Goal: Task Accomplishment & Management: Use online tool/utility

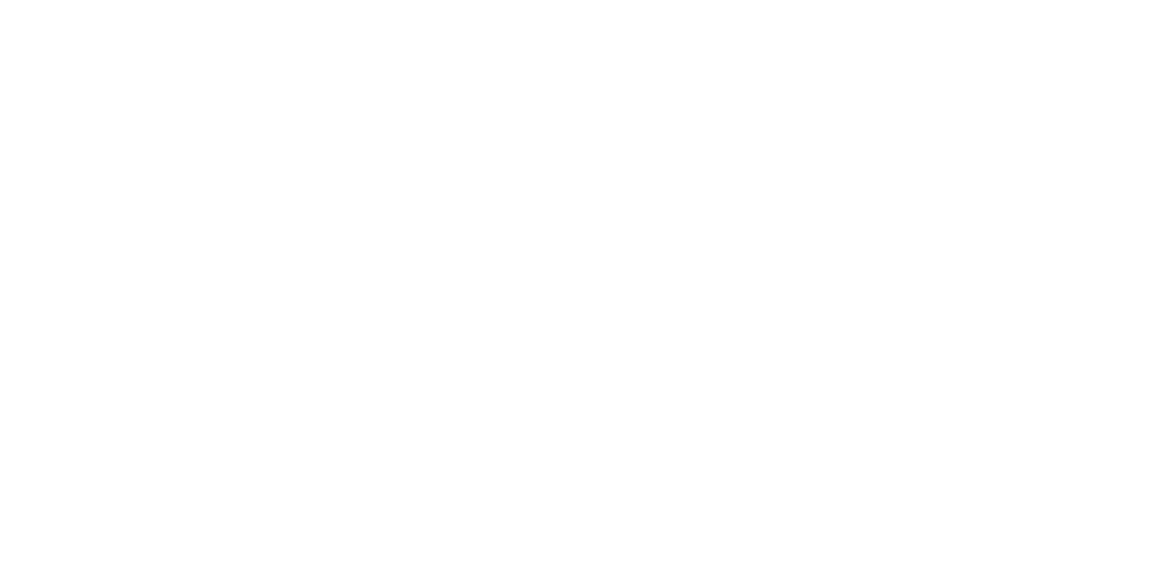
click at [1005, 4] on html at bounding box center [576, 2] width 1153 height 4
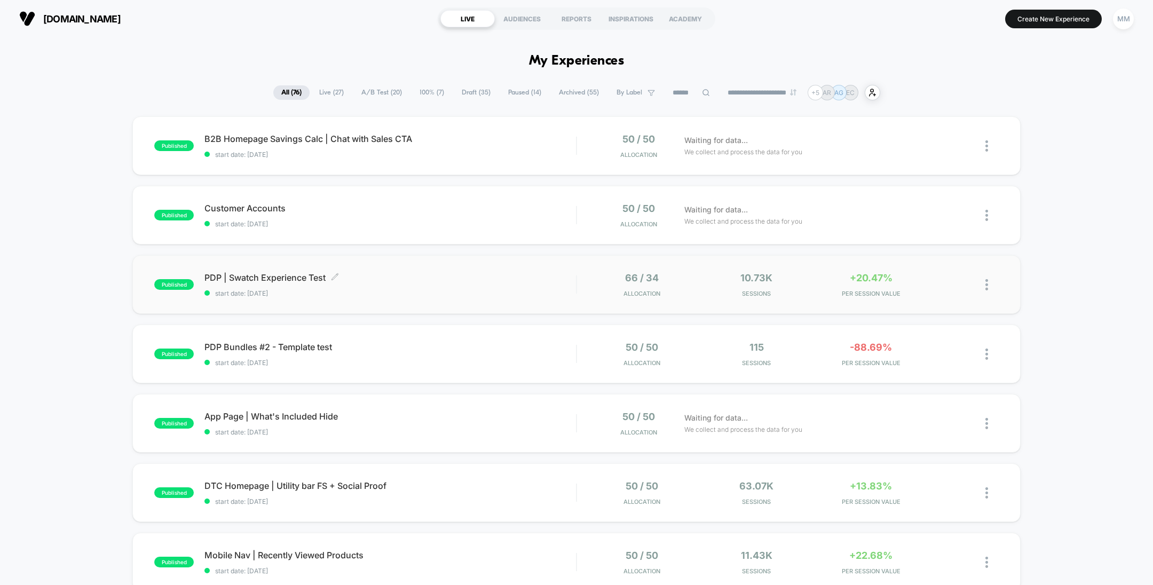
click at [504, 287] on div "PDP | Swatch Experience Test Click to edit experience details Click to edit exp…" at bounding box center [389, 284] width 371 height 25
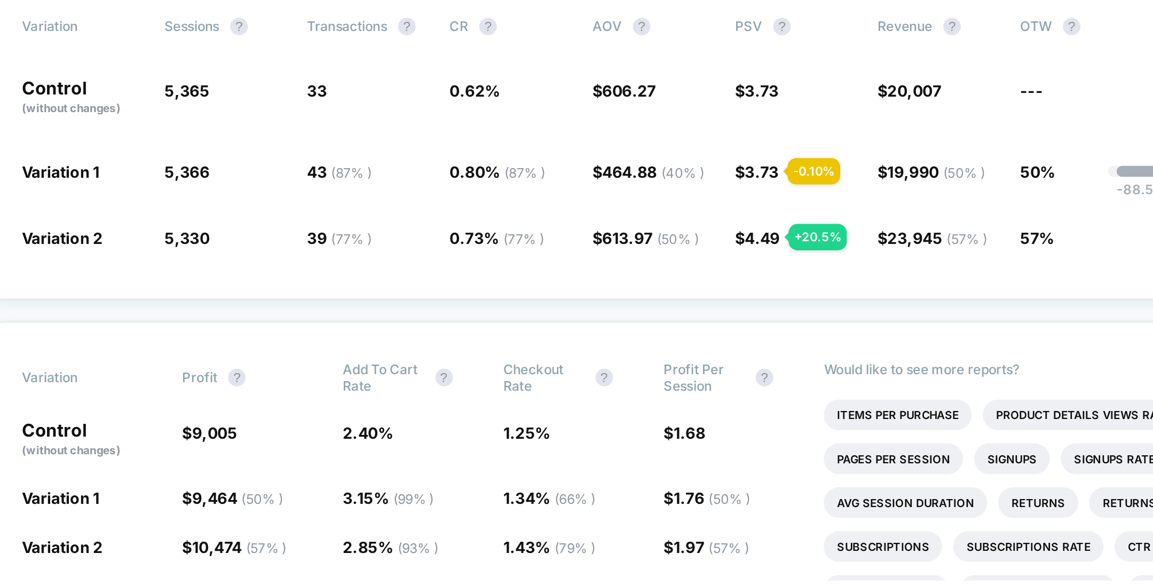
scroll to position [72, 0]
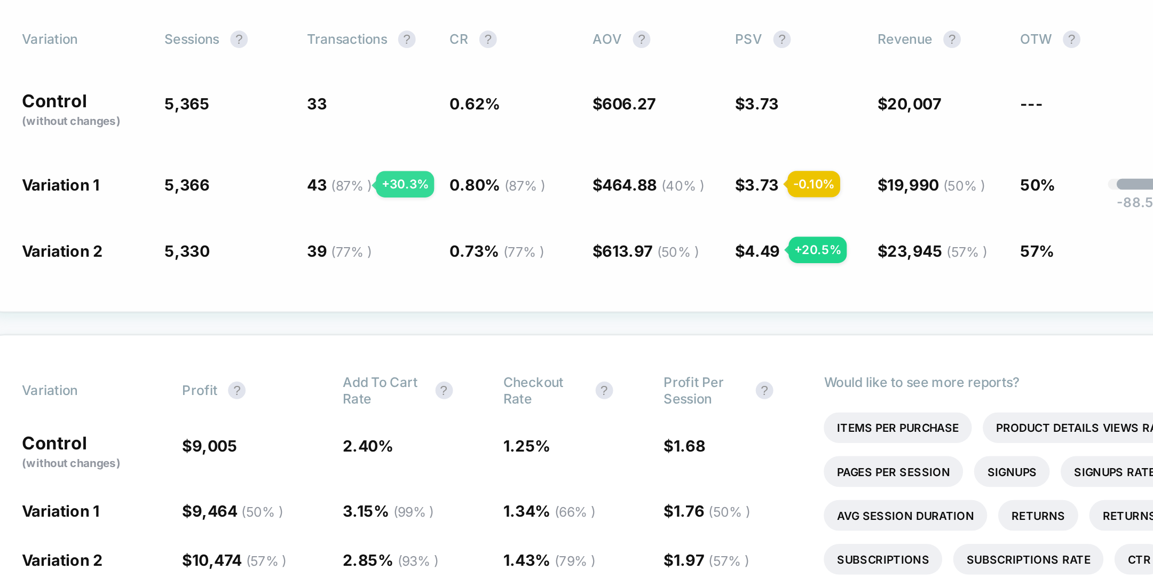
click at [429, 237] on span "( 87 % )" at bounding box center [430, 238] width 20 height 8
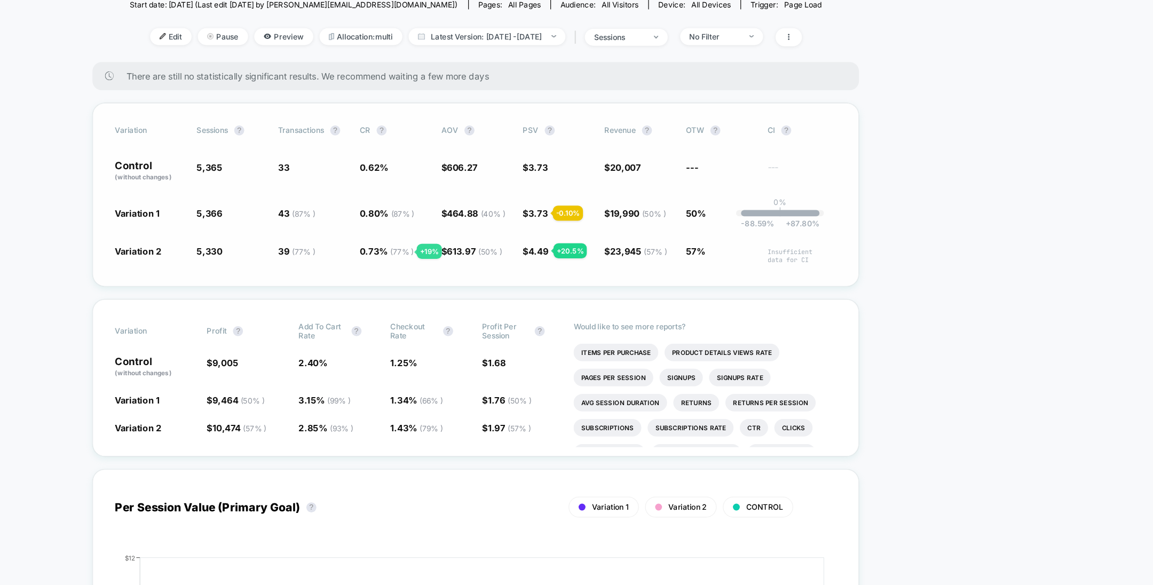
scroll to position [0, 0]
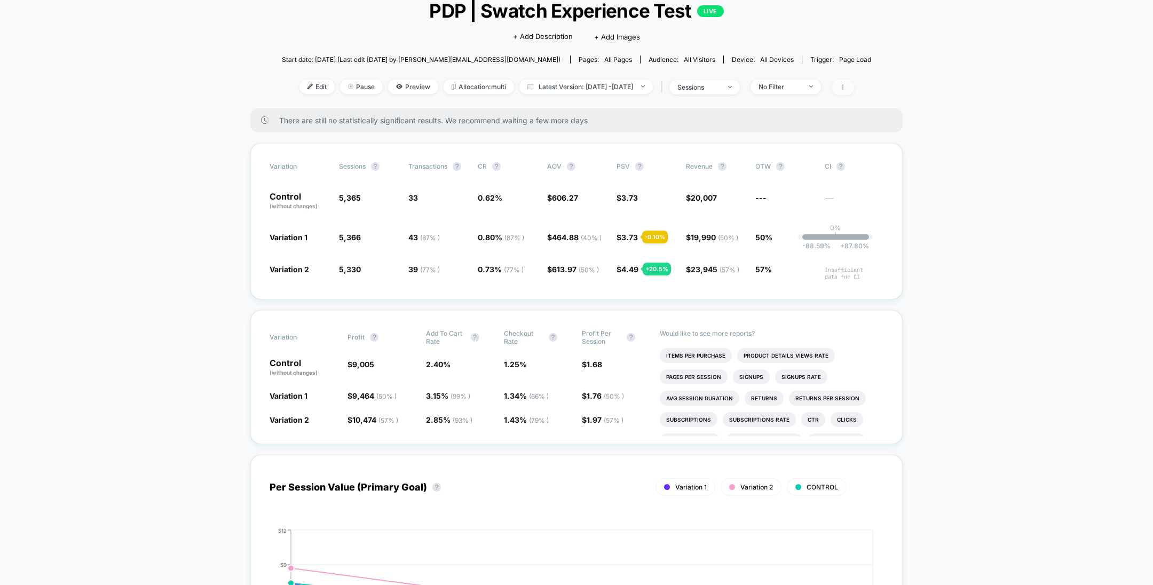
click at [846, 88] on icon at bounding box center [842, 87] width 6 height 6
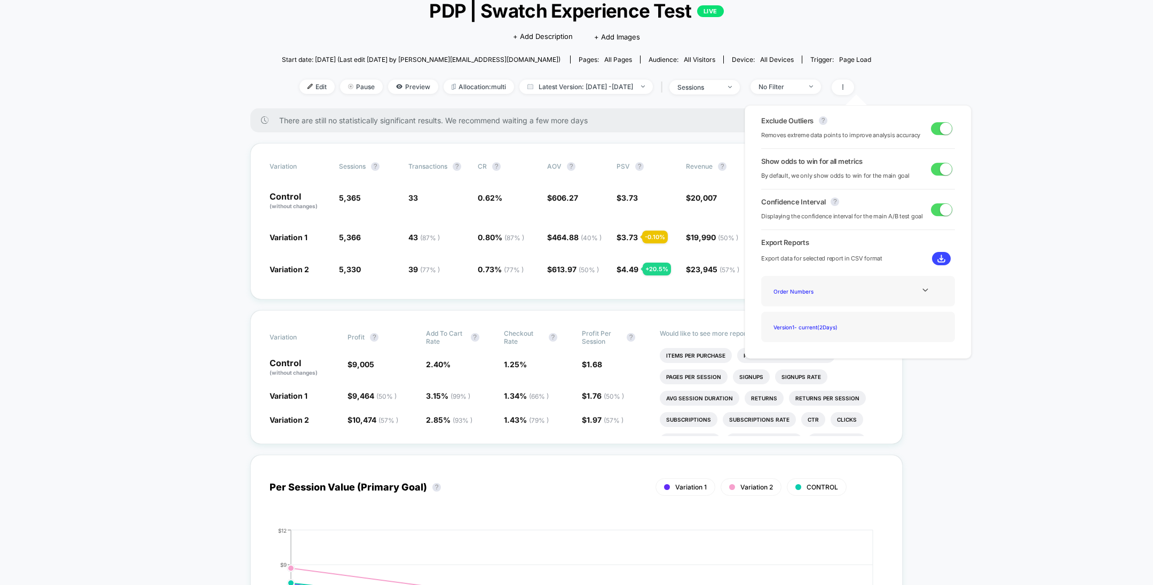
click at [940, 168] on span at bounding box center [946, 169] width 12 height 12
click at [942, 174] on span at bounding box center [941, 169] width 21 height 13
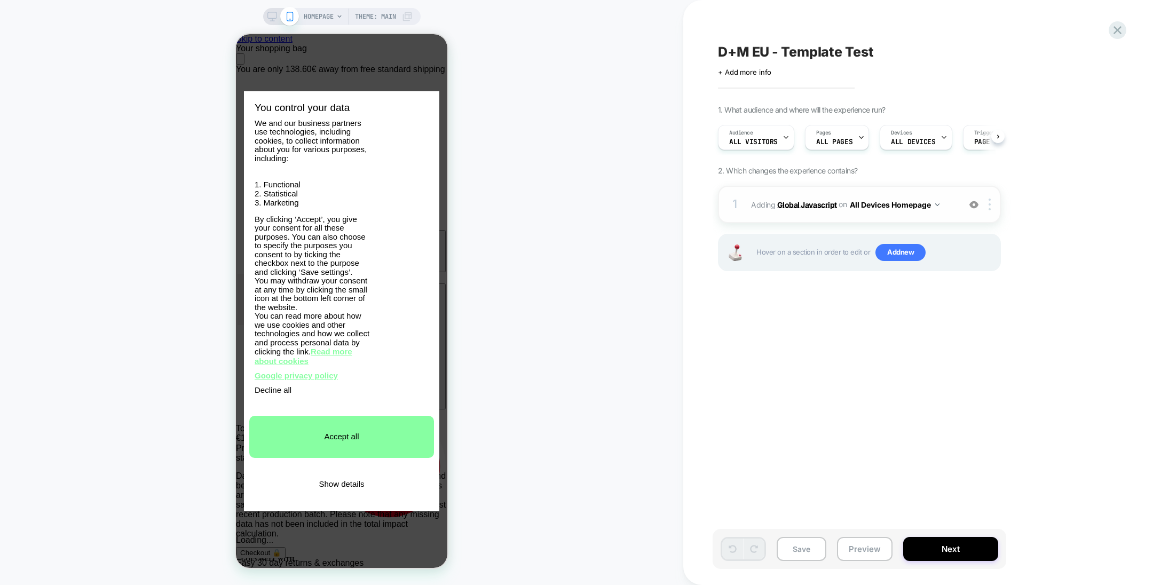
click at [800, 200] on b "Global Javascript" at bounding box center [807, 204] width 60 height 9
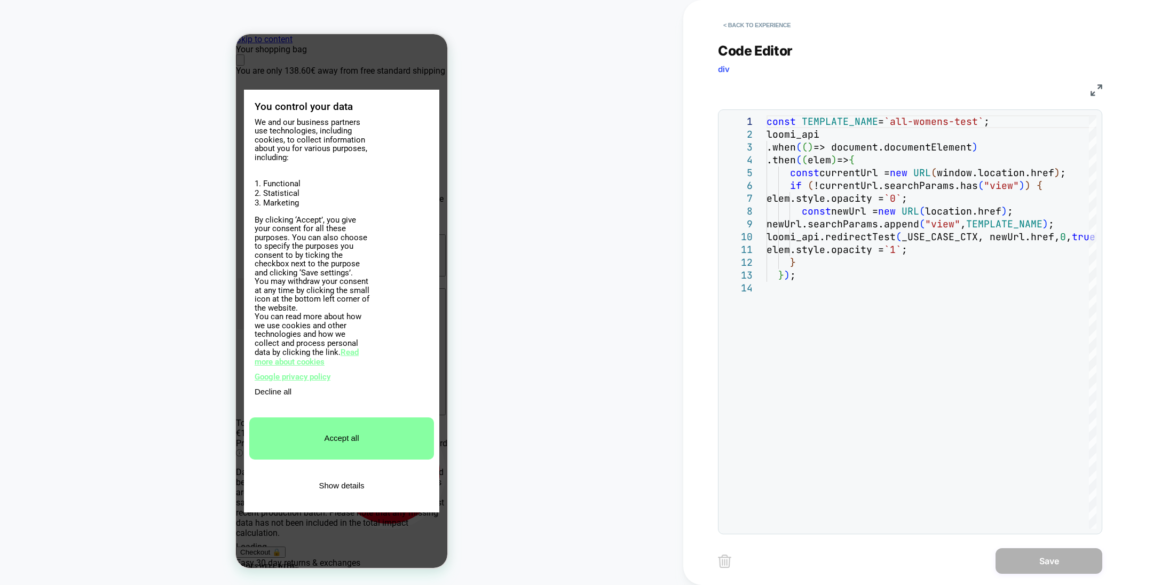
scroll to position [0, 423]
click at [744, 19] on button "< Back to experience" at bounding box center [757, 25] width 78 height 17
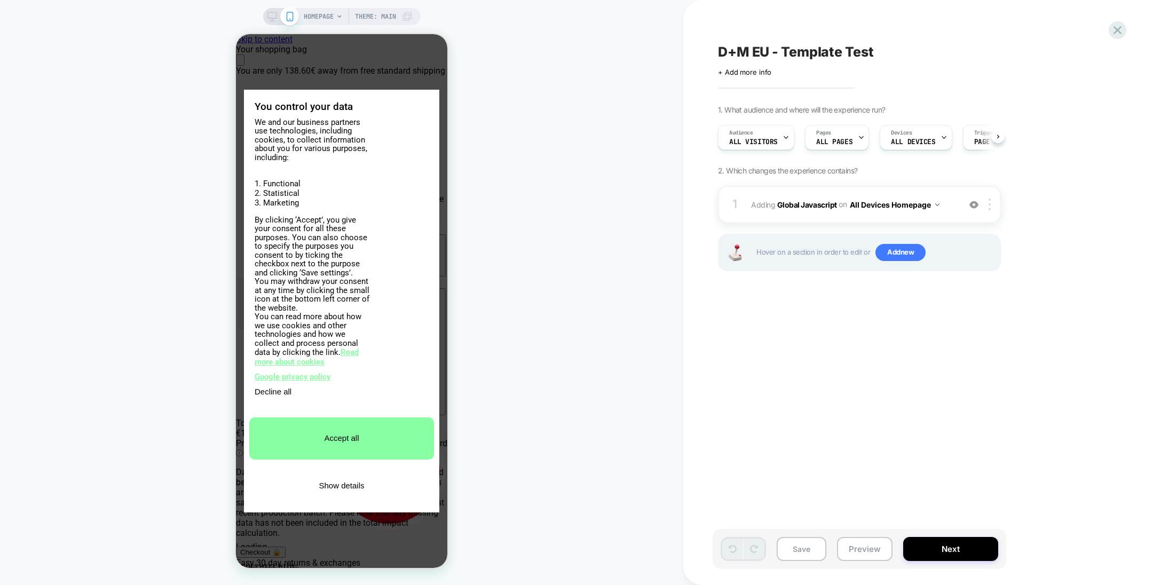
scroll to position [0, 0]
click at [1118, 34] on icon at bounding box center [1117, 30] width 14 height 14
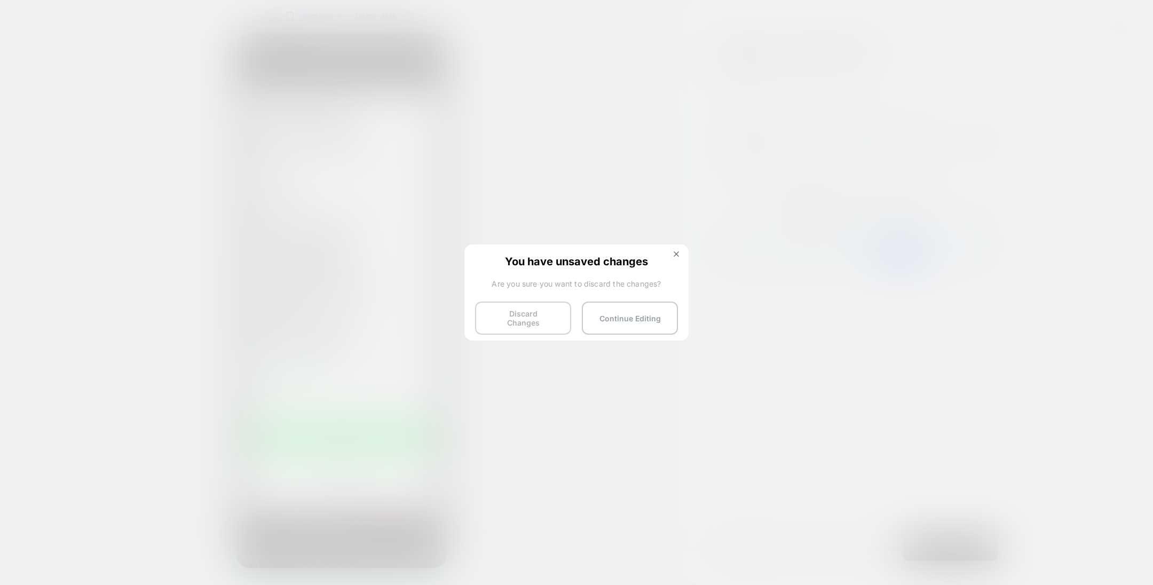
click at [535, 311] on button "Discard Changes" at bounding box center [523, 317] width 96 height 33
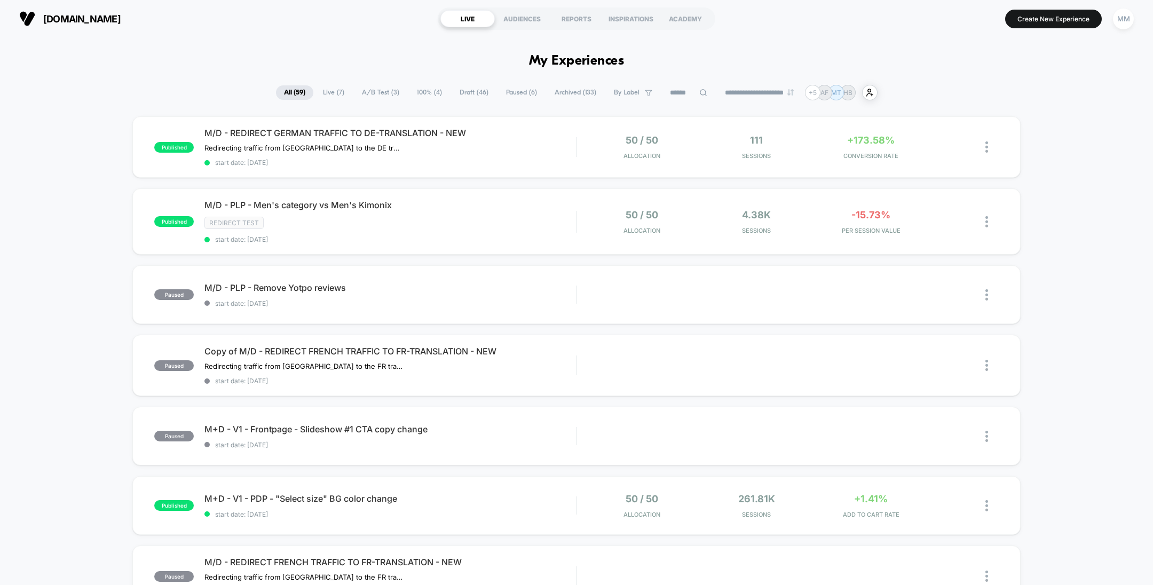
click at [465, 88] on span "Draft ( 46 )" at bounding box center [473, 92] width 45 height 14
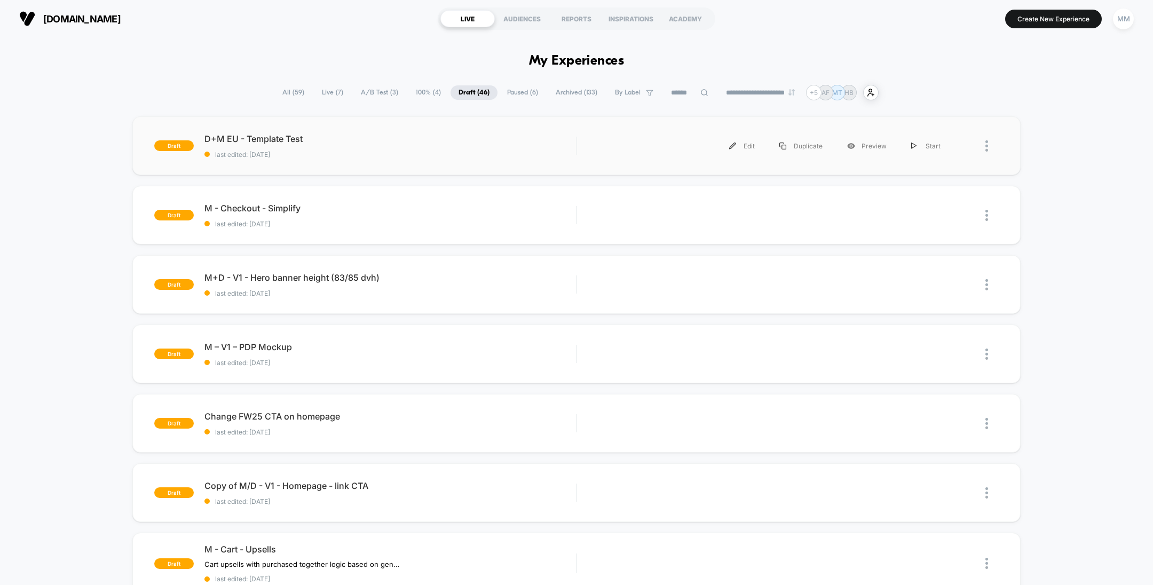
click at [411, 165] on div "draft D+M EU - Template Test last edited: 10/8/2025 Edit Duplicate Preview Start" at bounding box center [575, 145] width 887 height 59
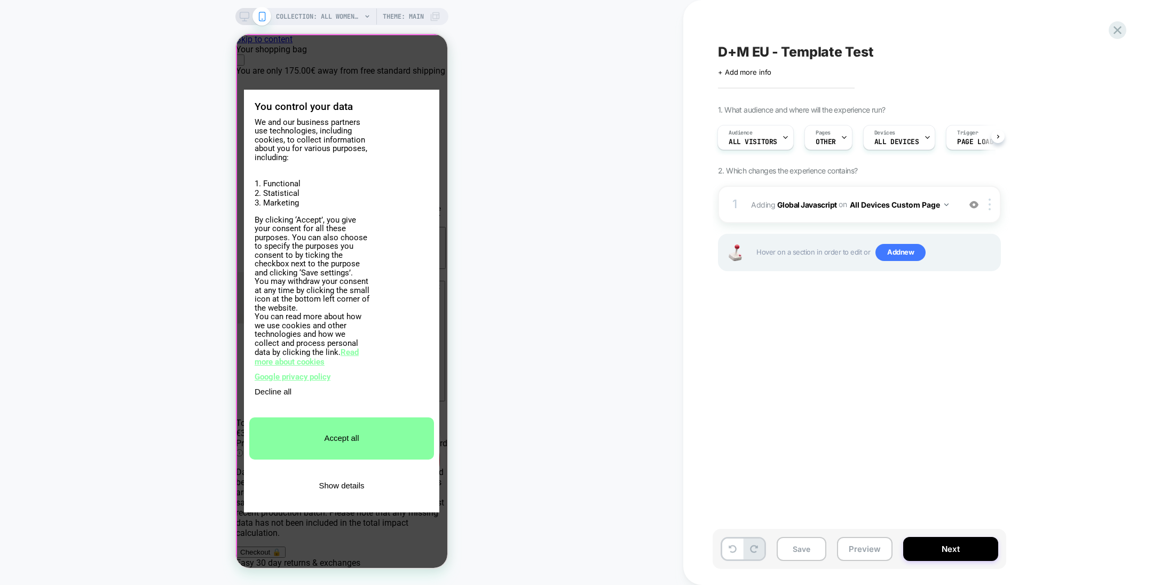
click at [412, 58] on div "You control your data We and our business partners use technologies, including …" at bounding box center [341, 301] width 211 height 534
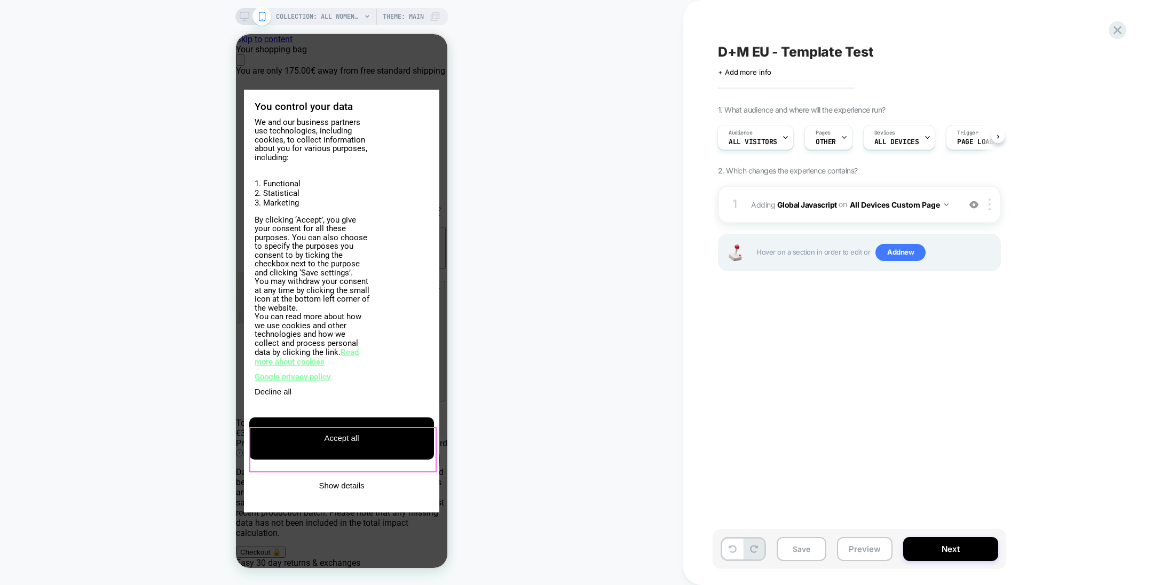
click at [376, 459] on button "Accept all" at bounding box center [341, 438] width 185 height 42
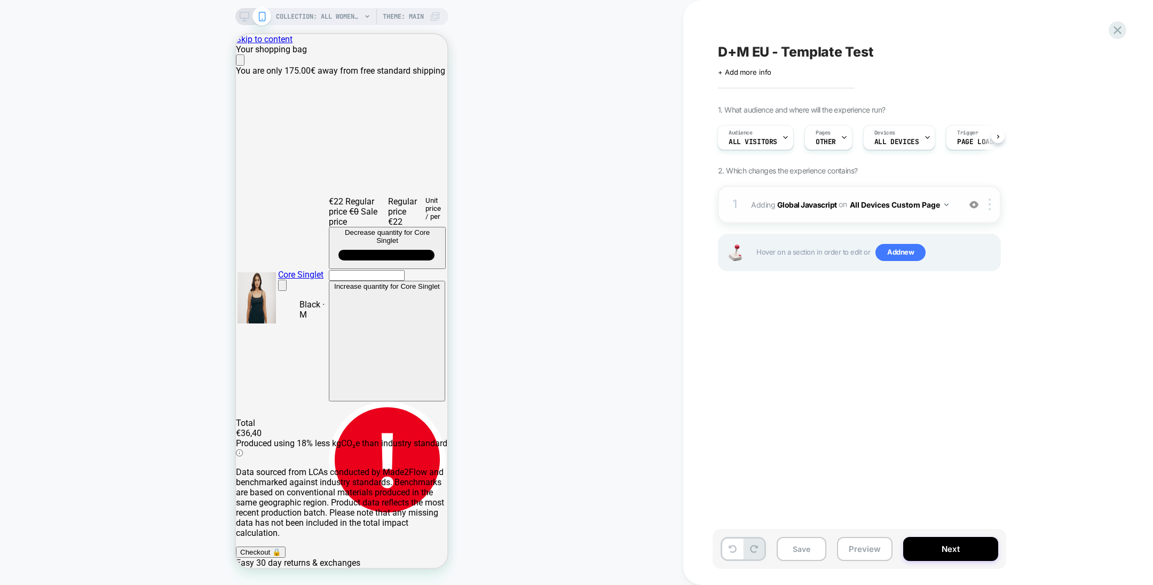
click at [974, 203] on img at bounding box center [973, 204] width 9 height 9
click at [821, 142] on span "OTHER" at bounding box center [825, 141] width 20 height 7
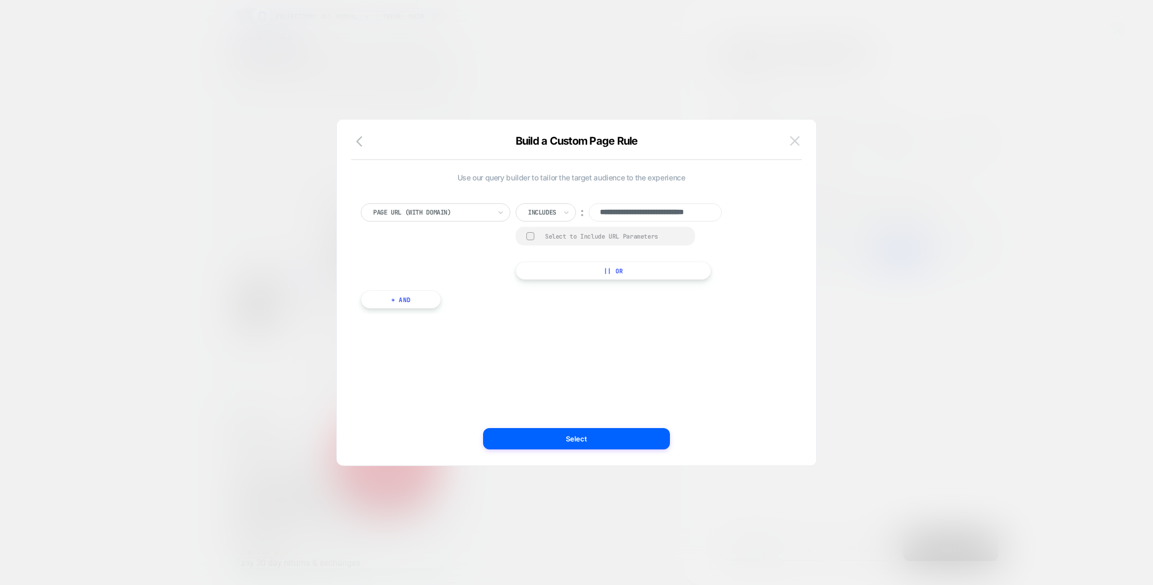
click at [787, 144] on button at bounding box center [795, 141] width 16 height 16
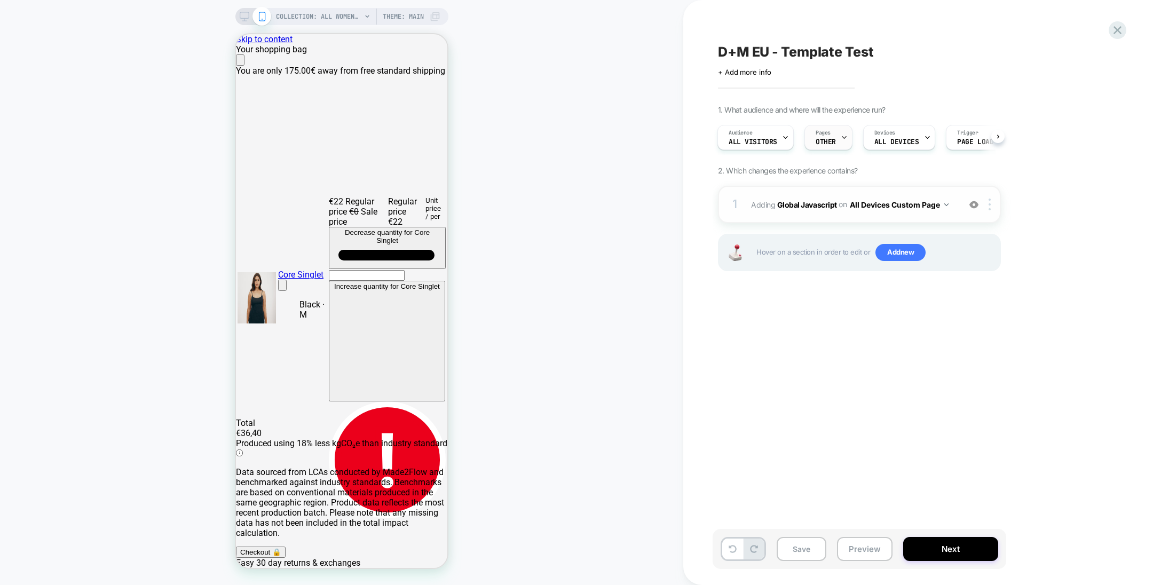
click at [822, 139] on span "OTHER" at bounding box center [825, 141] width 20 height 7
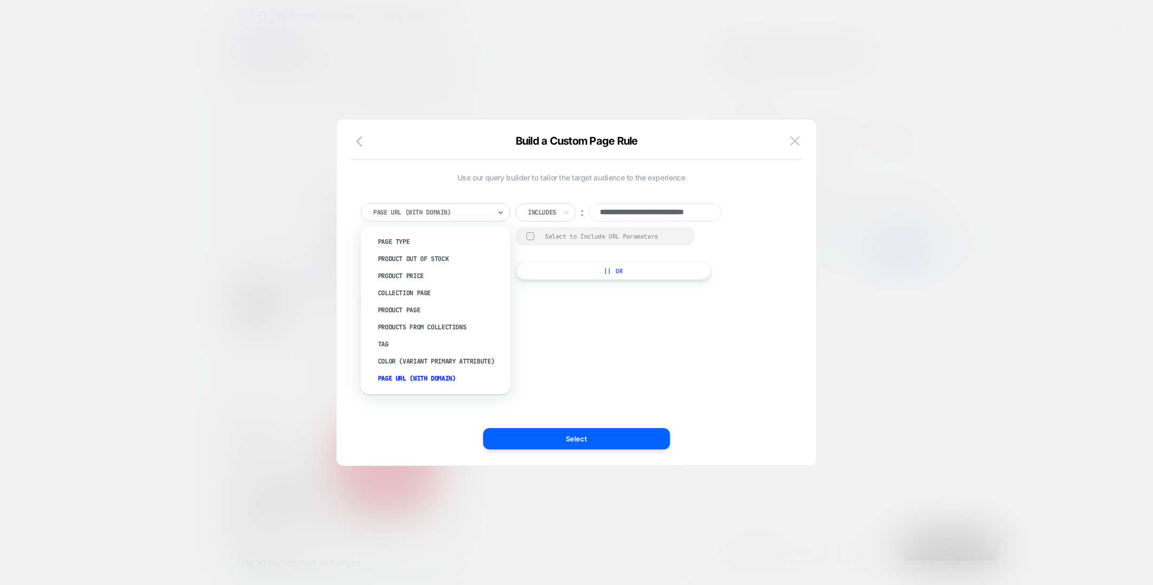
click at [446, 216] on div at bounding box center [431, 213] width 117 height 10
click at [428, 291] on div "Collection Page" at bounding box center [440, 292] width 139 height 17
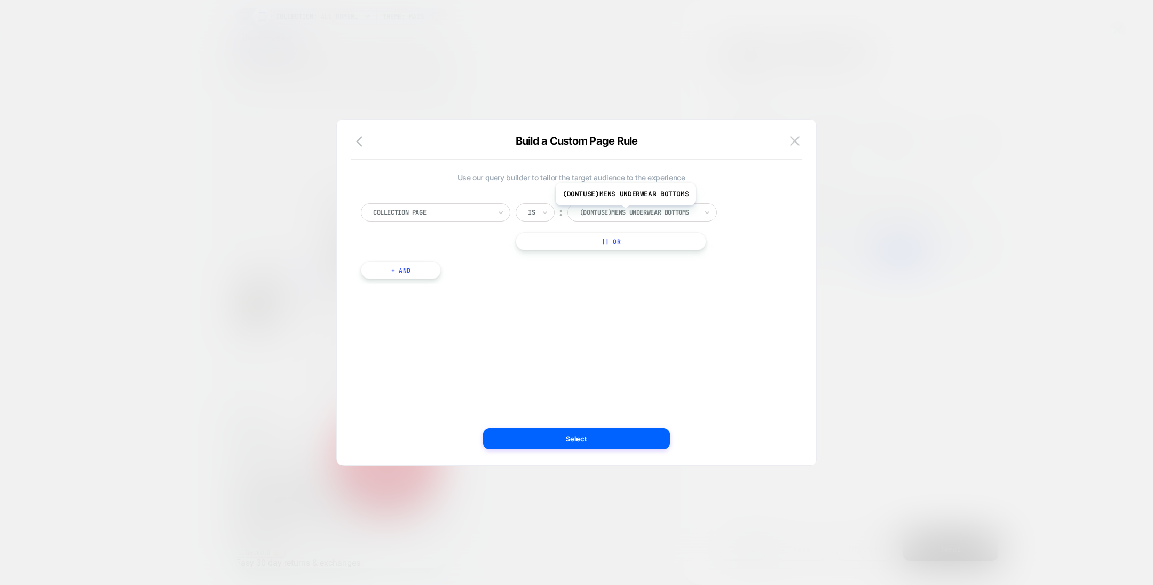
click at [624, 213] on div at bounding box center [638, 213] width 117 height 10
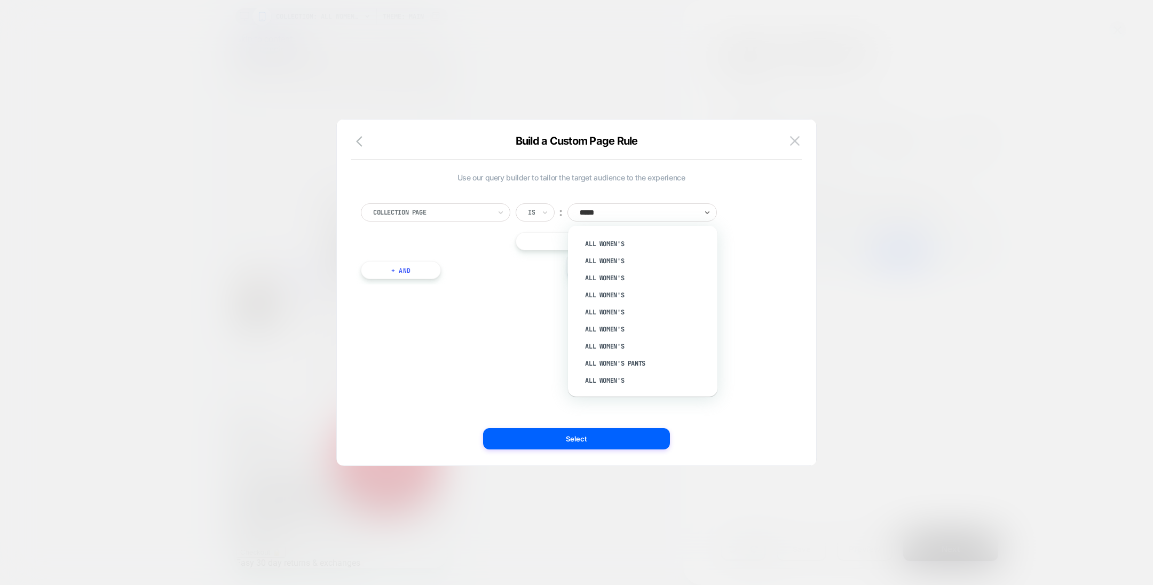
scroll to position [81, 0]
type input "********"
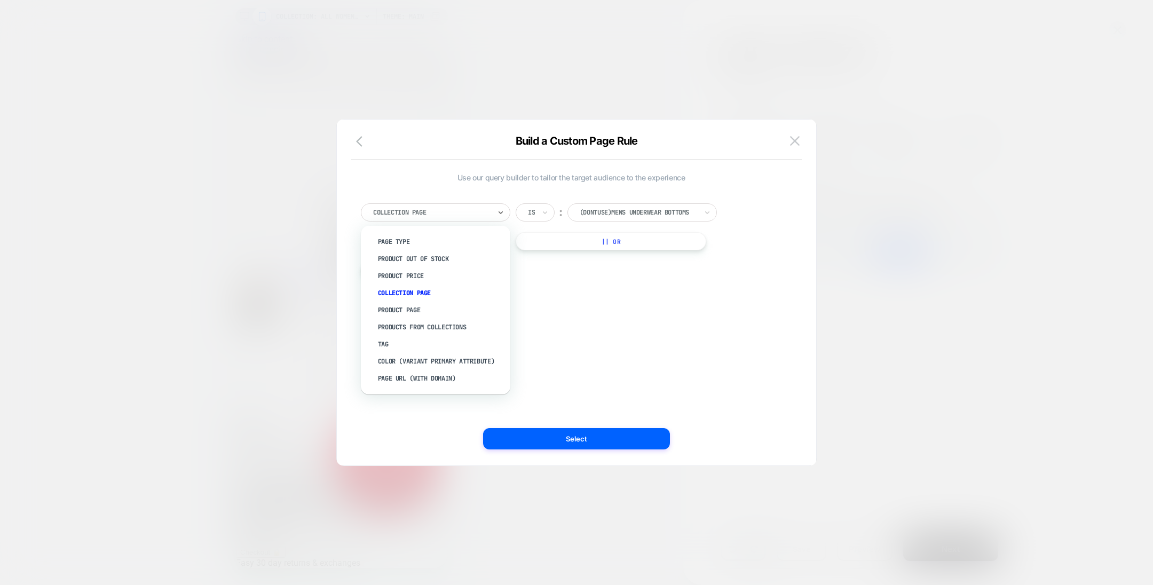
click at [489, 211] on div at bounding box center [431, 213] width 117 height 10
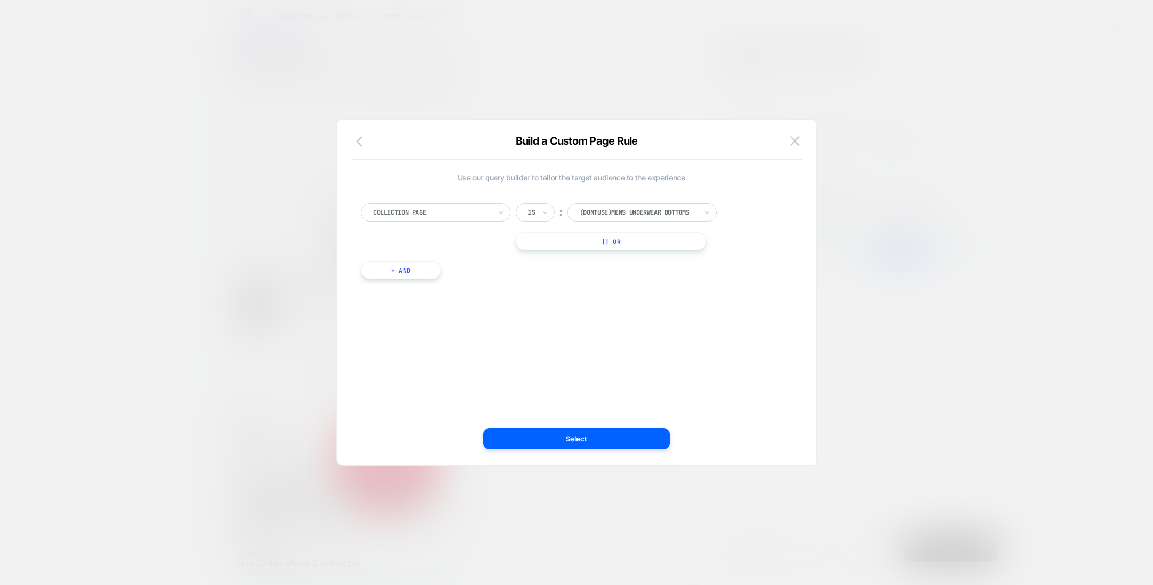
click at [359, 141] on icon "button" at bounding box center [362, 141] width 13 height 13
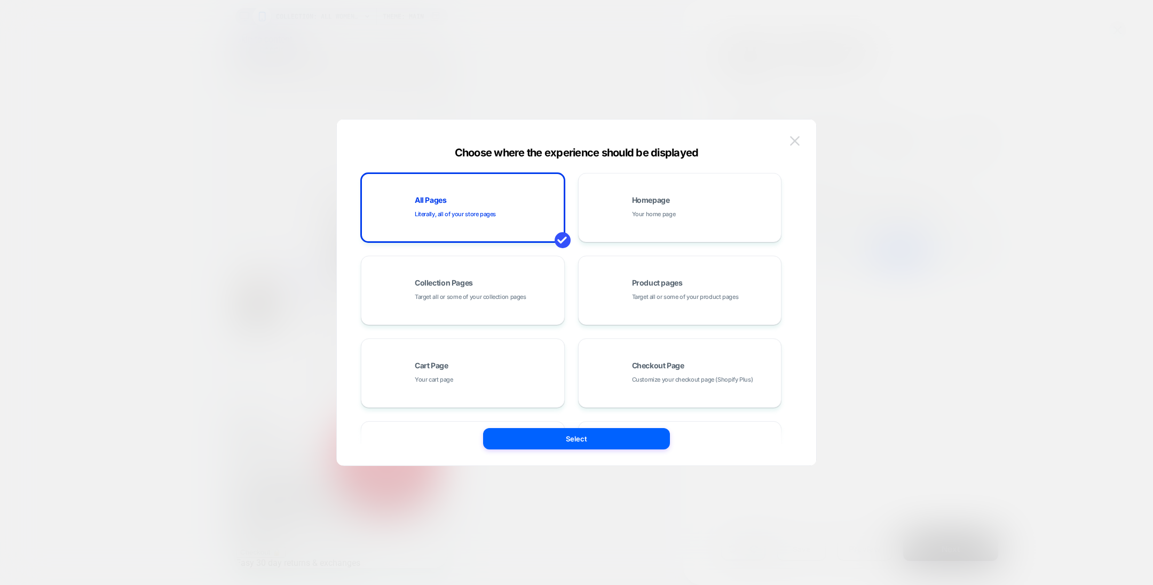
click at [797, 141] on img at bounding box center [795, 140] width 10 height 9
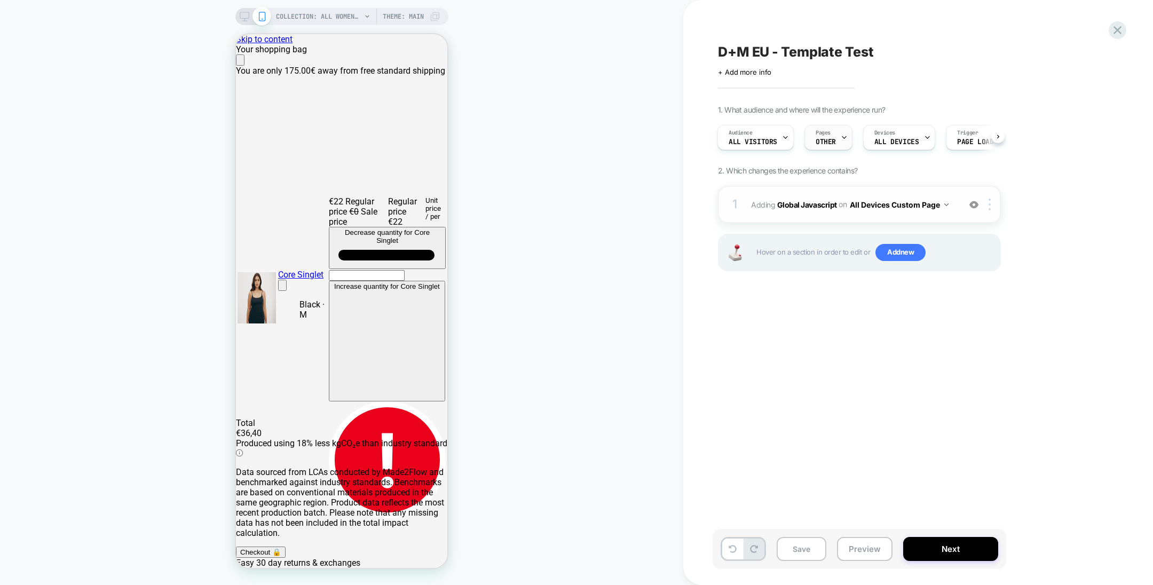
click at [813, 147] on div "Pages OTHER" at bounding box center [826, 137] width 42 height 24
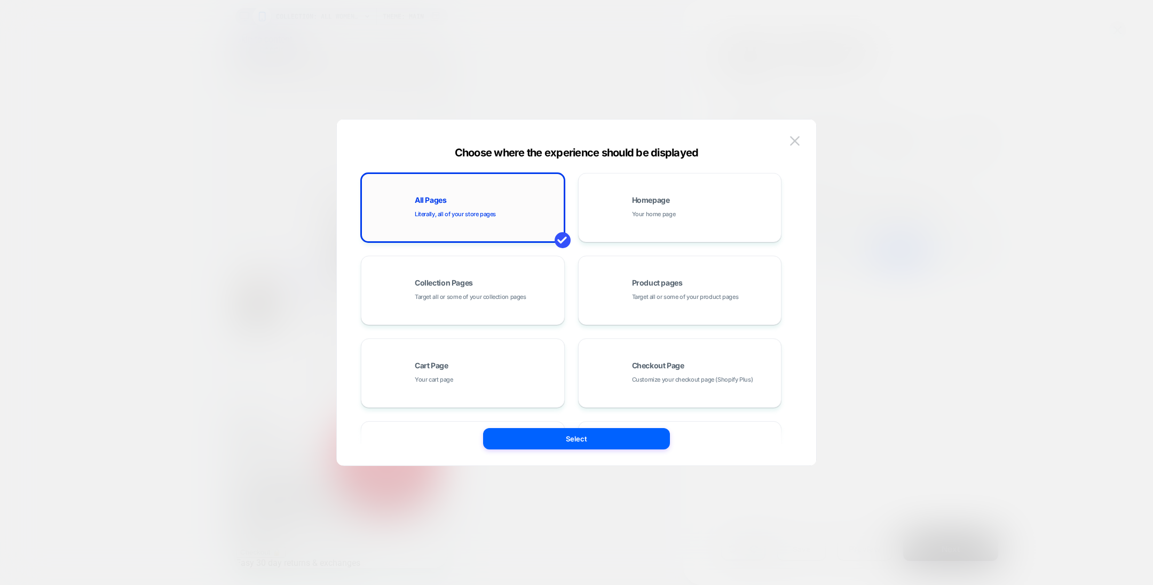
click at [511, 207] on div "All Pages Literally, all of your store pages" at bounding box center [487, 207] width 144 height 23
click at [796, 145] on img at bounding box center [795, 140] width 10 height 9
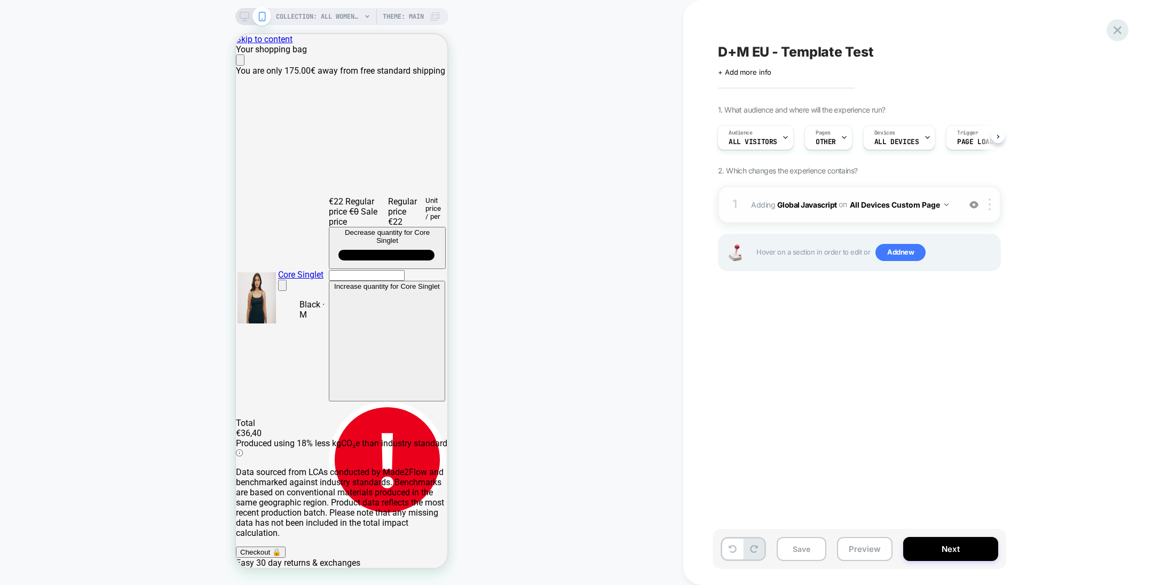
click at [1115, 29] on icon at bounding box center [1117, 30] width 8 height 8
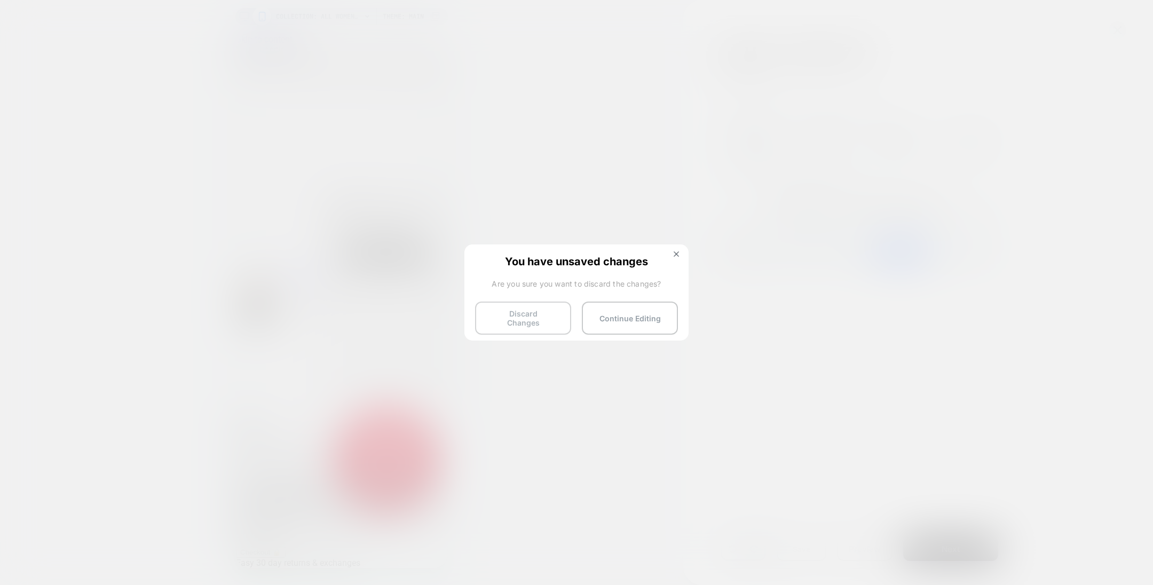
click at [544, 305] on button "Discard Changes" at bounding box center [523, 317] width 96 height 33
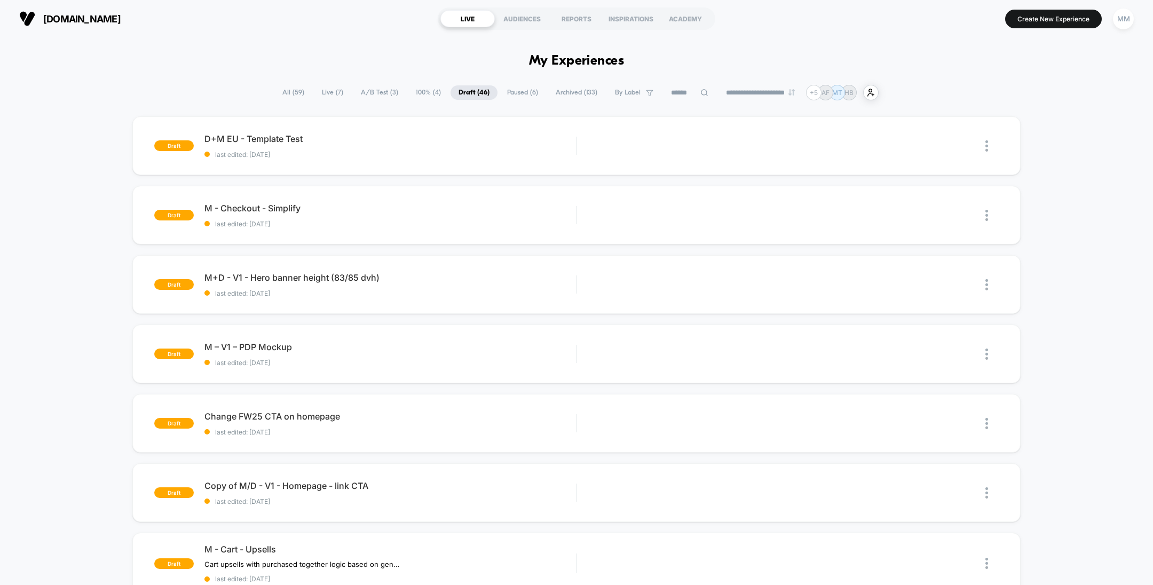
click at [378, 91] on span "A/B Test ( 3 )" at bounding box center [379, 92] width 53 height 14
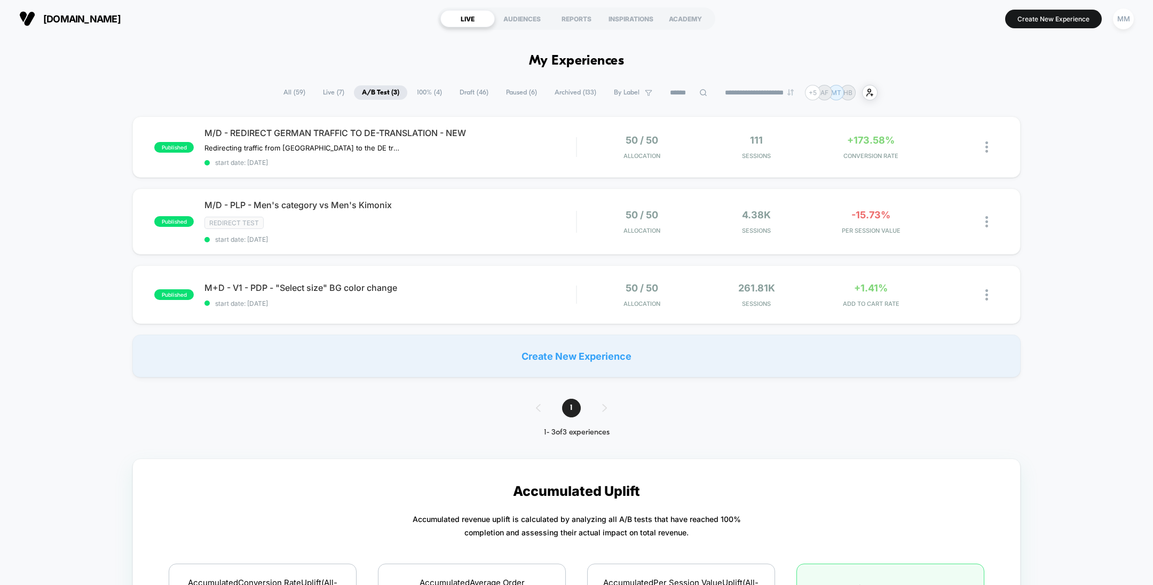
click at [338, 94] on span "Live ( 7 )" at bounding box center [333, 92] width 37 height 14
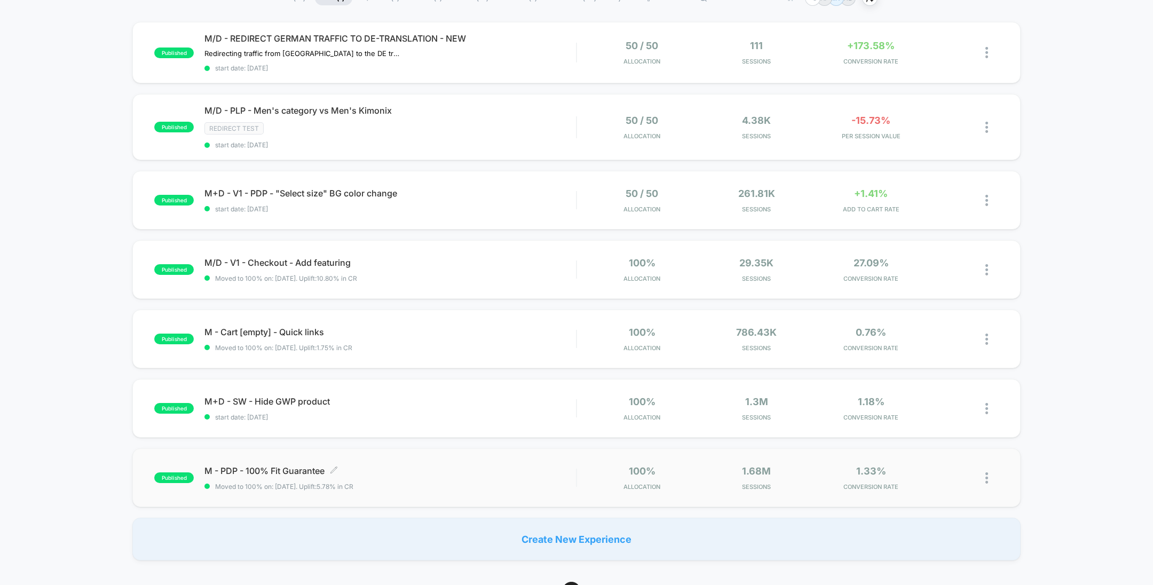
scroll to position [93, 0]
click at [497, 477] on div "M - PDP - 100% Fit Guarantee Click to edit experience details Click to edit exp…" at bounding box center [389, 478] width 371 height 25
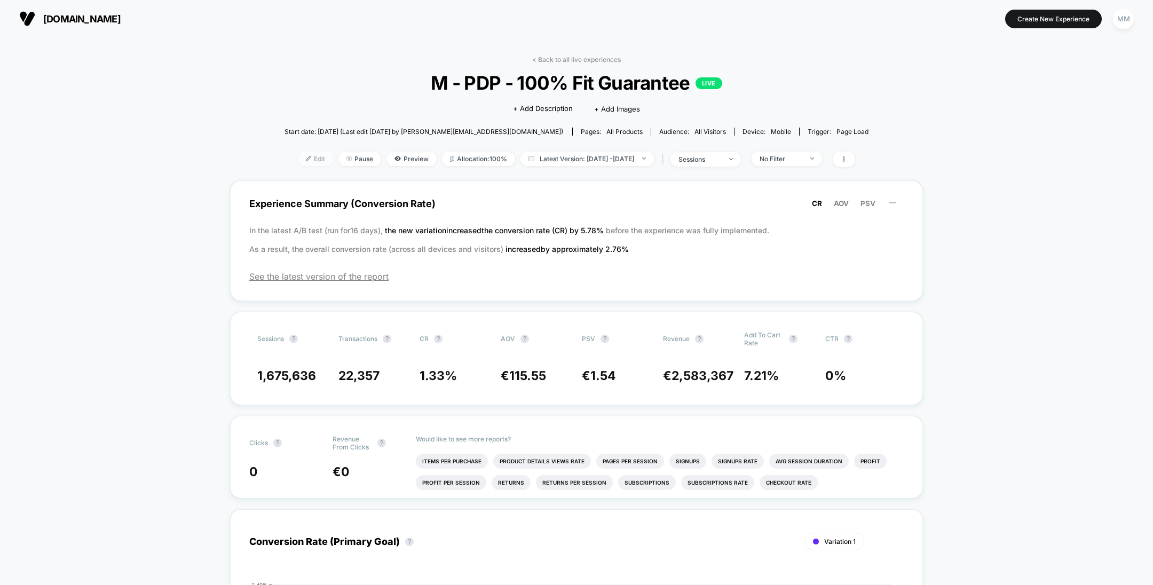
click at [306, 158] on img at bounding box center [308, 158] width 5 height 5
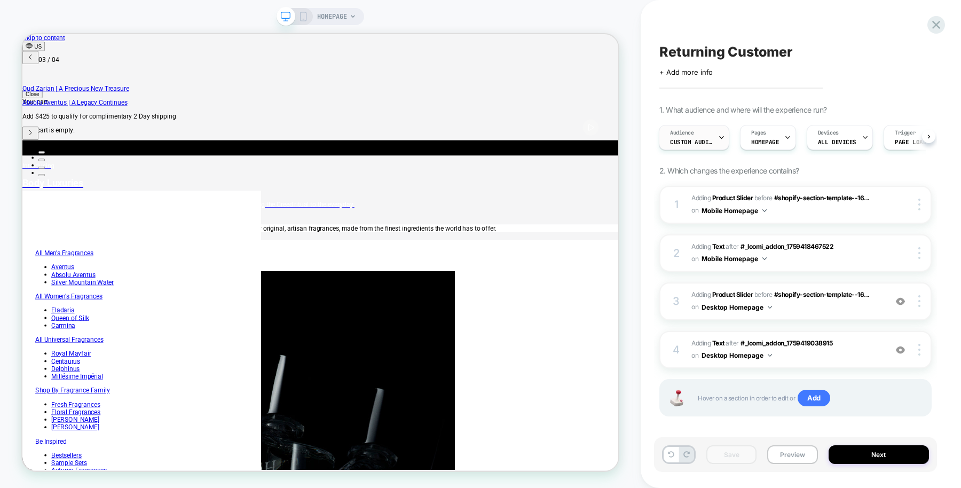
scroll to position [0, 775]
click at [707, 143] on span "Custom Audience" at bounding box center [691, 141] width 43 height 7
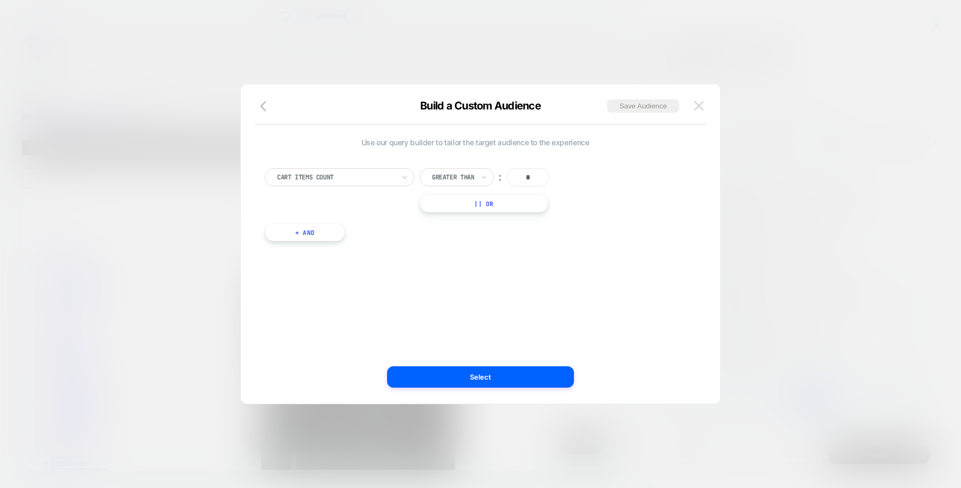
scroll to position [0, 1162]
click at [697, 108] on img at bounding box center [699, 105] width 10 height 9
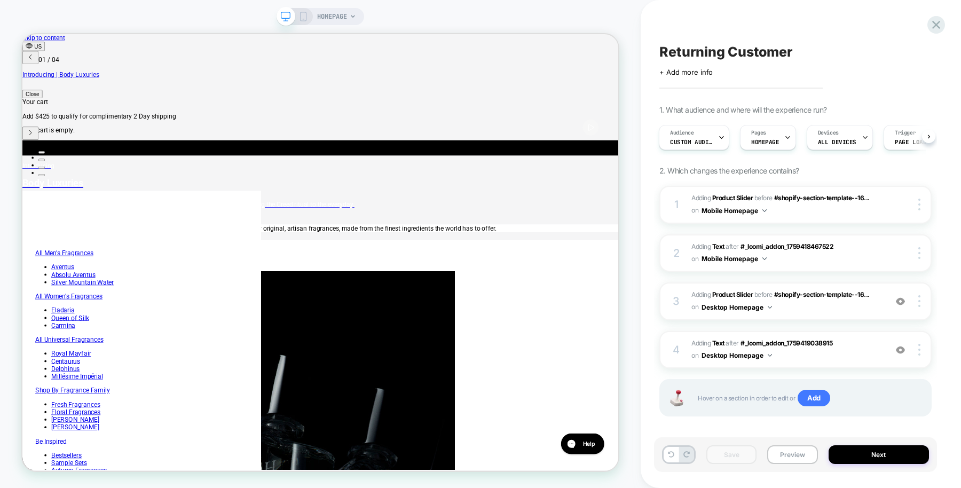
scroll to position [0, 0]
click at [710, 141] on span "Custom Audience" at bounding box center [691, 141] width 43 height 7
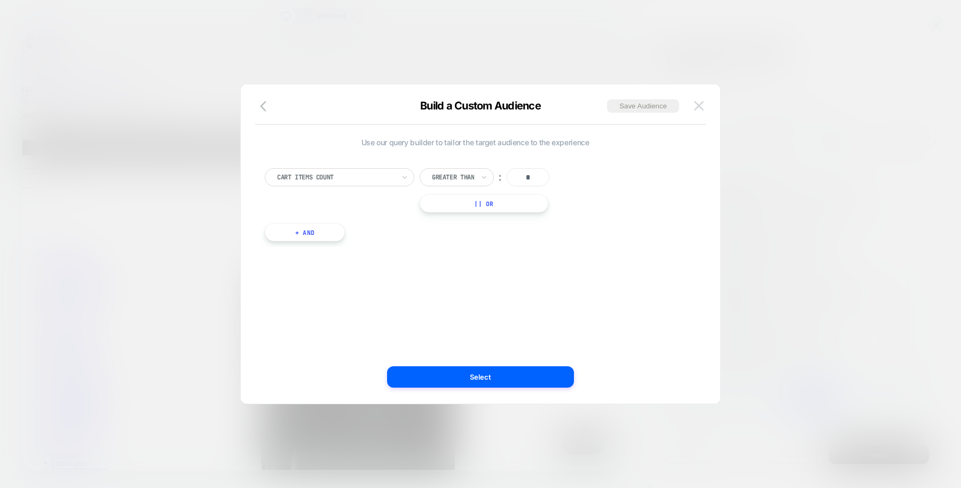
click at [702, 100] on button at bounding box center [699, 106] width 16 height 16
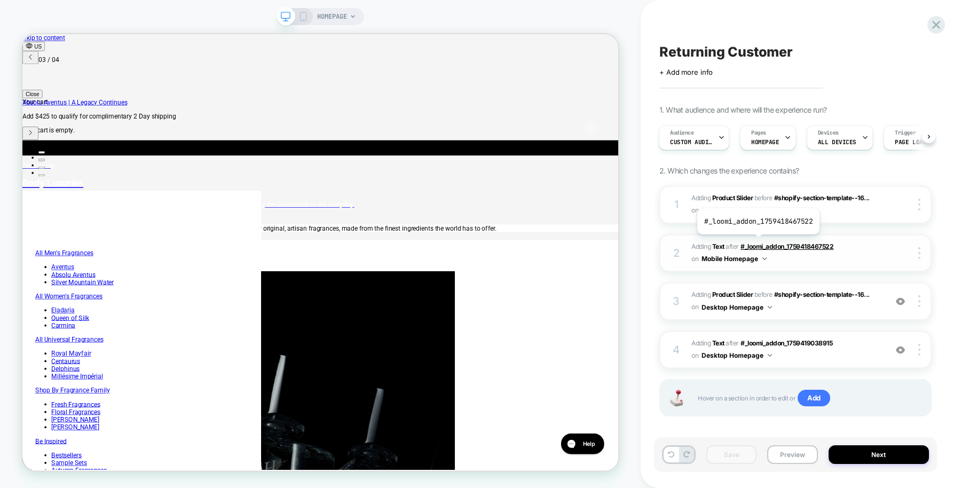
click at [757, 242] on span "#_loomi_addon_1759418467522" at bounding box center [786, 246] width 93 height 8
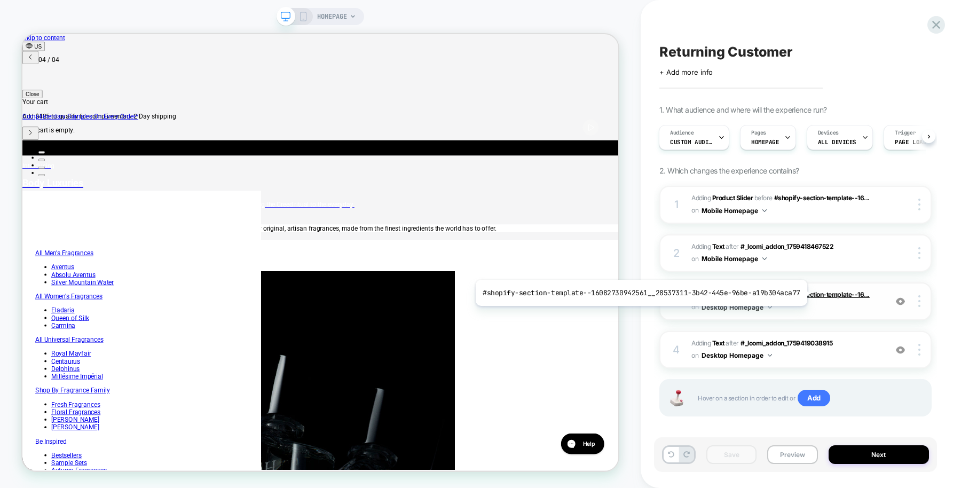
click at [806, 292] on span "#shopify-section-template--16..." at bounding box center [822, 294] width 96 height 8
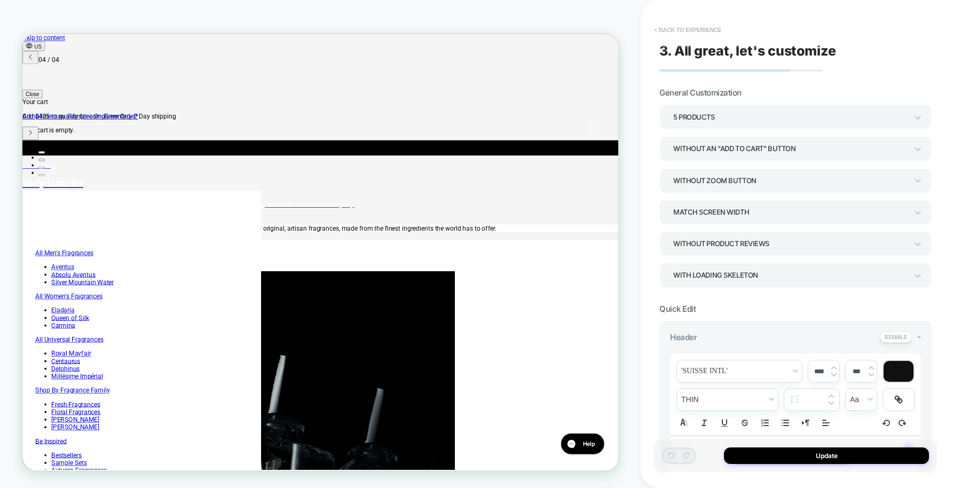
click at [699, 30] on button "< Back to experience" at bounding box center [687, 29] width 78 height 17
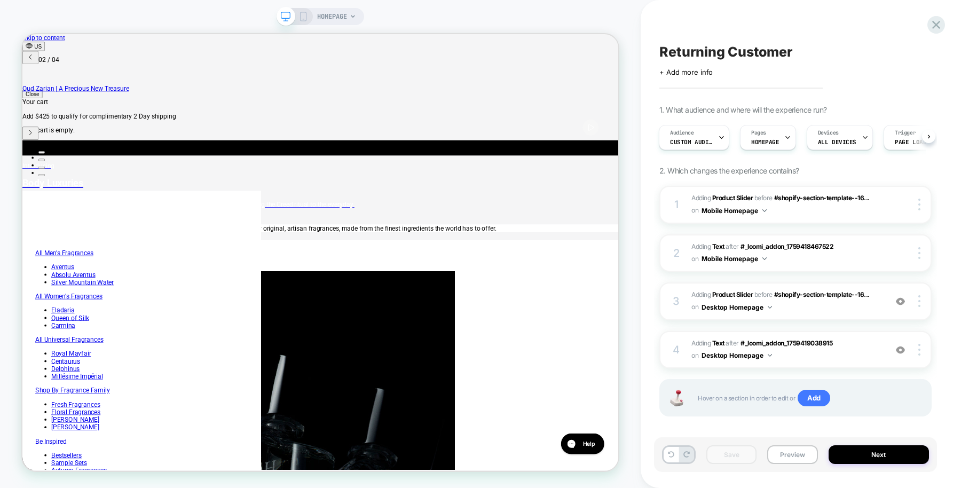
click at [622, 189] on div "HOMEPAGE" at bounding box center [320, 244] width 640 height 466
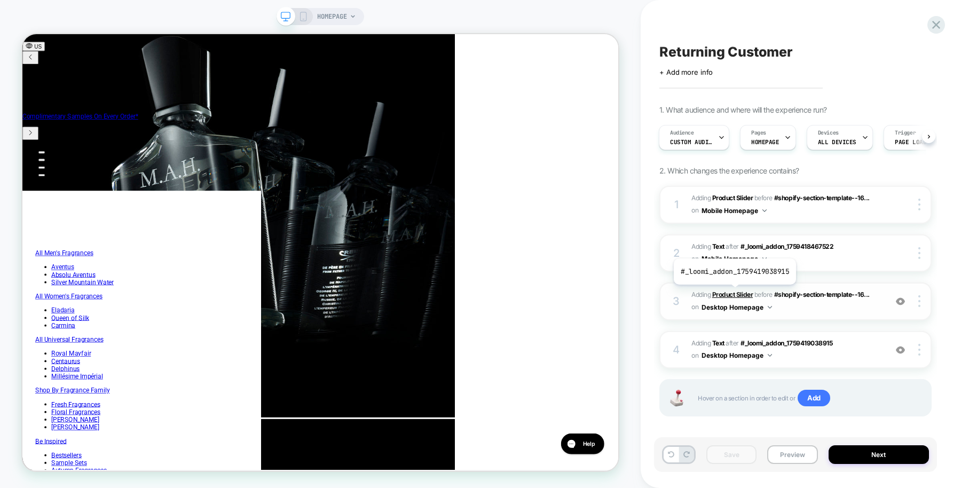
click at [733, 292] on b "Product Slider" at bounding box center [732, 294] width 41 height 8
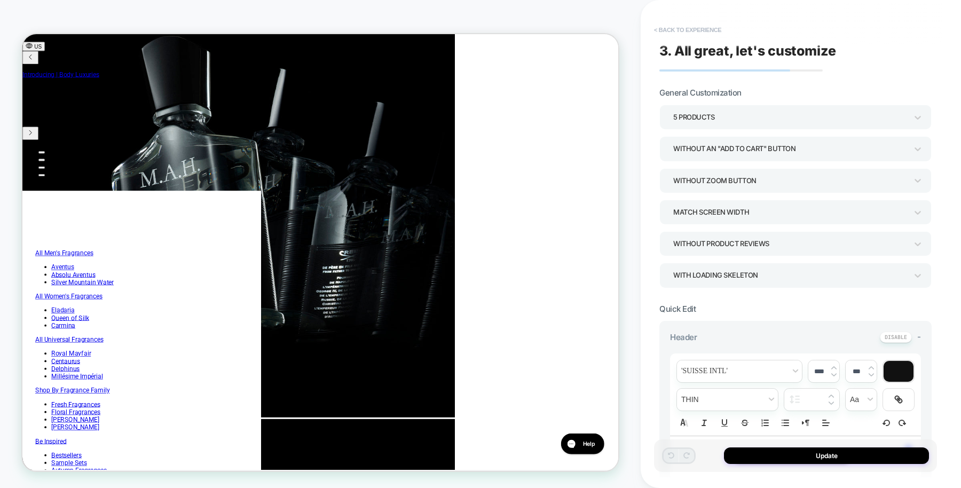
click at [692, 26] on button "< Back to experience" at bounding box center [687, 29] width 78 height 17
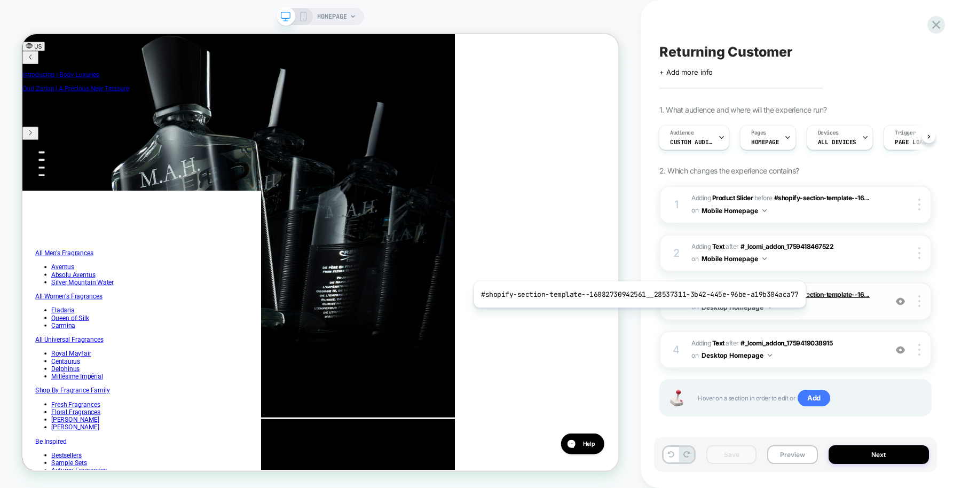
scroll to position [0, 25]
click at [804, 294] on span "#shopify-section-template--16..." at bounding box center [822, 294] width 96 height 8
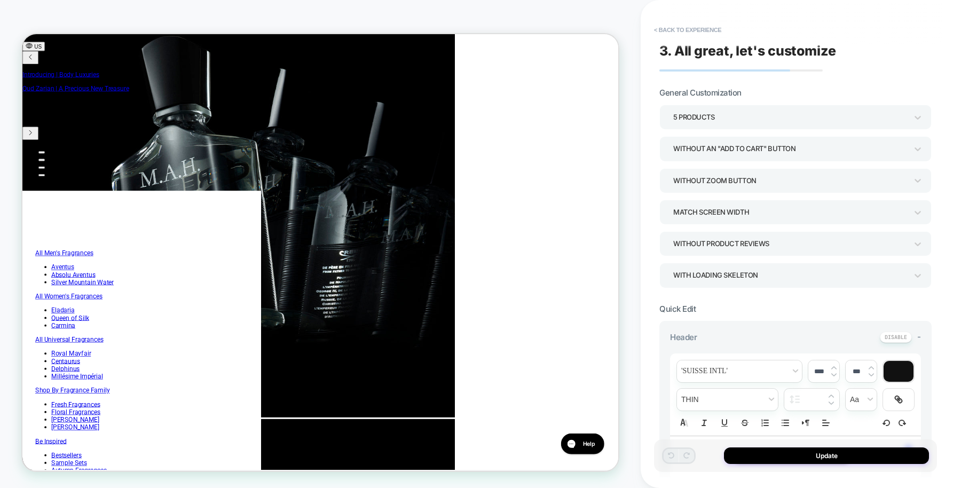
scroll to position [0, 387]
click at [697, 26] on button "< Back to experience" at bounding box center [687, 29] width 78 height 17
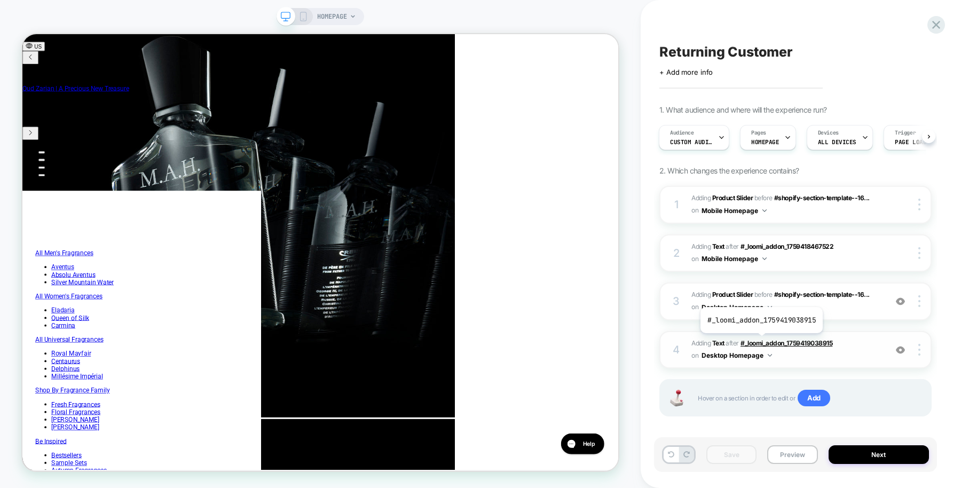
scroll to position [0, 794]
click at [760, 340] on span "#_loomi_addon_1759419038915" at bounding box center [786, 343] width 92 height 8
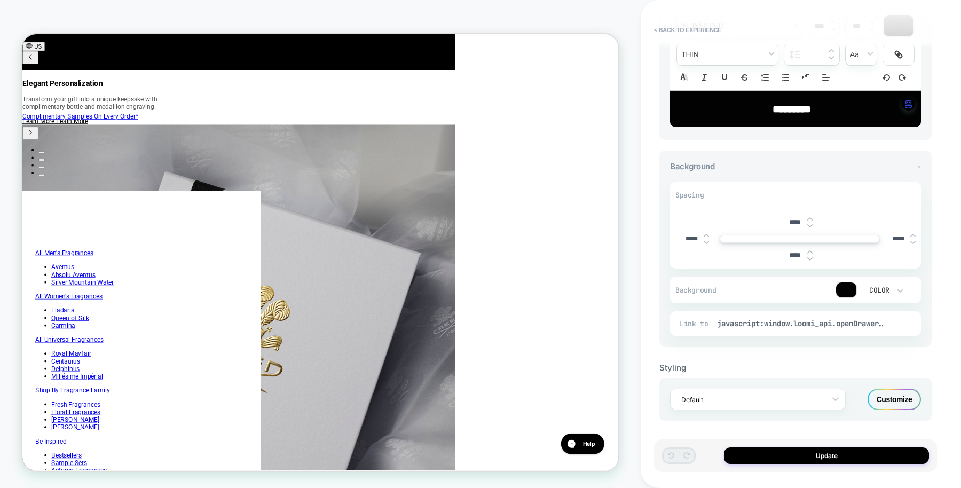
click at [822, 464] on div "Update" at bounding box center [795, 455] width 283 height 33
click at [817, 457] on button "Update" at bounding box center [826, 455] width 205 height 17
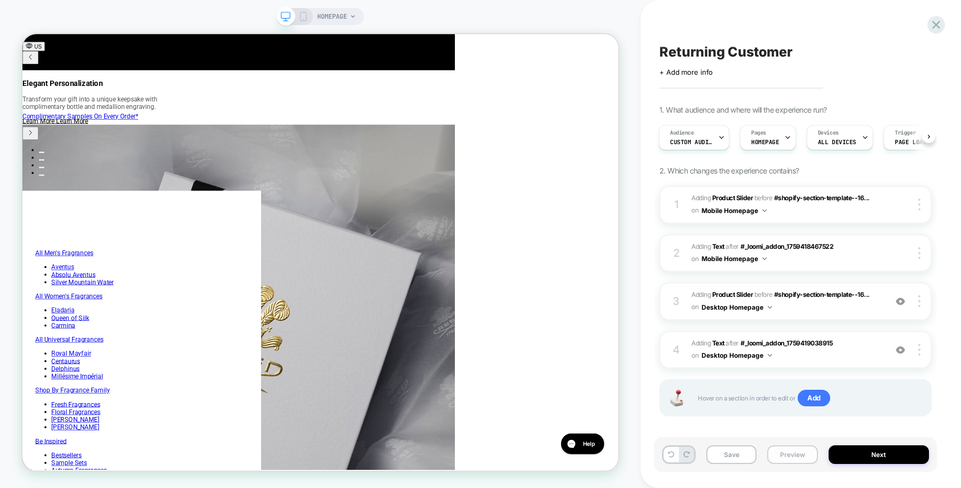
click at [795, 453] on button "Preview" at bounding box center [792, 454] width 50 height 19
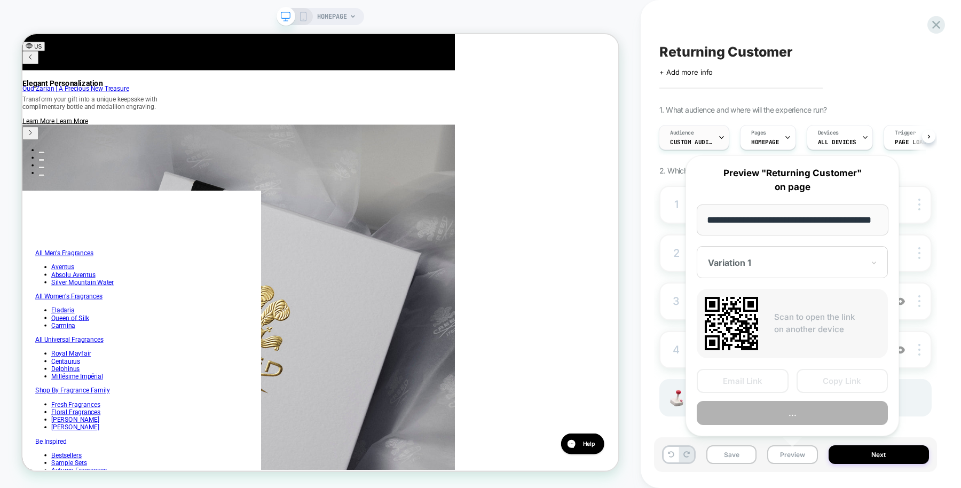
click at [701, 139] on span "Custom Audience" at bounding box center [691, 141] width 43 height 7
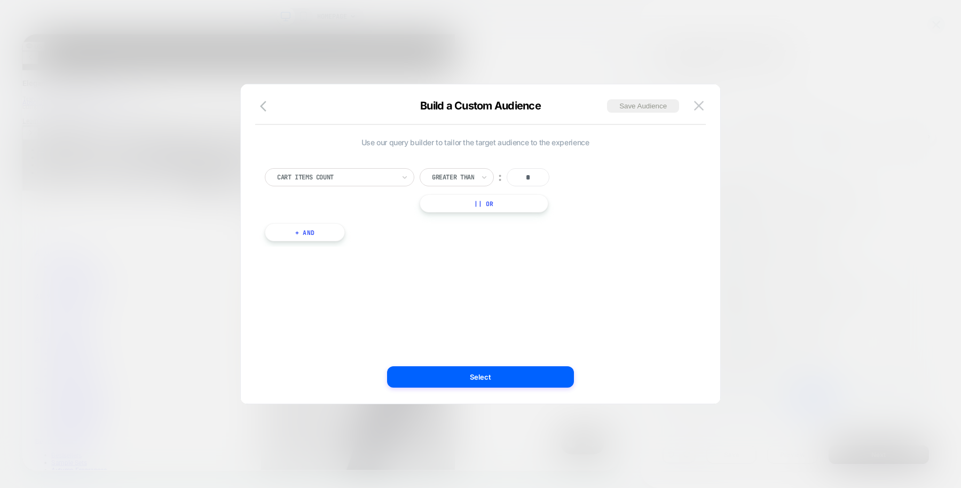
click at [764, 187] on div at bounding box center [480, 244] width 961 height 488
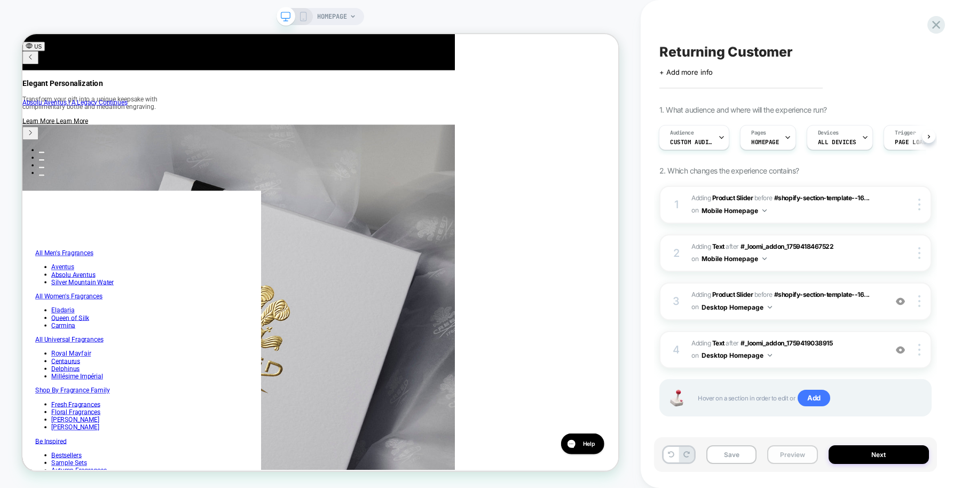
click at [794, 457] on button "Preview" at bounding box center [792, 454] width 50 height 19
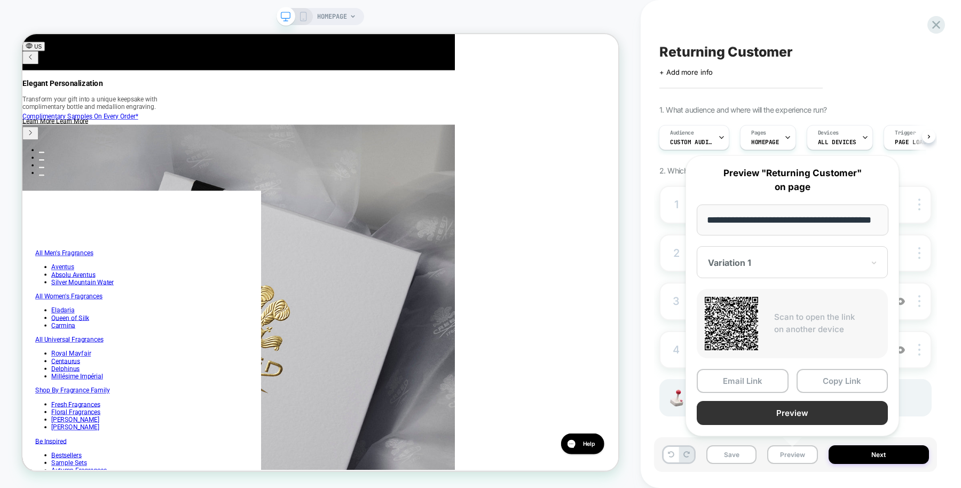
scroll to position [0, 453]
click at [793, 411] on button "Preview" at bounding box center [791, 413] width 191 height 24
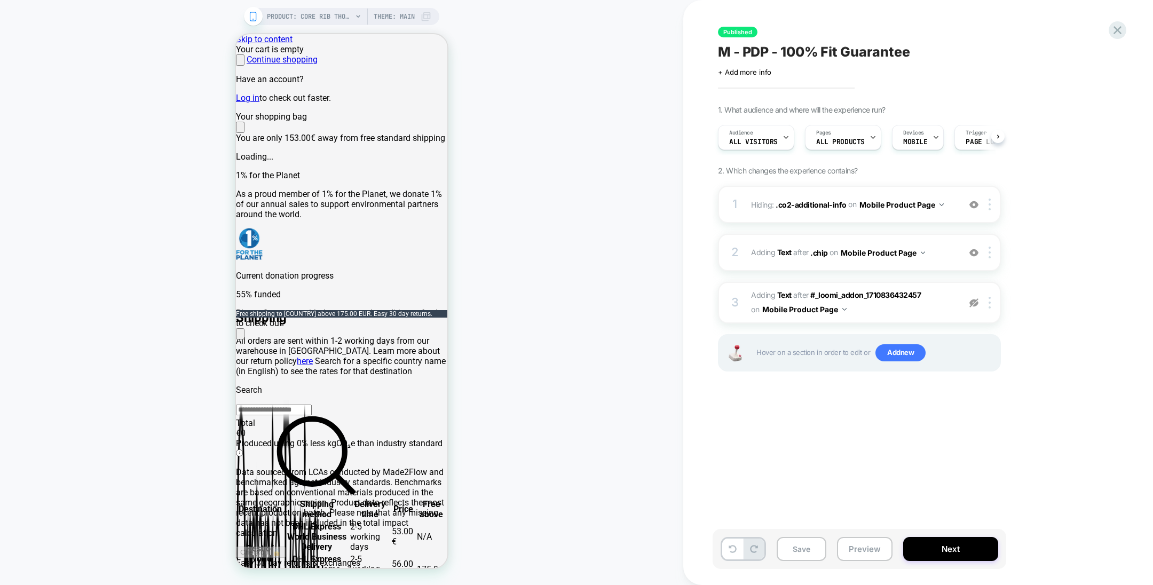
scroll to position [0, 1]
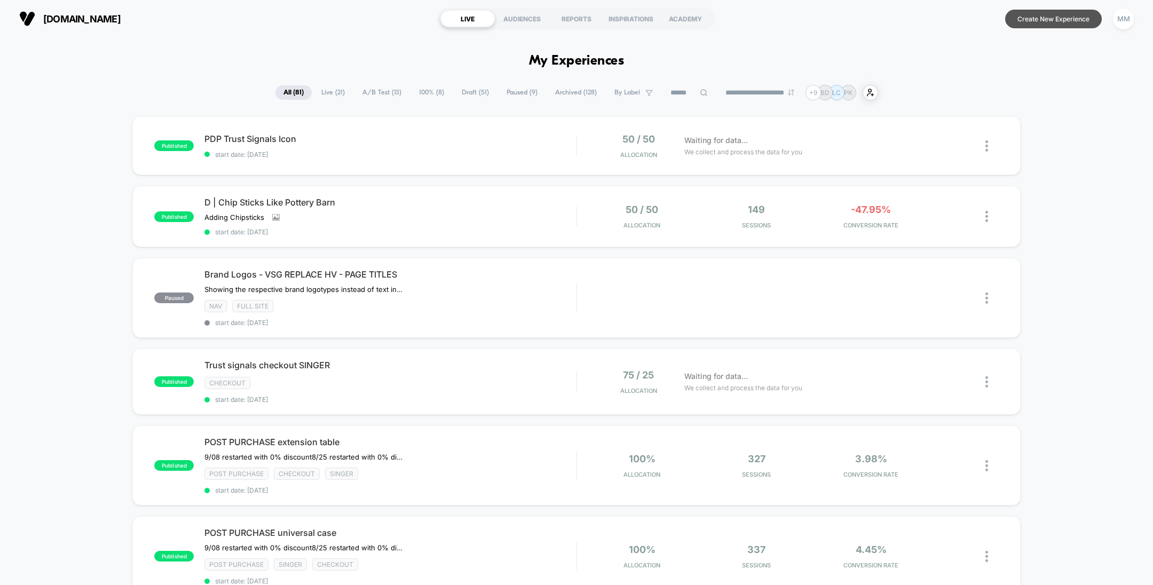
click at [1047, 14] on button "Create New Experience" at bounding box center [1053, 19] width 97 height 19
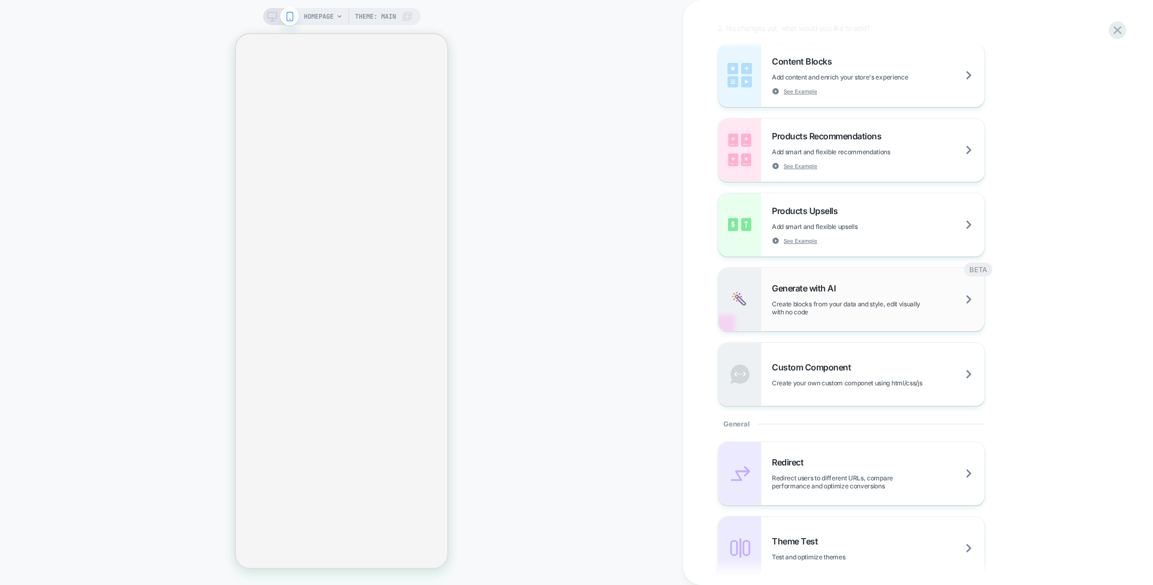
scroll to position [160, 0]
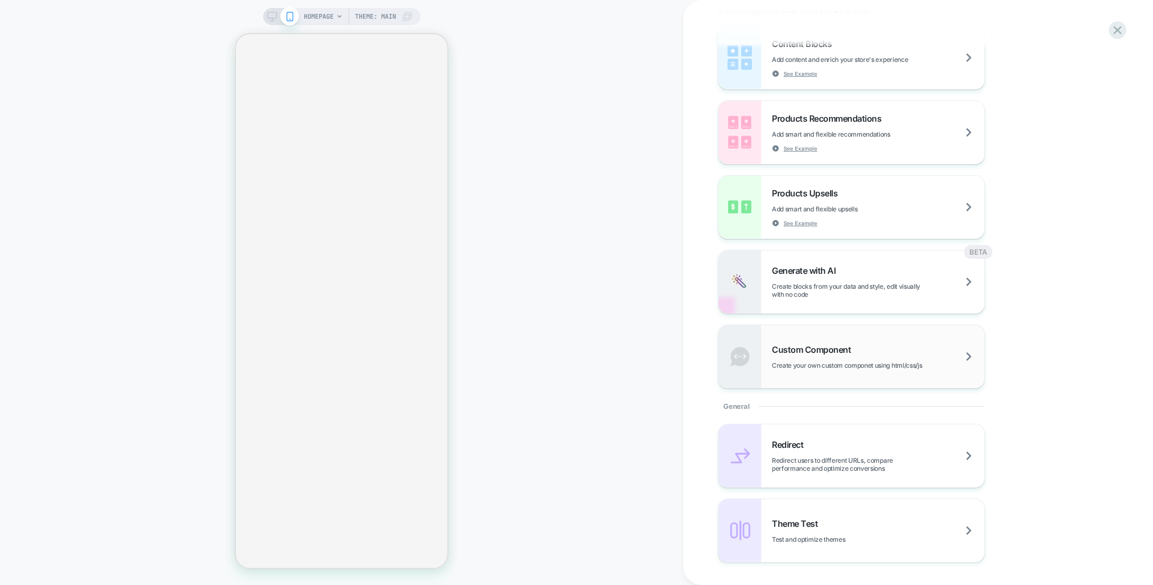
click at [876, 352] on div "Custom Component Create your own custom componet using html/css/js" at bounding box center [878, 356] width 212 height 25
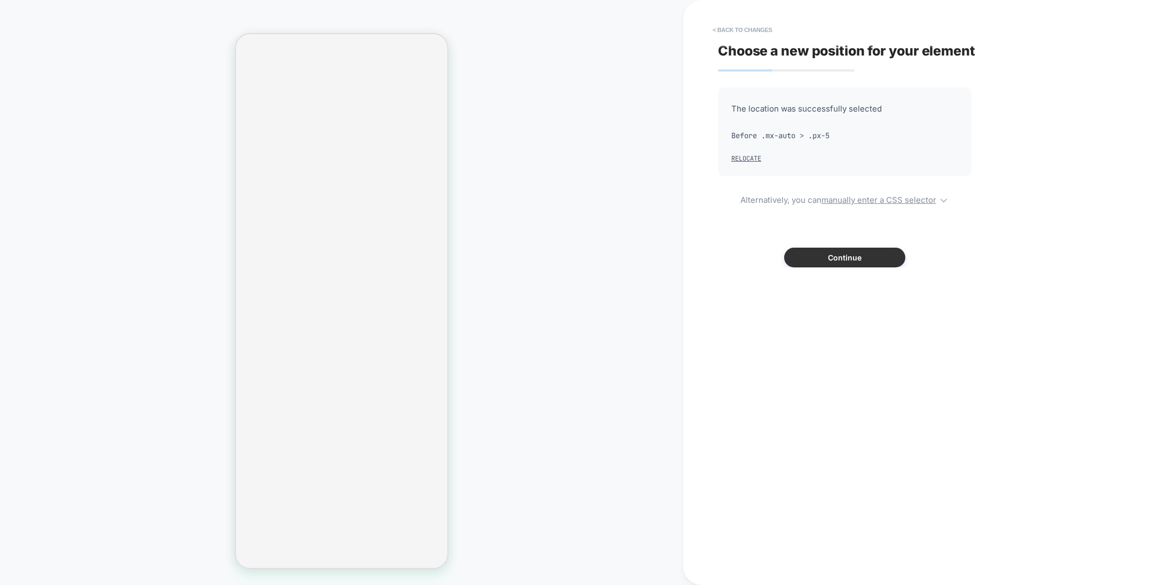
click at [854, 257] on button "Continue" at bounding box center [844, 258] width 121 height 20
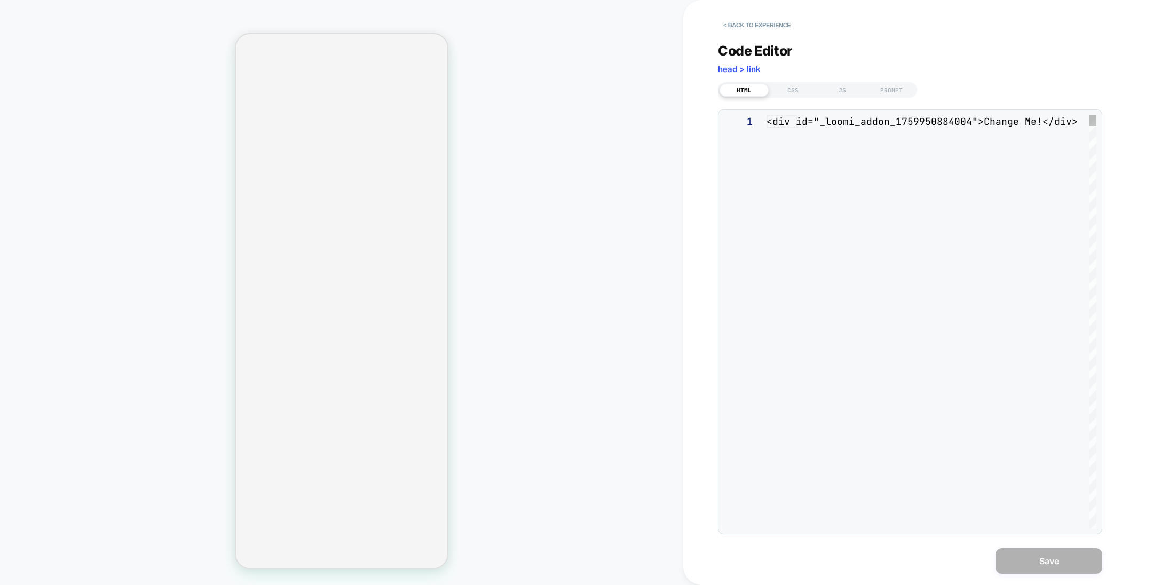
scroll to position [0, 0]
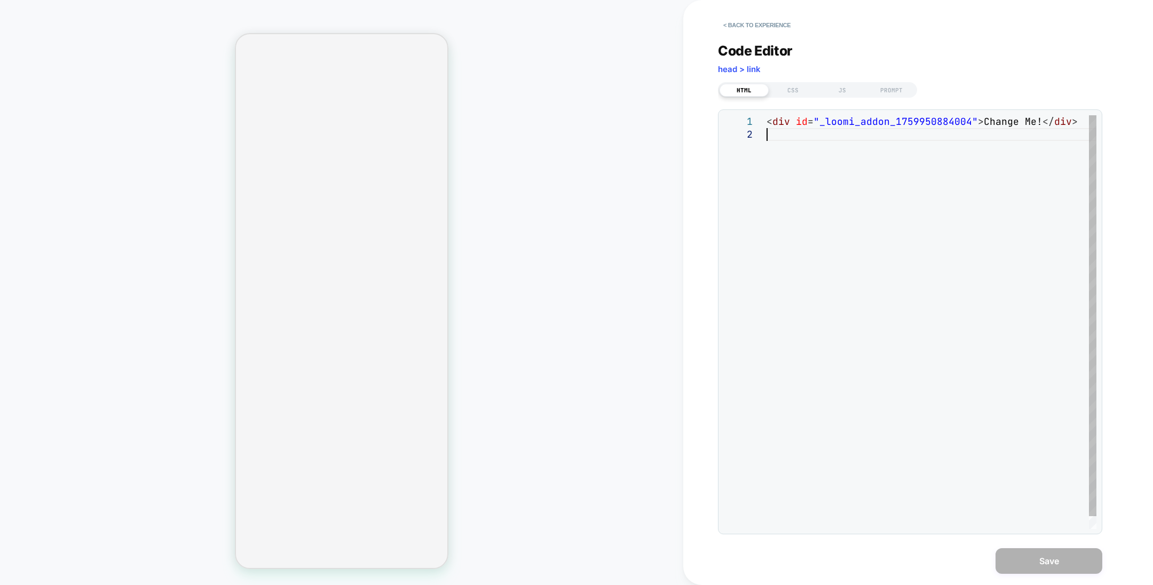
click at [840, 137] on div "< div id = "_loomi_addon_1759950884004" > Change Me! </ div >" at bounding box center [931, 328] width 330 height 426
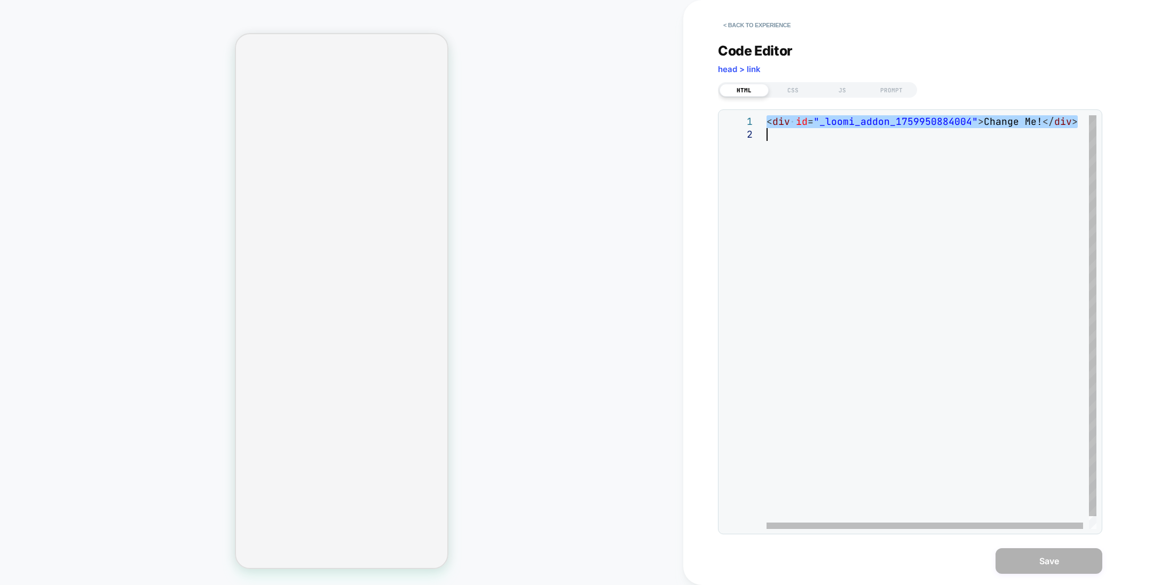
type textarea "********* ******* *******"
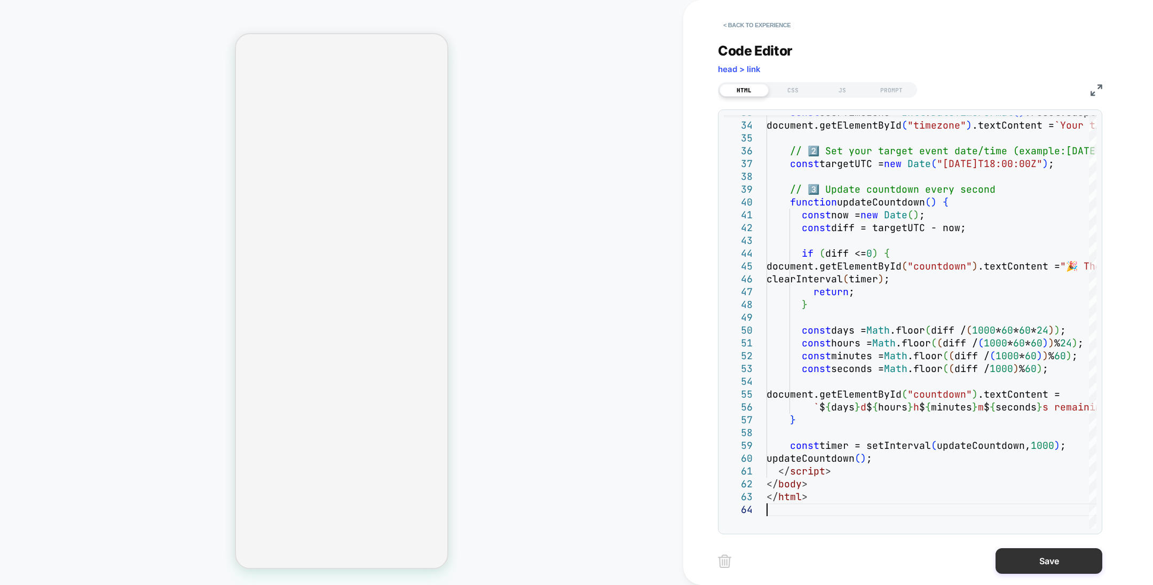
click at [1034, 558] on button "Save" at bounding box center [1048, 561] width 107 height 26
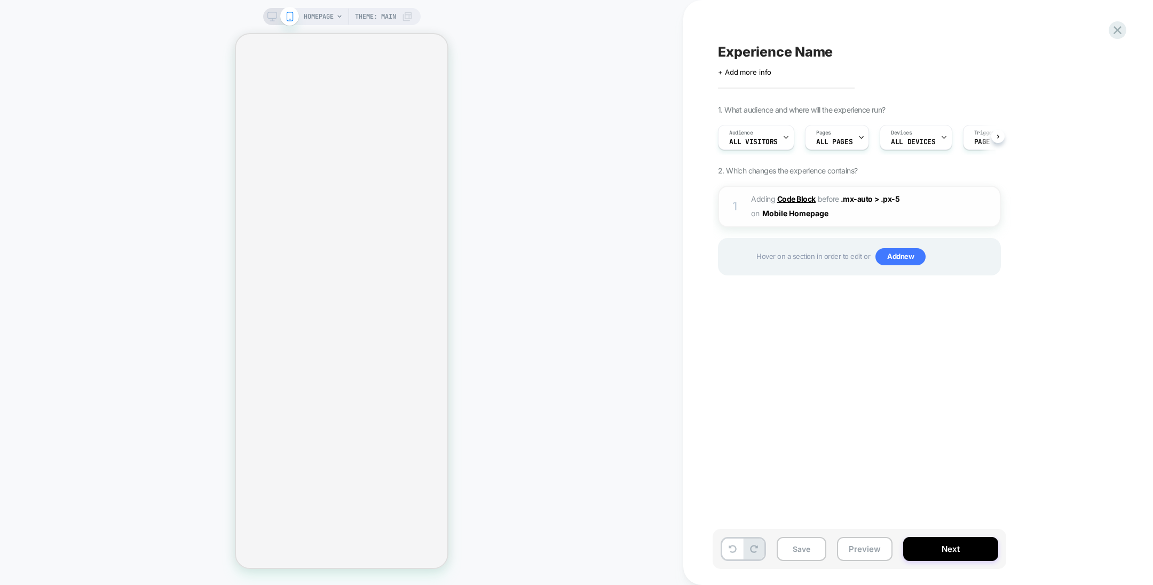
click at [803, 195] on b "Code Block" at bounding box center [796, 198] width 38 height 9
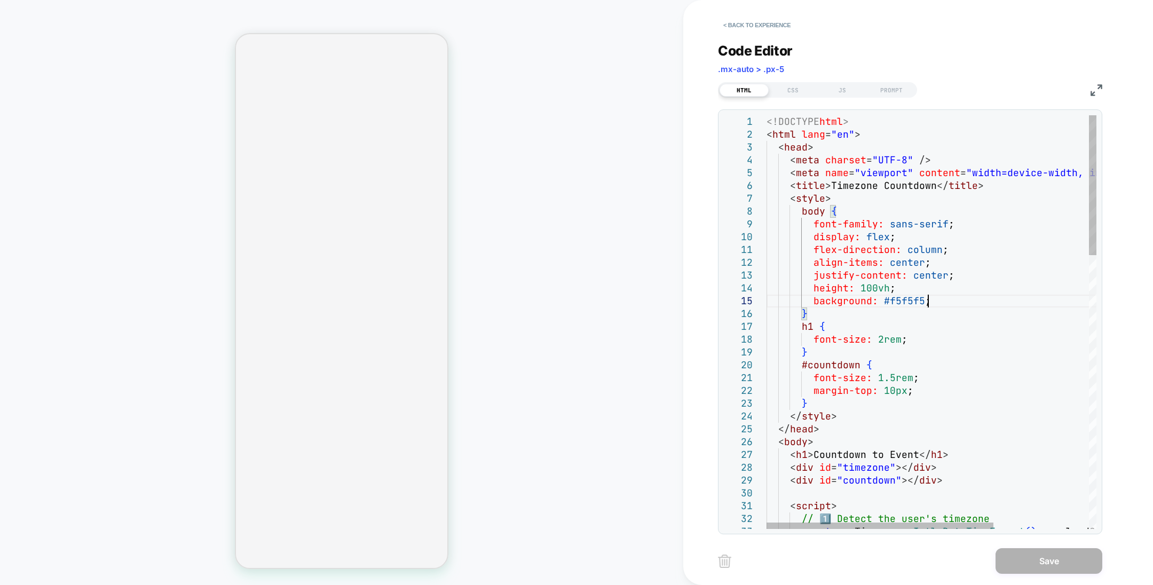
type textarea "**********"
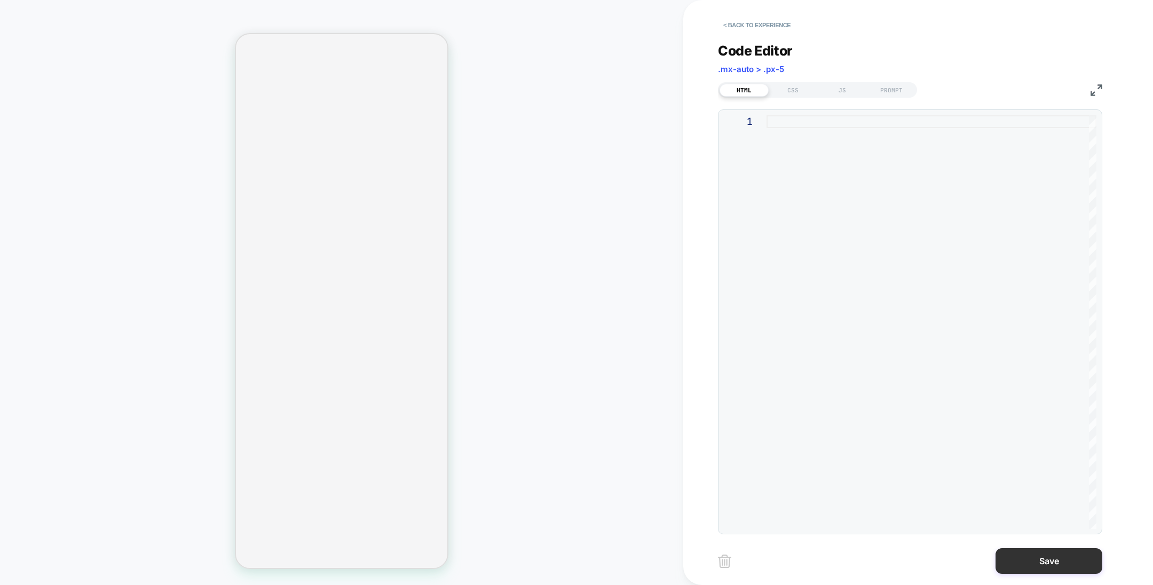
click at [1028, 558] on button "Save" at bounding box center [1048, 561] width 107 height 26
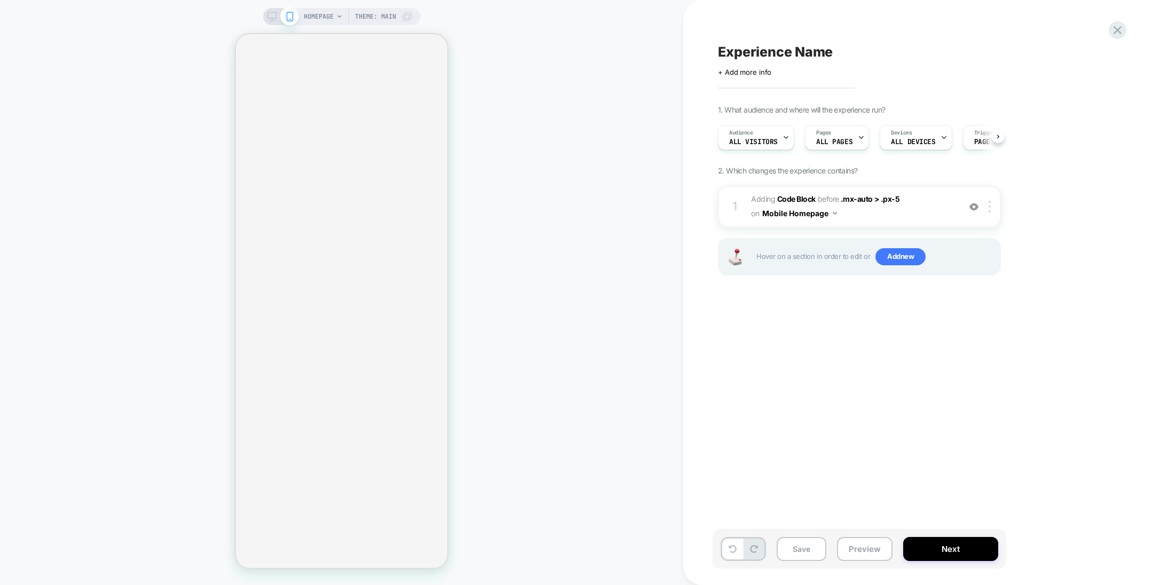
click at [271, 18] on rect at bounding box center [271, 15] width 9 height 6
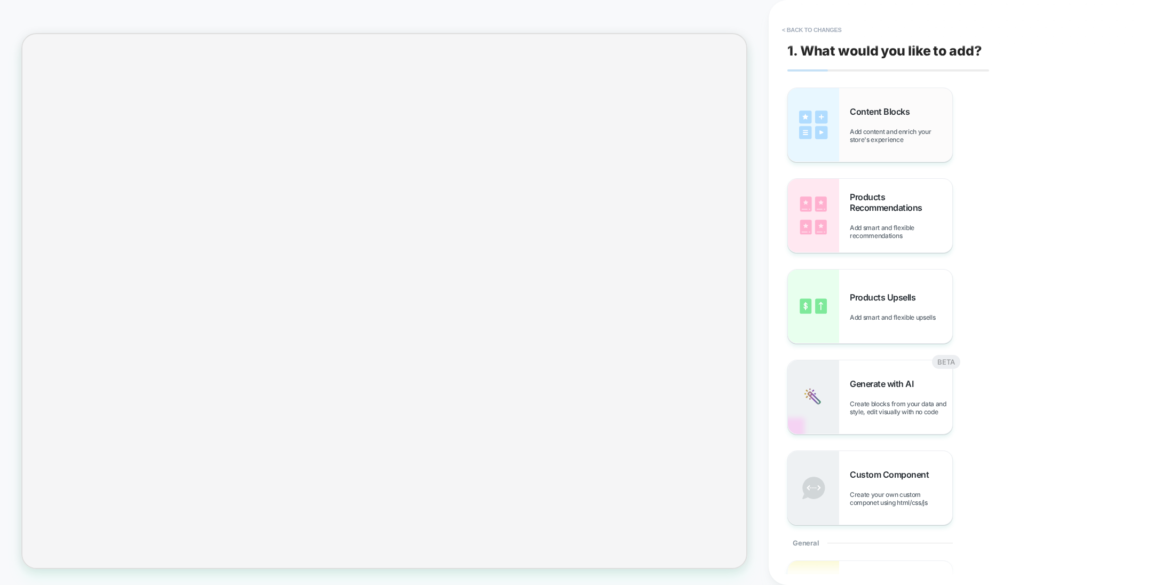
click at [858, 136] on span "Add content and enrich your store's experience" at bounding box center [901, 136] width 102 height 16
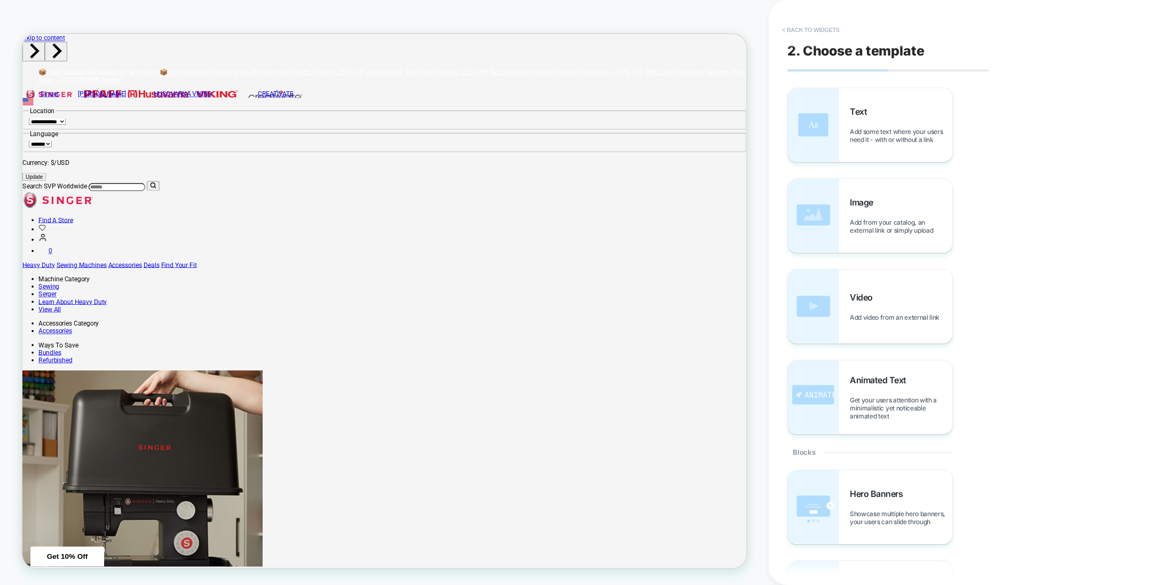
click at [818, 35] on button "< Back to widgets" at bounding box center [810, 29] width 68 height 17
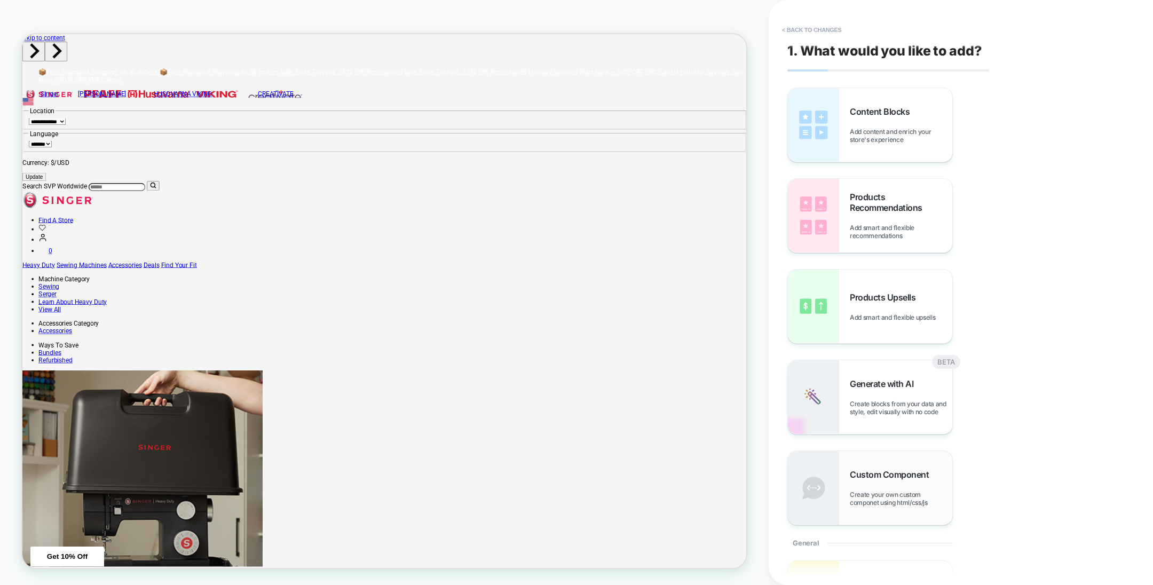
click at [882, 472] on span "Custom Component" at bounding box center [892, 474] width 84 height 11
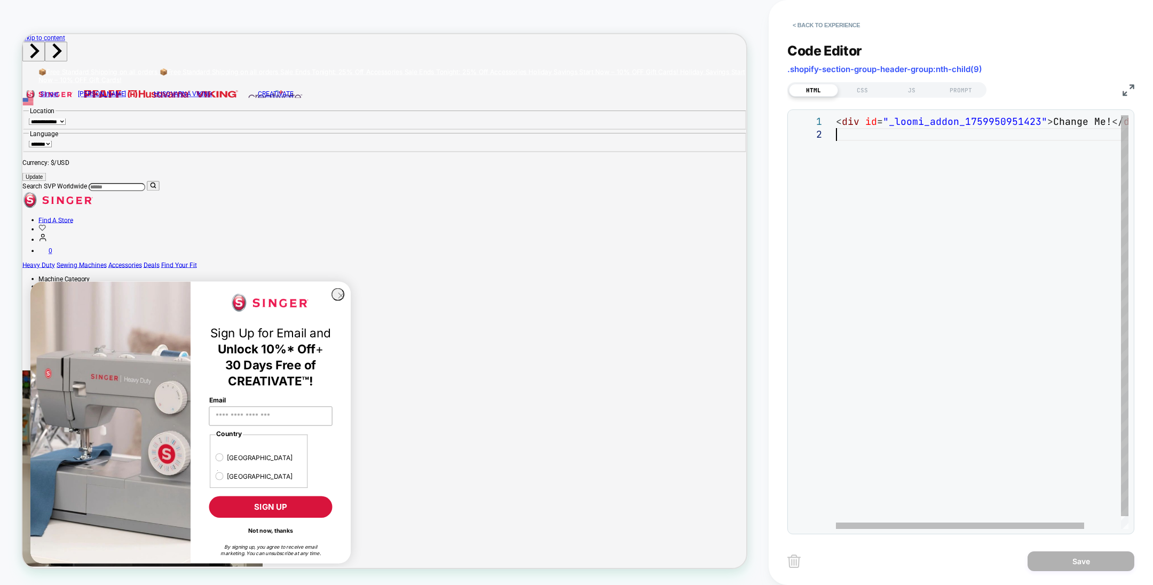
click at [859, 144] on div "< div id = "_loomi_addon_1759950951423" > Change Me! </ div >" at bounding box center [1004, 328] width 336 height 426
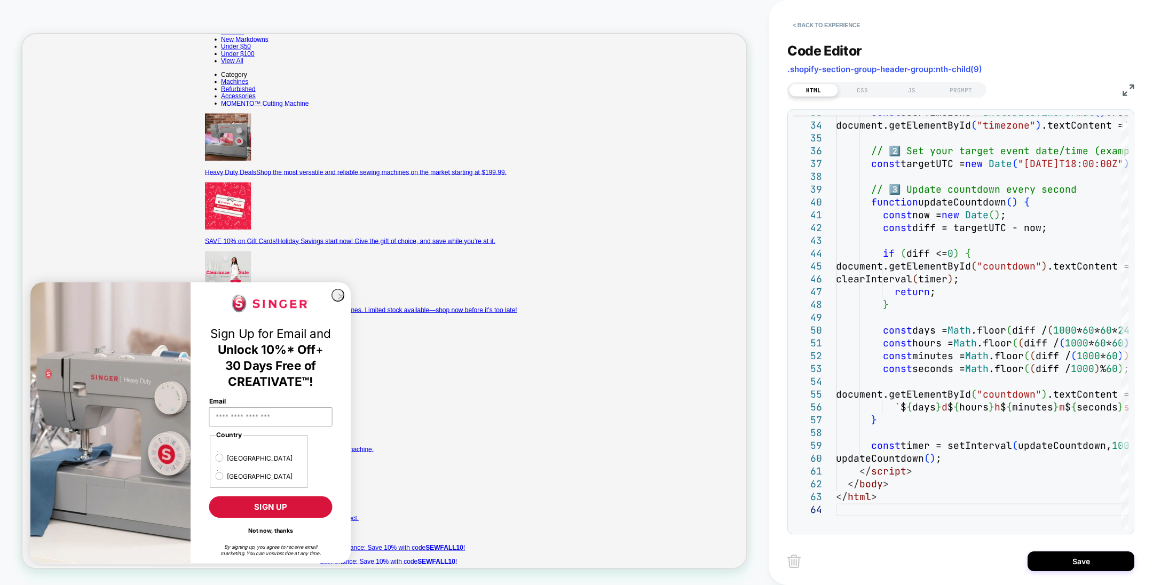
click at [441, 392] on circle "Close dialog" at bounding box center [447, 384] width 16 height 16
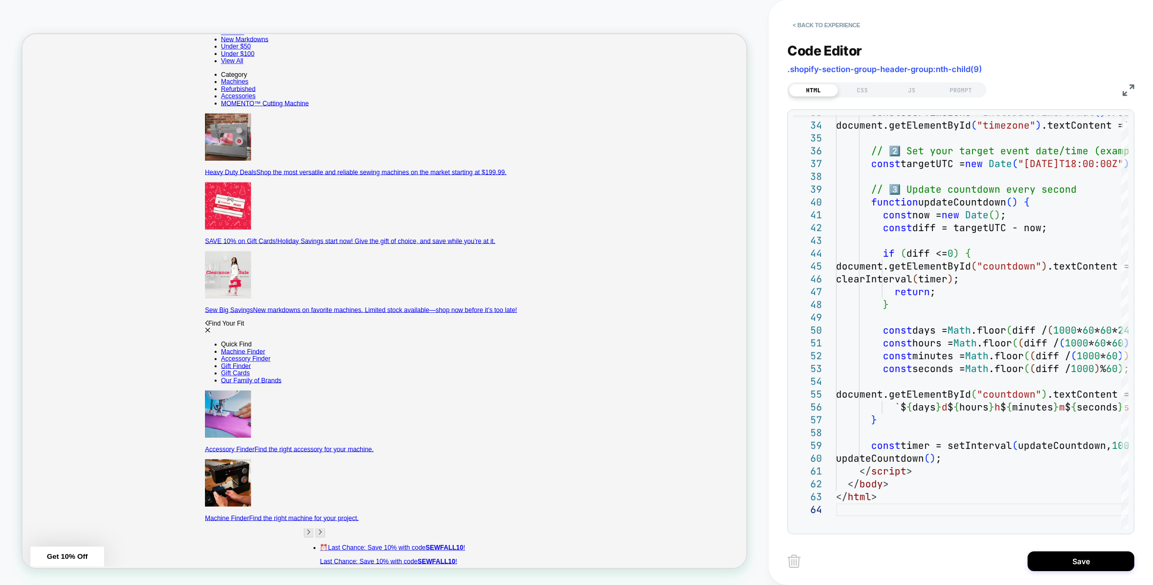
click at [870, 189] on div "const userTimezone = Intl . DateTimeFormat ( ) .resolvedOptions ( ) .timeZone; …" at bounding box center [1108, 306] width 545 height 1220
type textarea "**********"
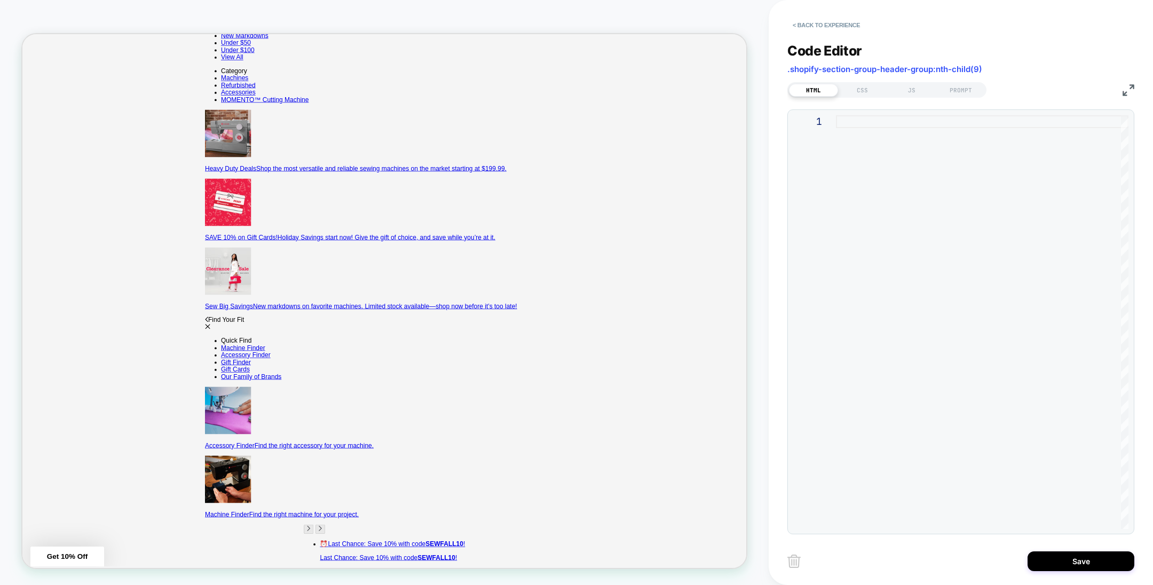
click at [906, 153] on div at bounding box center [982, 322] width 292 height 414
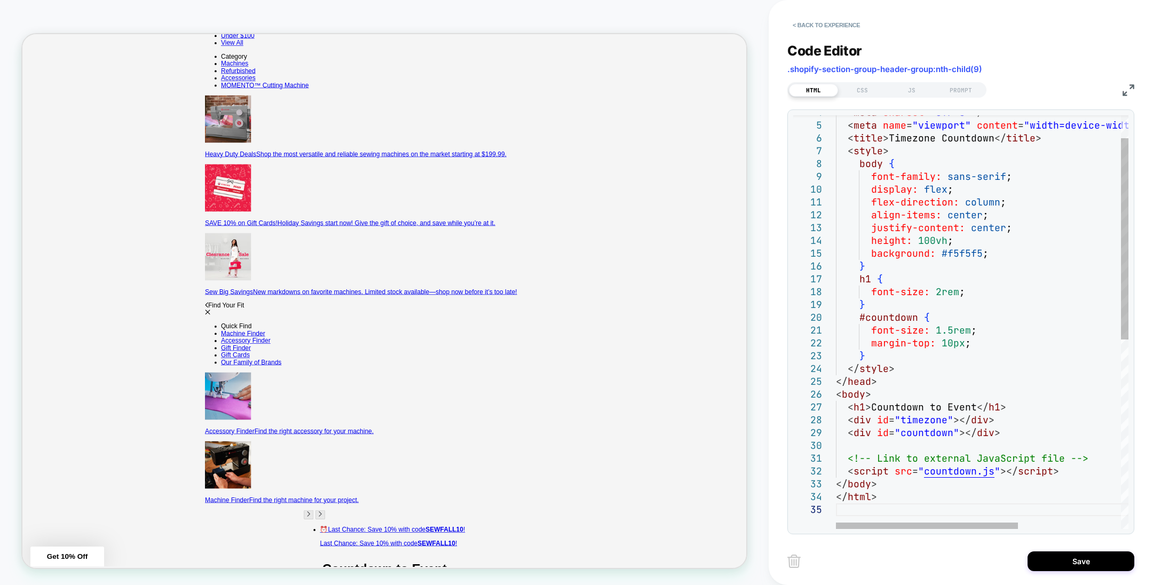
type textarea "**********"
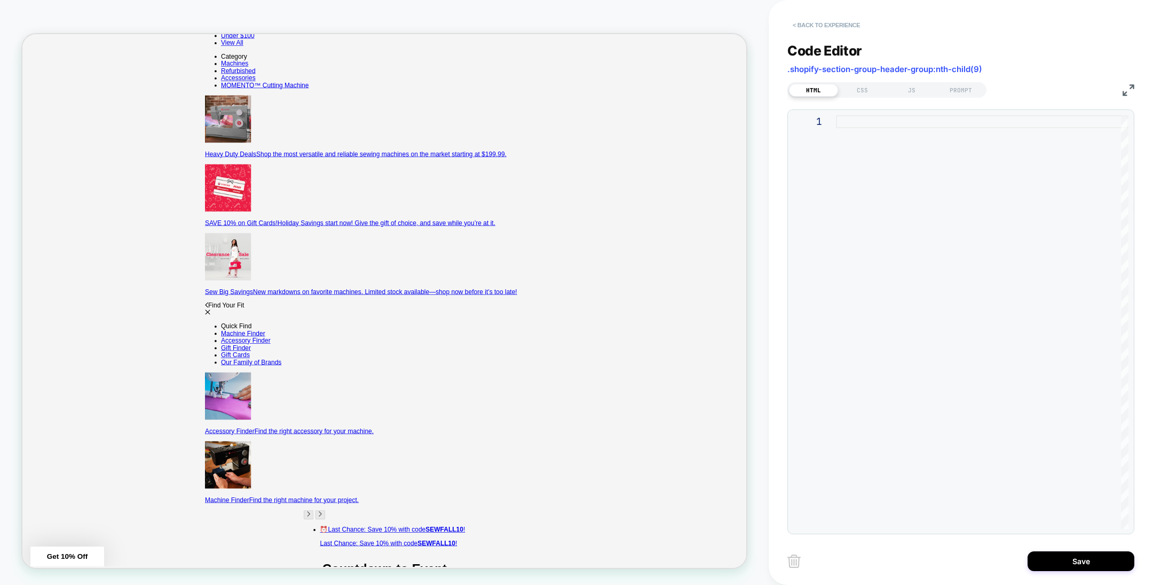
click at [838, 17] on button "< Back to experience" at bounding box center [826, 25] width 78 height 17
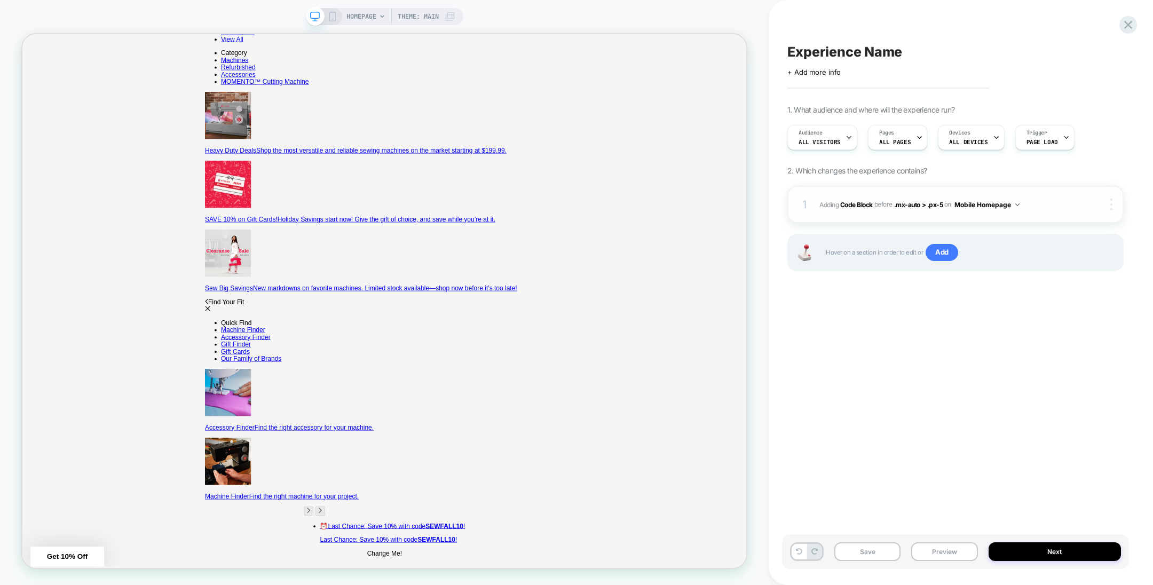
click at [1110, 207] on img at bounding box center [1111, 205] width 2 height 12
click at [1055, 267] on div "Delete" at bounding box center [1048, 263] width 95 height 29
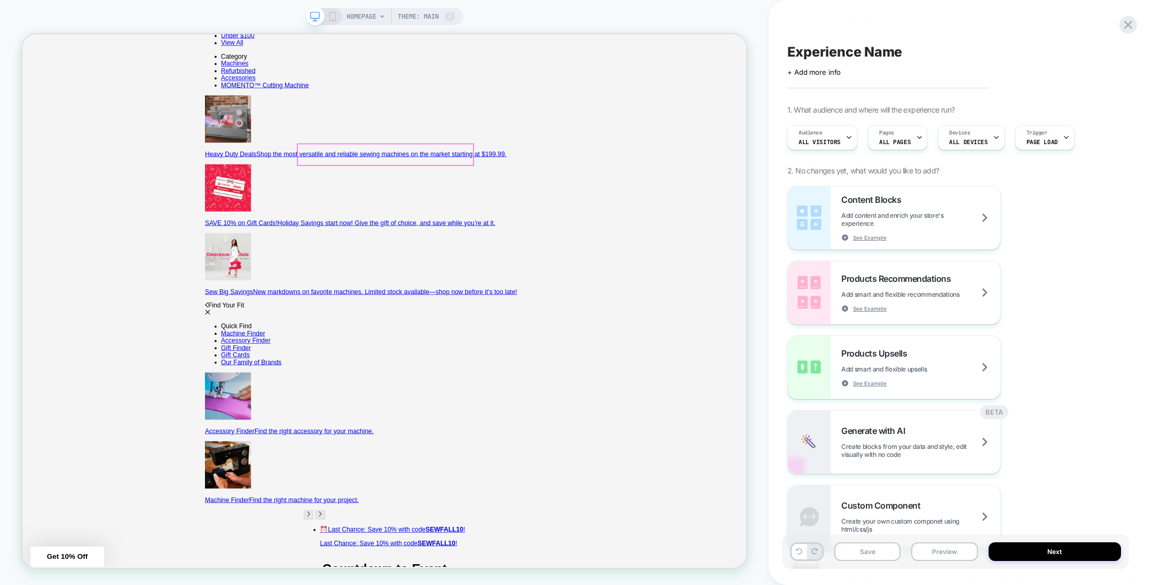
click at [525, 191] on div at bounding box center [507, 195] width 234 height 28
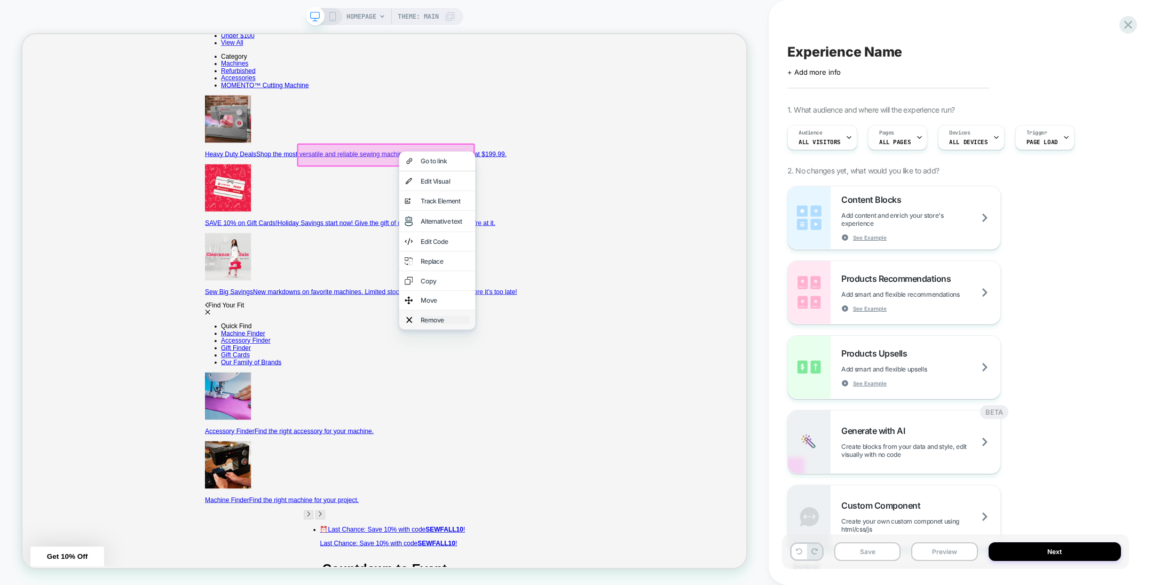
click at [592, 420] on div "Remove" at bounding box center [585, 415] width 65 height 11
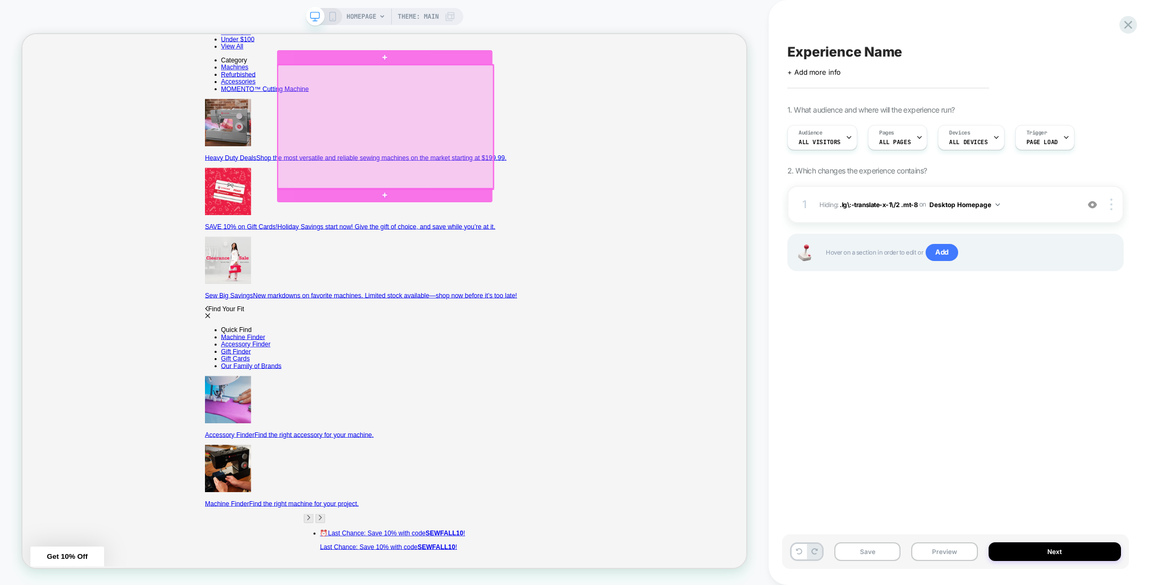
click at [622, 221] on div at bounding box center [506, 157] width 287 height 165
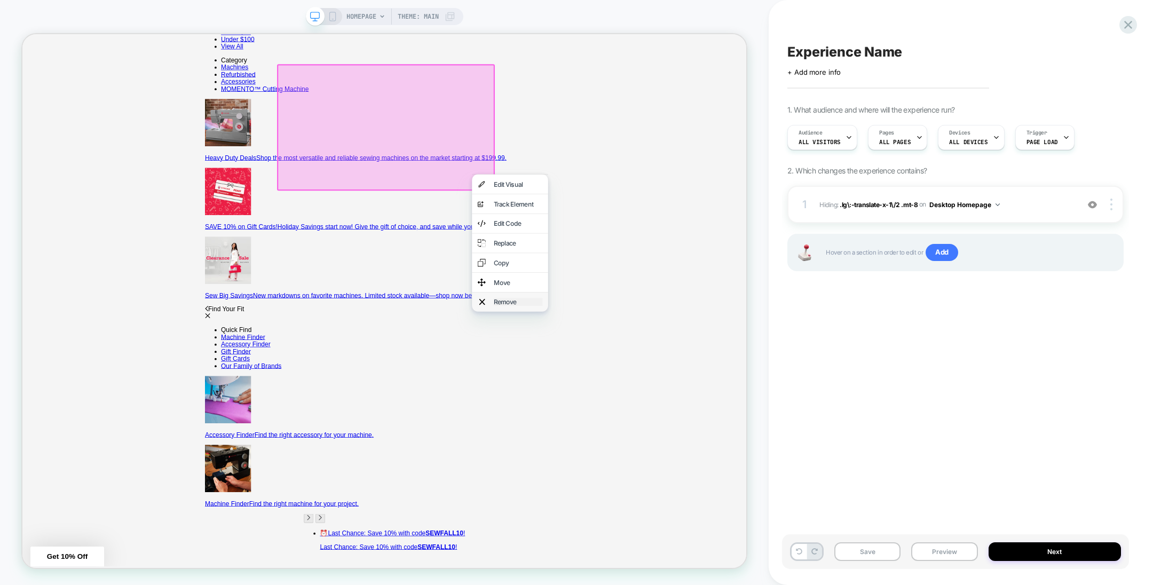
click at [662, 396] on div "Remove" at bounding box center [682, 391] width 65 height 11
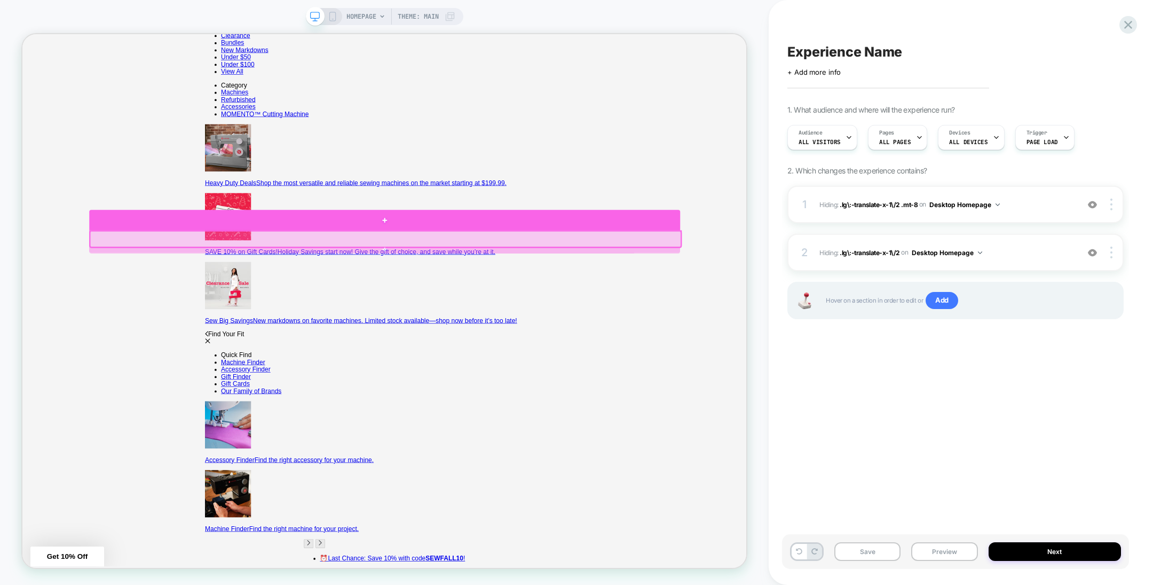
click at [671, 272] on div at bounding box center [506, 281] width 788 height 27
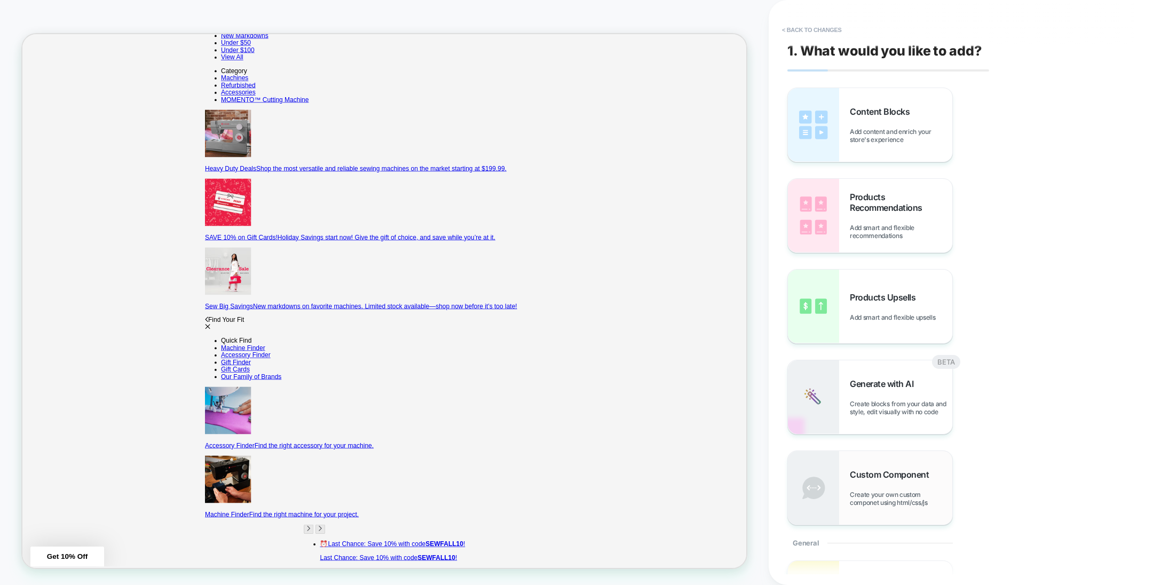
click at [871, 488] on div "Custom Component Create your own custom componet using html/css/js" at bounding box center [901, 487] width 102 height 37
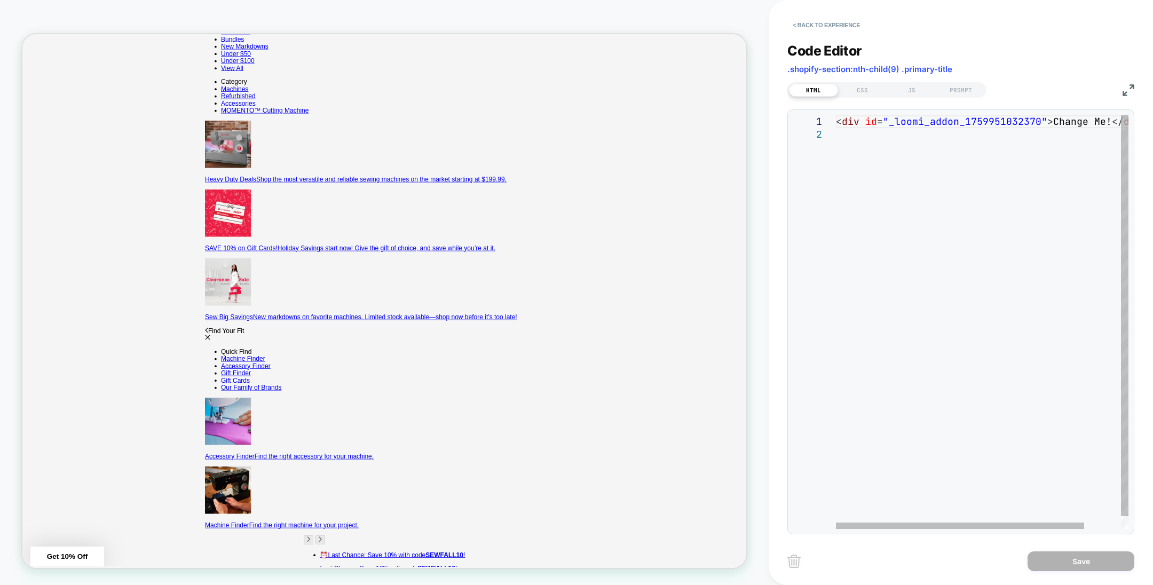
click at [904, 197] on div "< div id = "_loomi_addon_1759951032370" > Change Me! </ div >" at bounding box center [1004, 328] width 336 height 426
type textarea "**********"
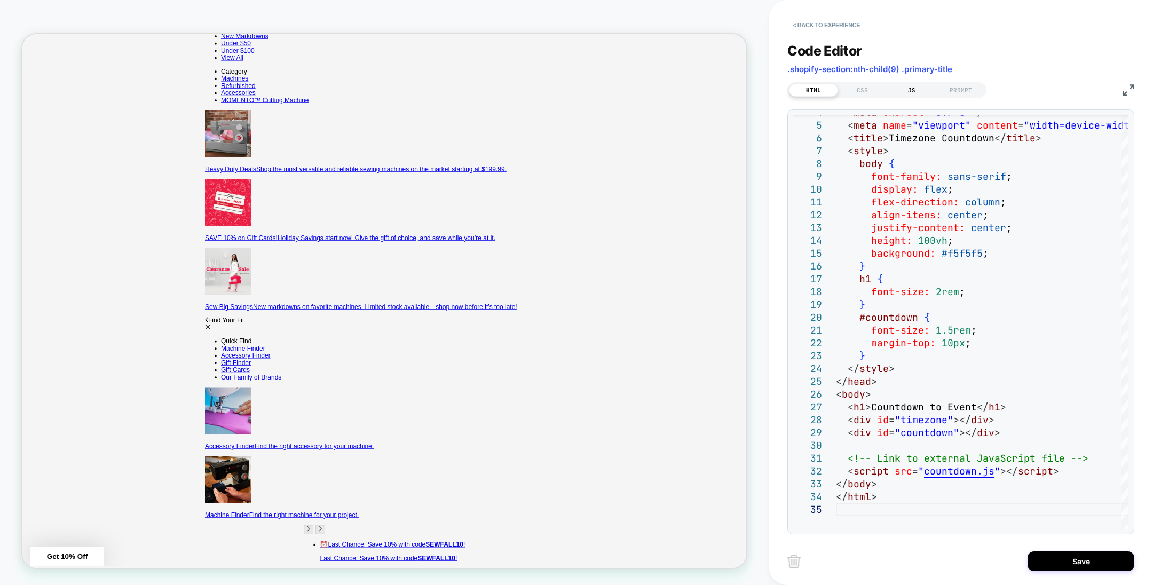
click at [904, 86] on div "JS" at bounding box center [911, 90] width 49 height 13
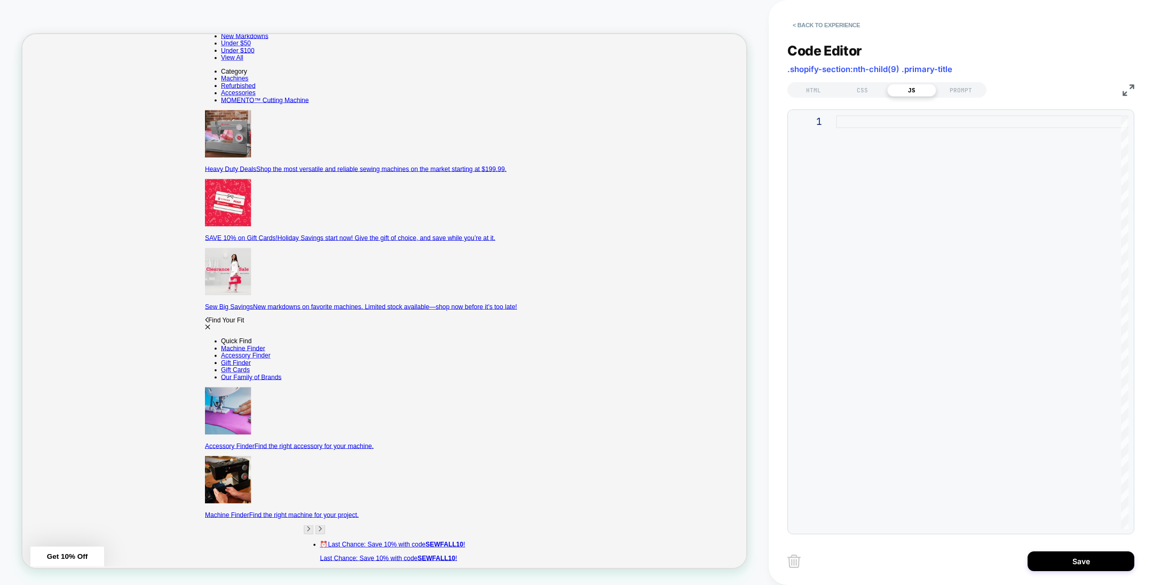
click at [903, 127] on div at bounding box center [982, 322] width 292 height 414
type textarea "**********"
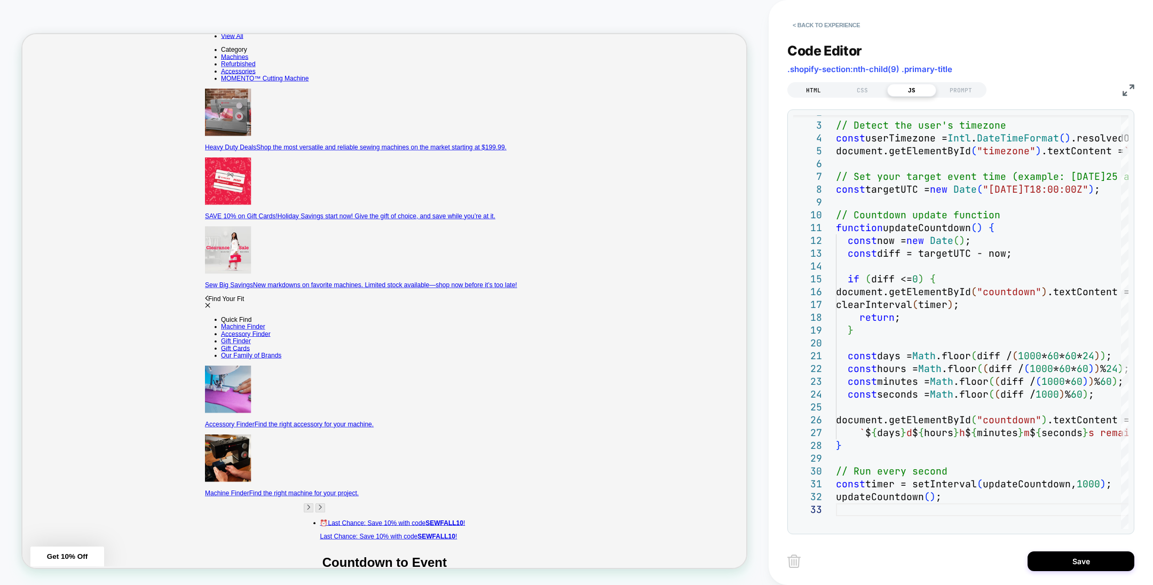
click at [810, 89] on div "HTML" at bounding box center [813, 90] width 49 height 13
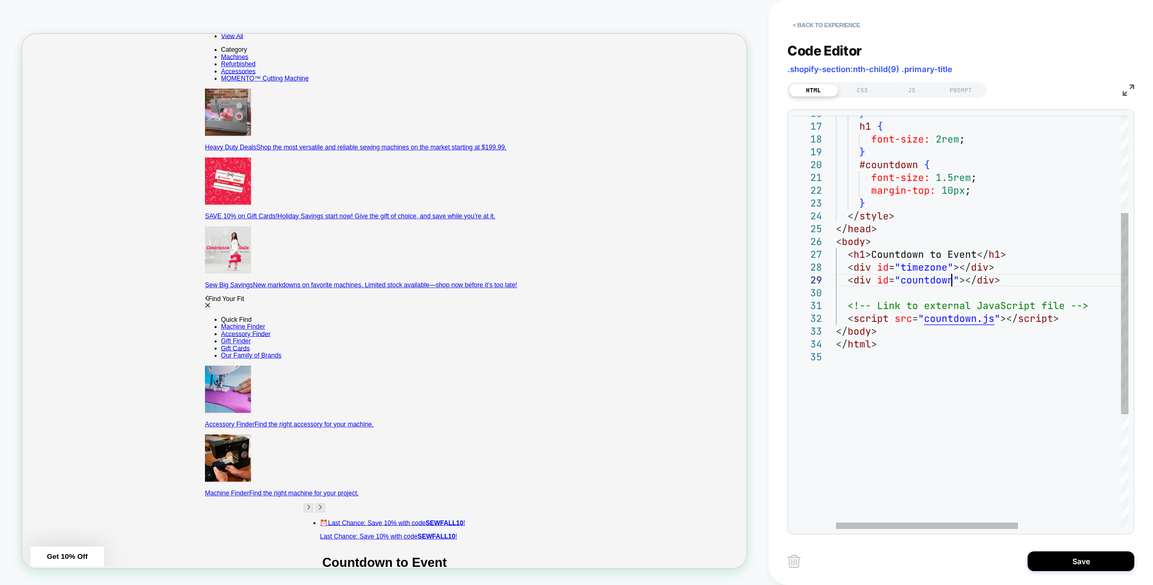
click at [948, 279] on div "} h1 { font-size: 2rem ; } #countdown { font-size: 1.5rem ; margin-top: 10px ; …" at bounding box center [1064, 339] width 457 height 849
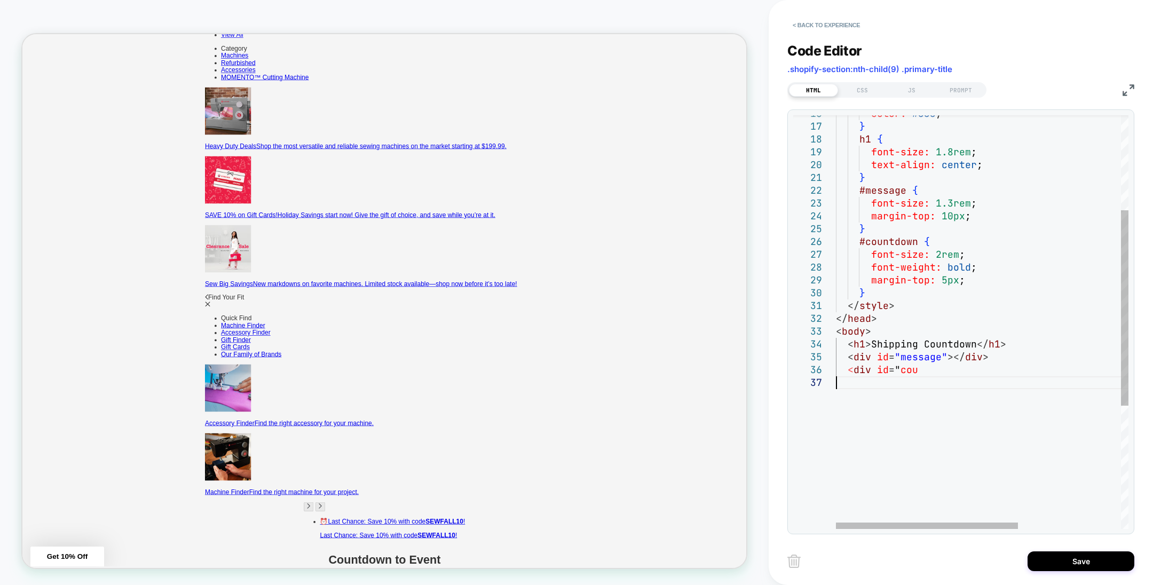
click at [981, 209] on div "color: #333 ; } h1 { font-size: 1.8rem ; text-align: center ; } #message { font…" at bounding box center [1064, 352] width 457 height 875
type textarea "**********"
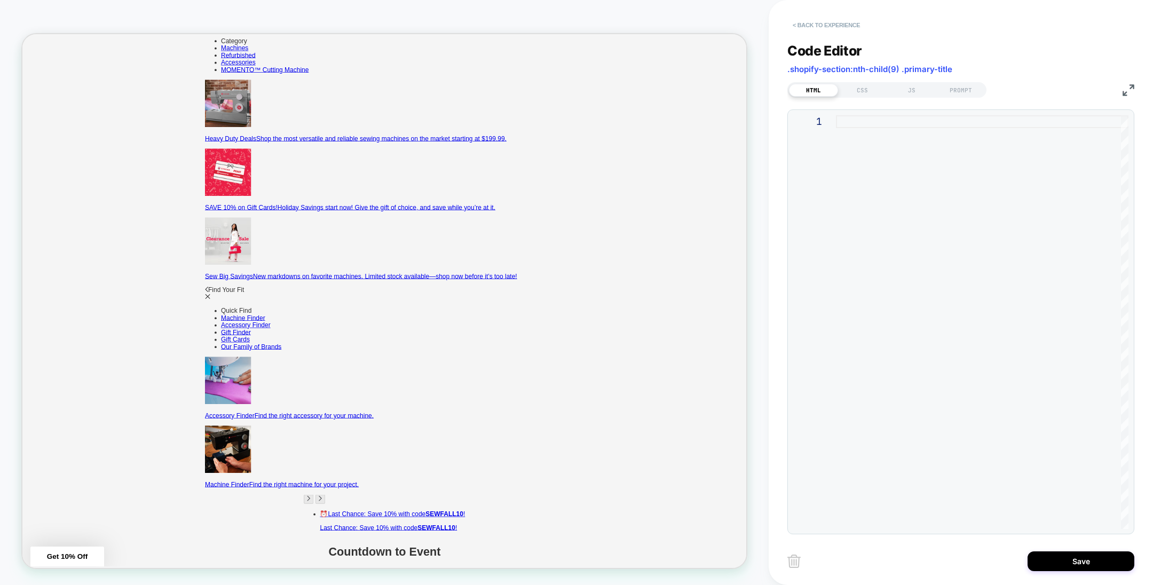
click at [821, 28] on button "< Back to experience" at bounding box center [826, 25] width 78 height 17
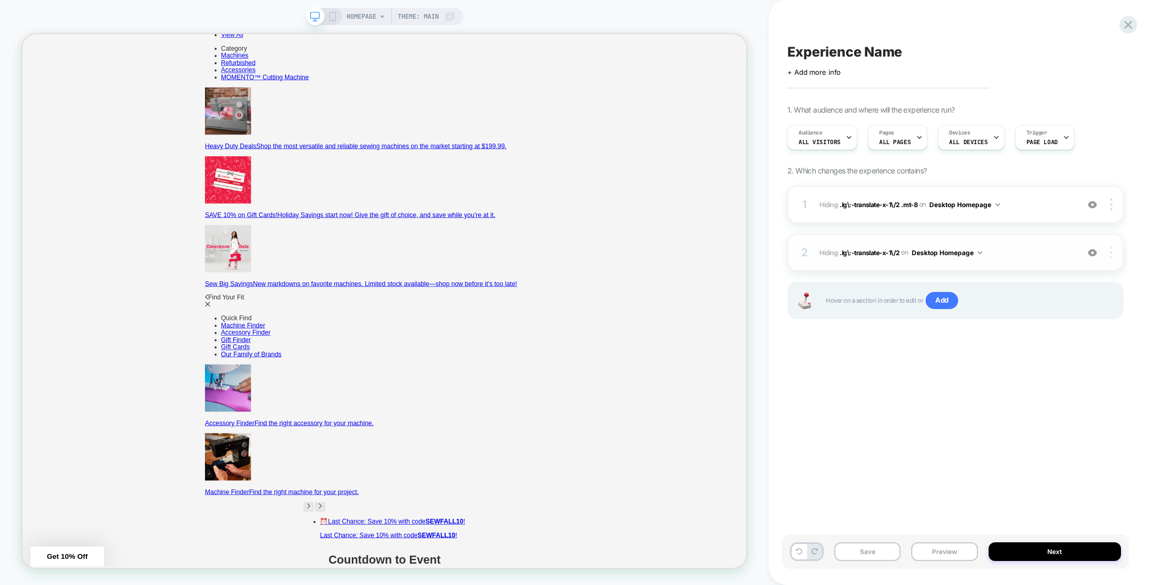
click at [1108, 249] on div at bounding box center [1112, 253] width 20 height 12
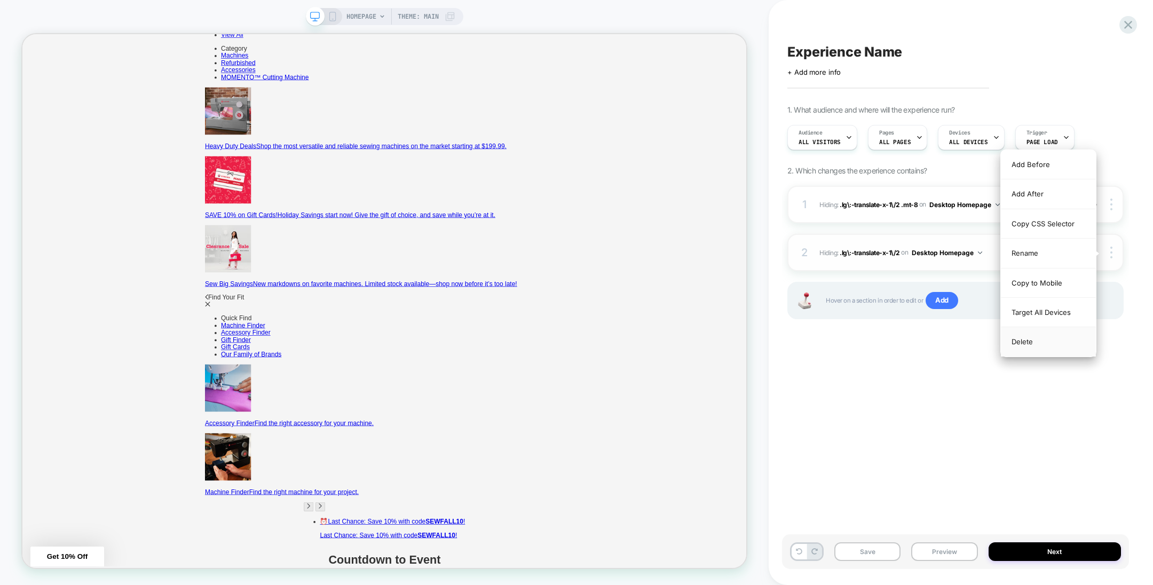
click at [1044, 334] on div "Delete" at bounding box center [1048, 341] width 95 height 29
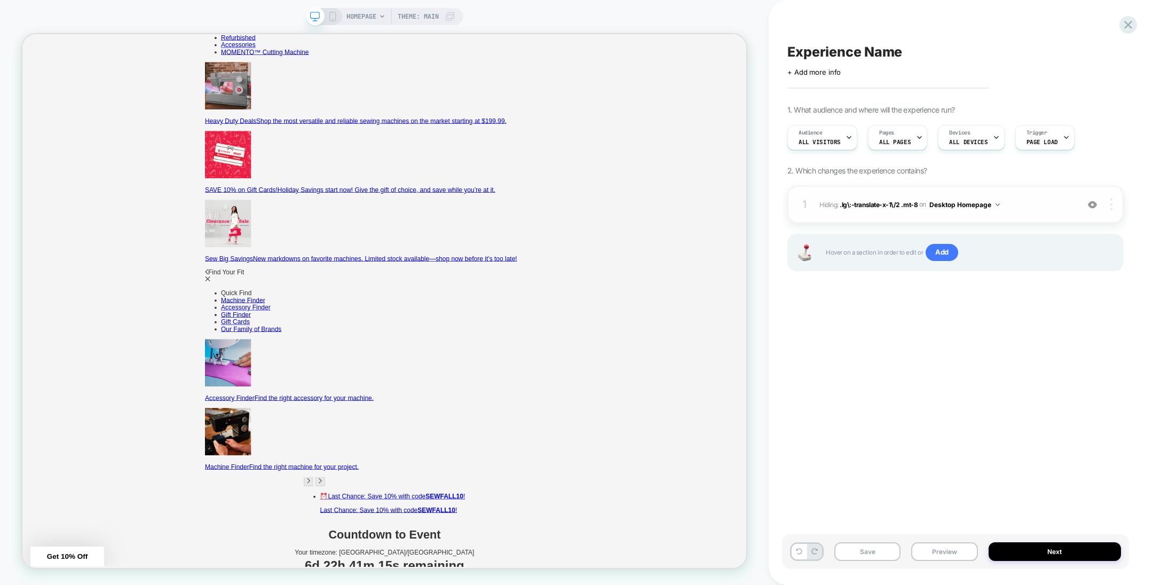
click at [1114, 203] on div at bounding box center [1112, 205] width 20 height 12
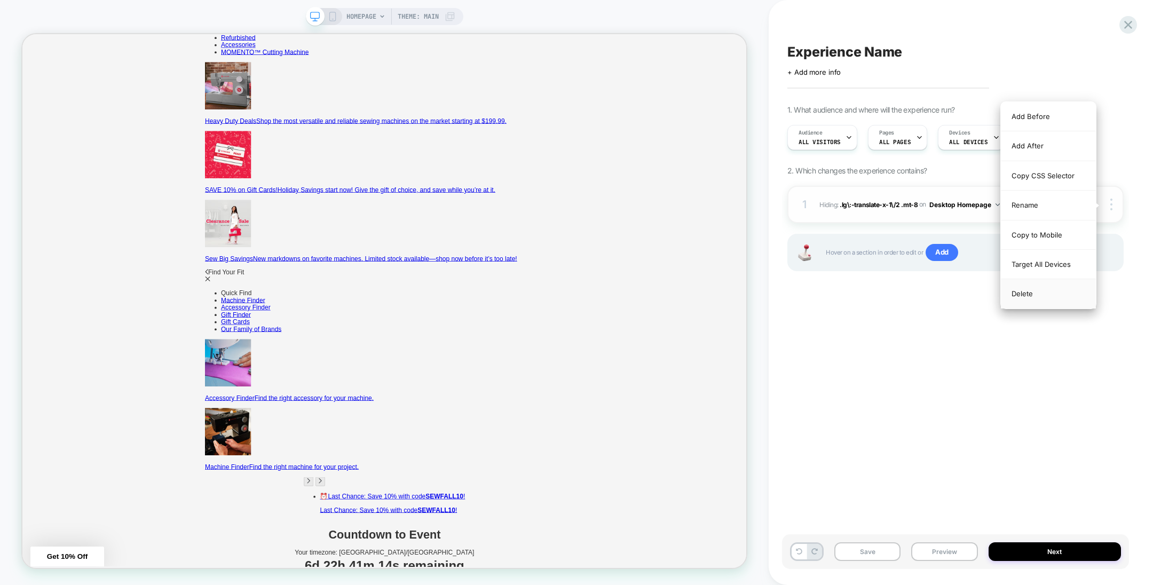
click at [1049, 291] on div "Delete" at bounding box center [1048, 293] width 95 height 29
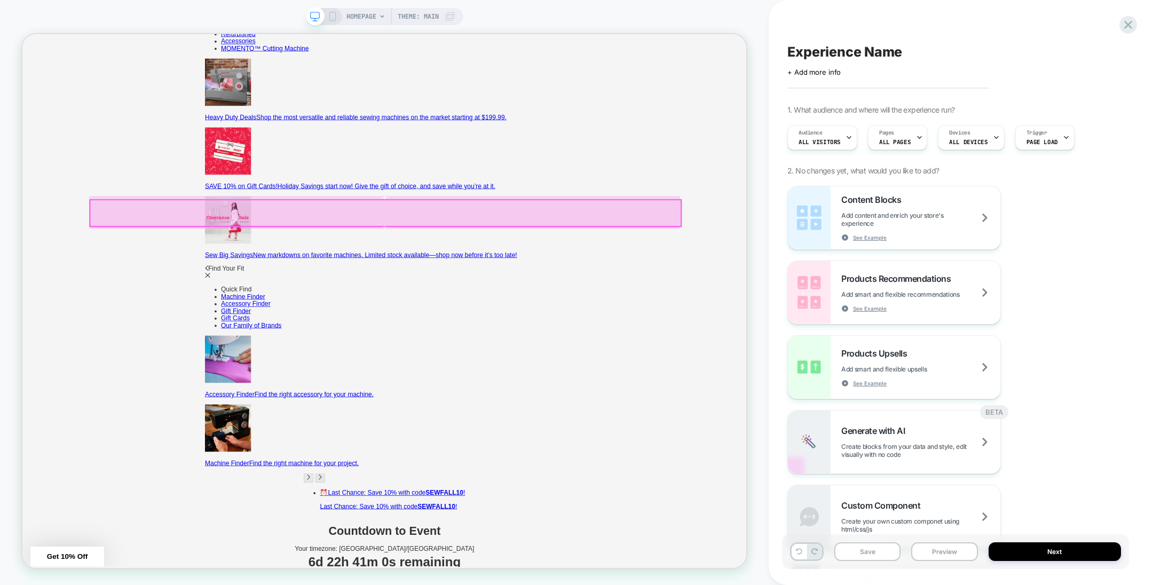
click at [740, 275] on div at bounding box center [507, 272] width 788 height 35
click at [793, 479] on div "Remove" at bounding box center [800, 473] width 65 height 11
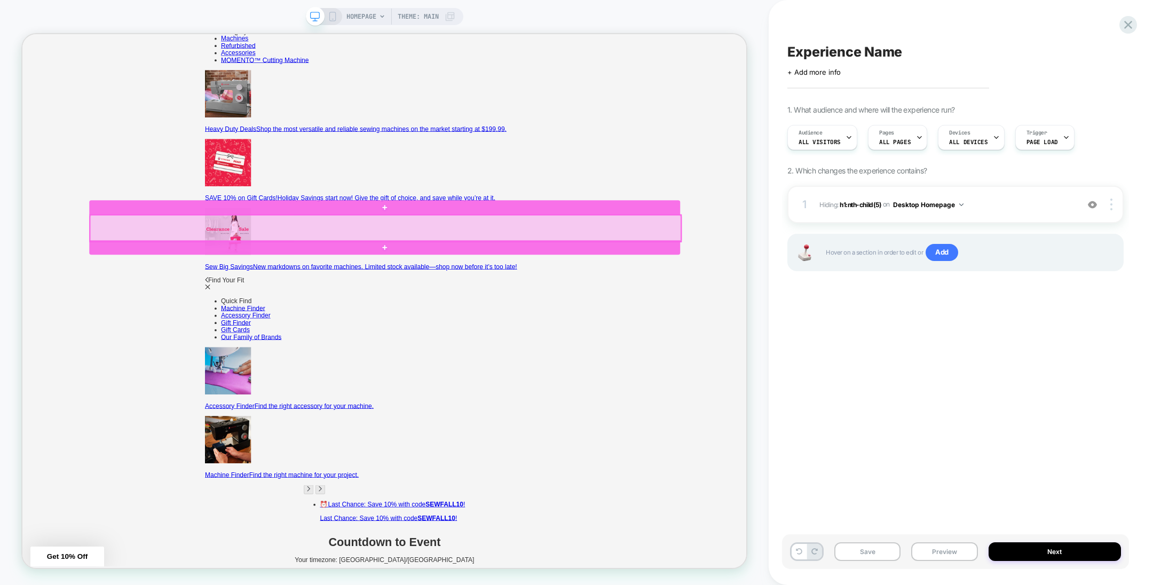
click at [675, 303] on div at bounding box center [507, 292] width 788 height 35
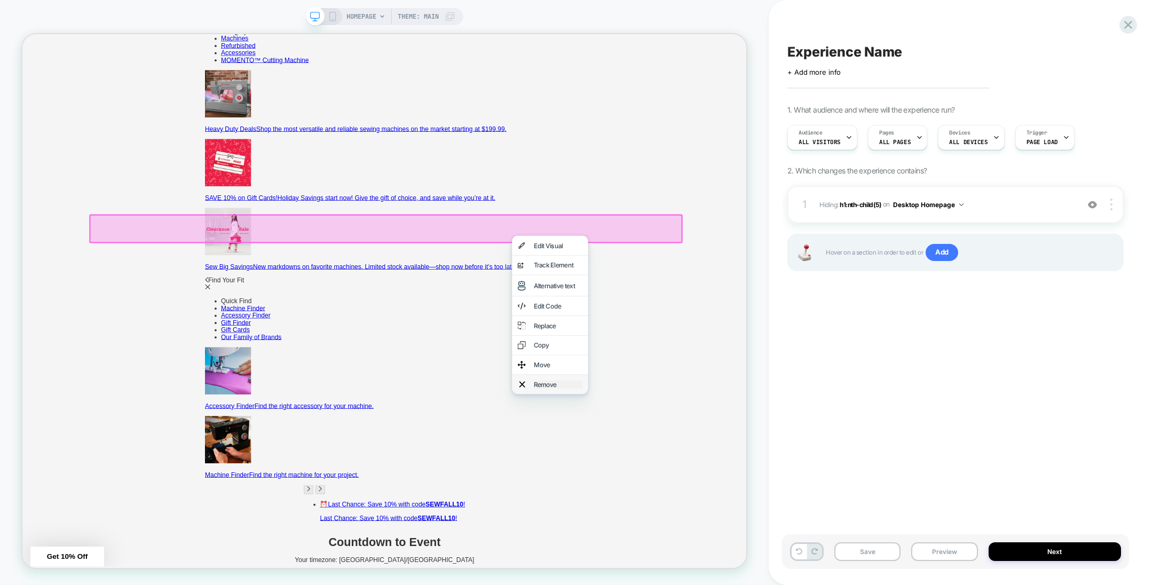
click at [723, 506] on div "Remove" at bounding box center [736, 501] width 65 height 11
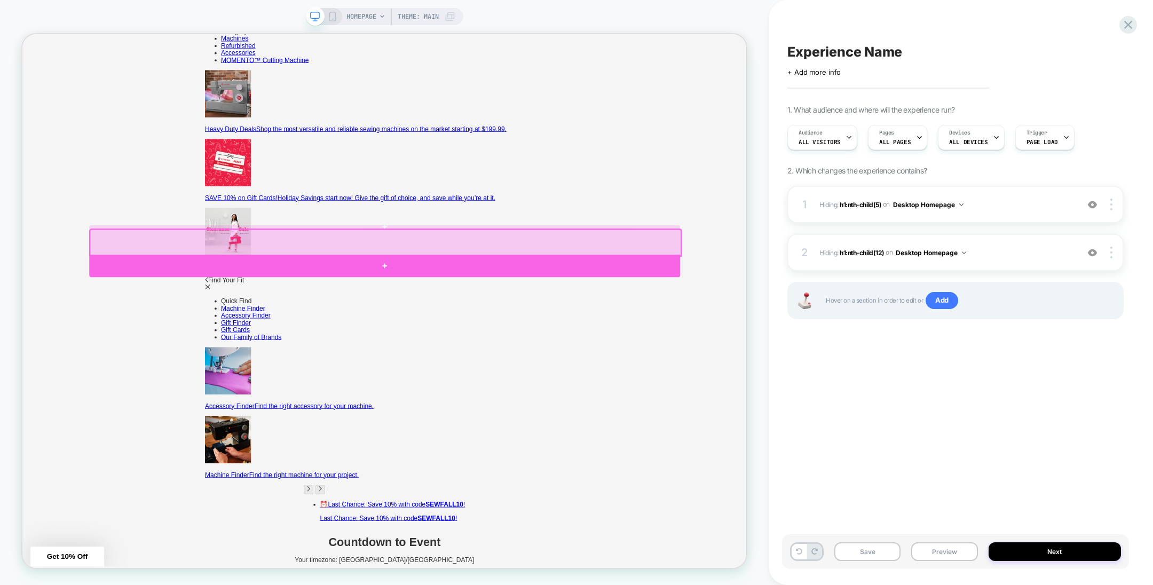
click at [736, 341] on div at bounding box center [506, 343] width 788 height 30
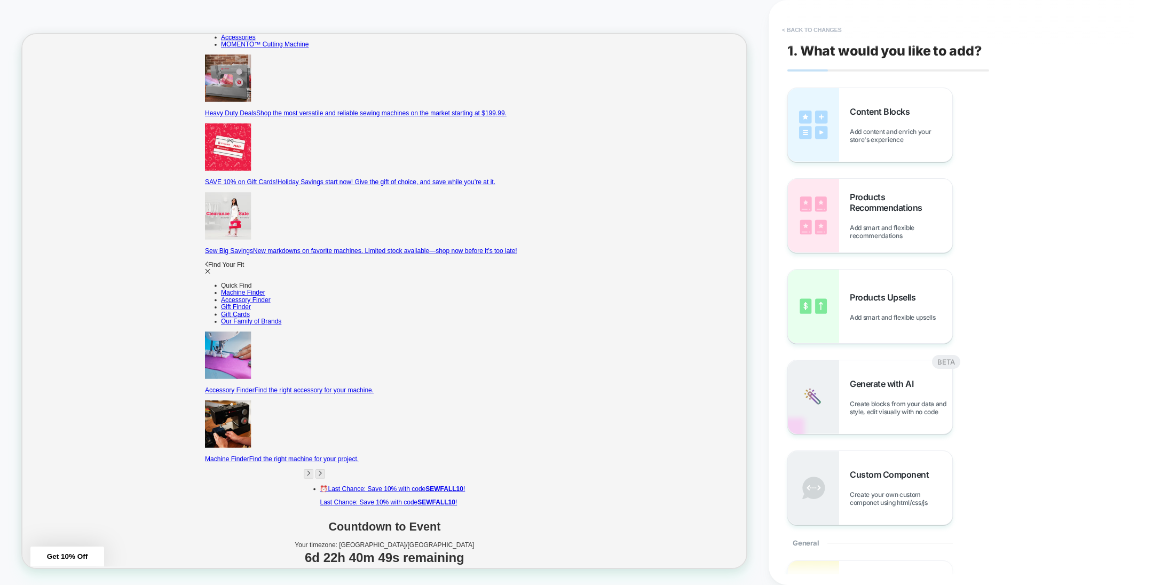
click at [808, 36] on button "< Back to changes" at bounding box center [811, 29] width 70 height 17
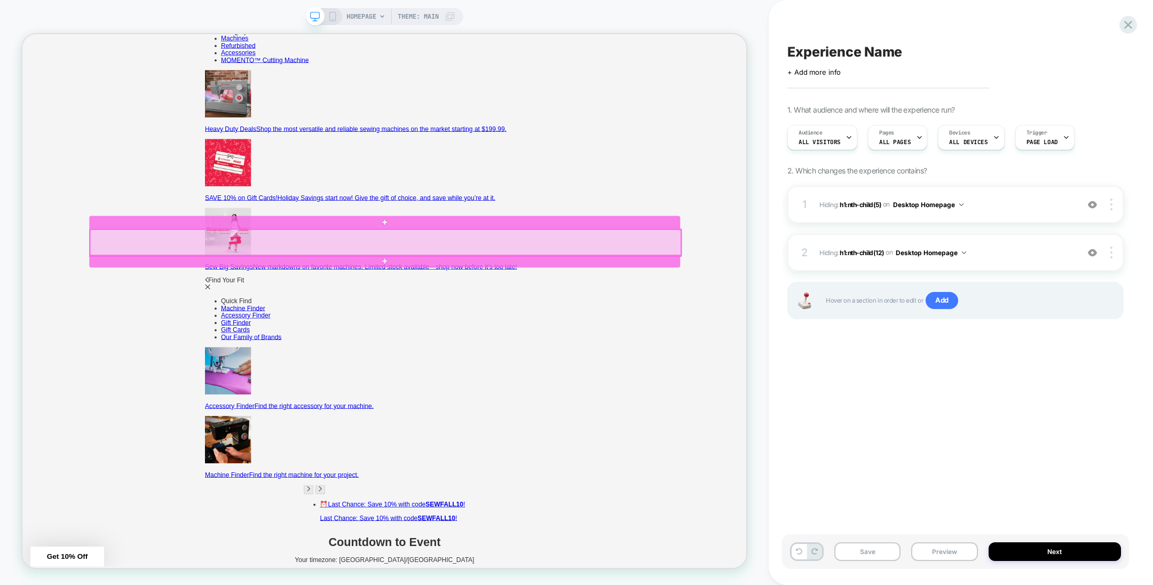
click at [679, 311] on div at bounding box center [507, 312] width 788 height 35
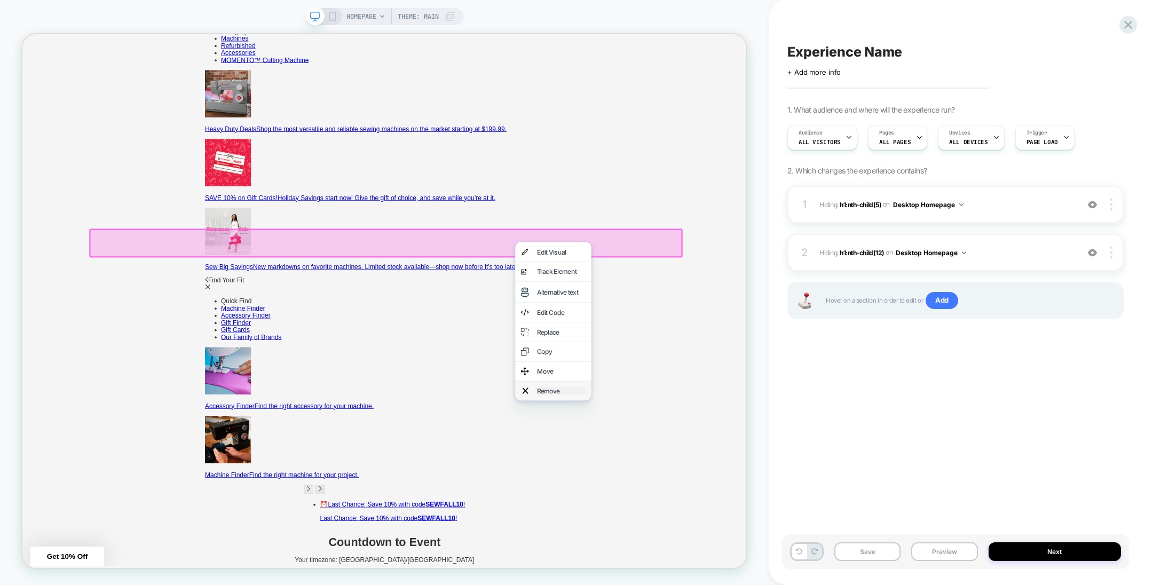
click at [739, 515] on div "Remove" at bounding box center [740, 509] width 65 height 11
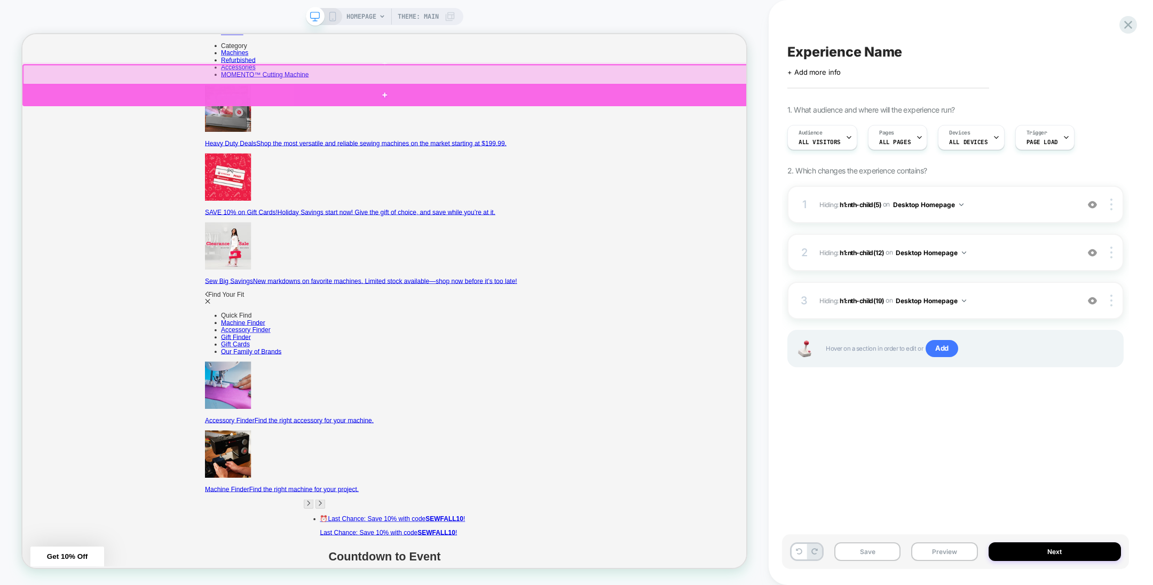
click at [970, 117] on div at bounding box center [505, 115] width 966 height 30
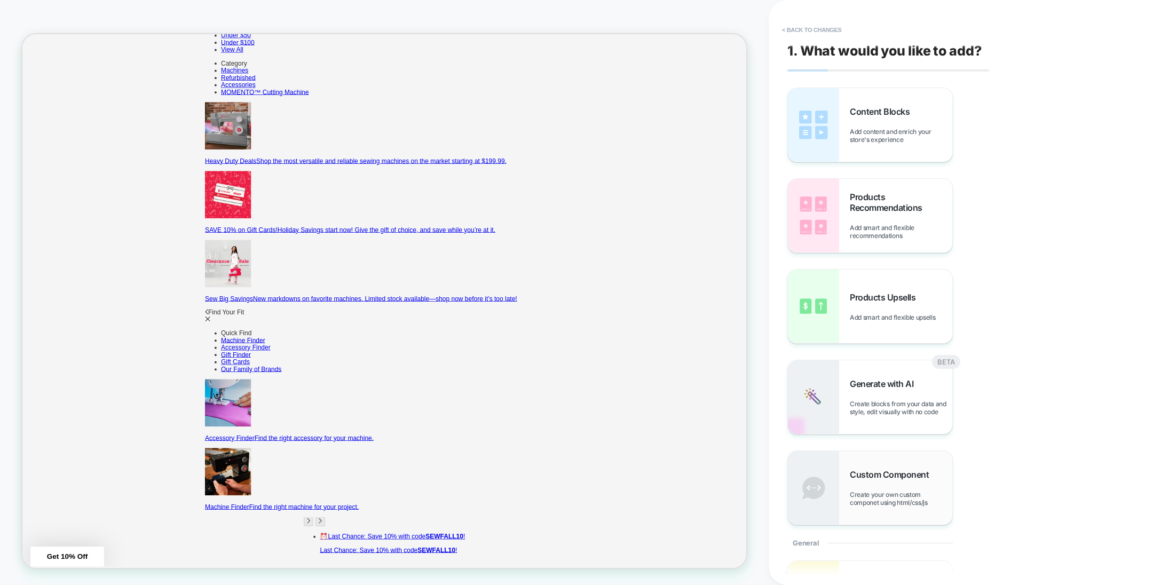
click at [861, 477] on span "Custom Component" at bounding box center [892, 474] width 84 height 11
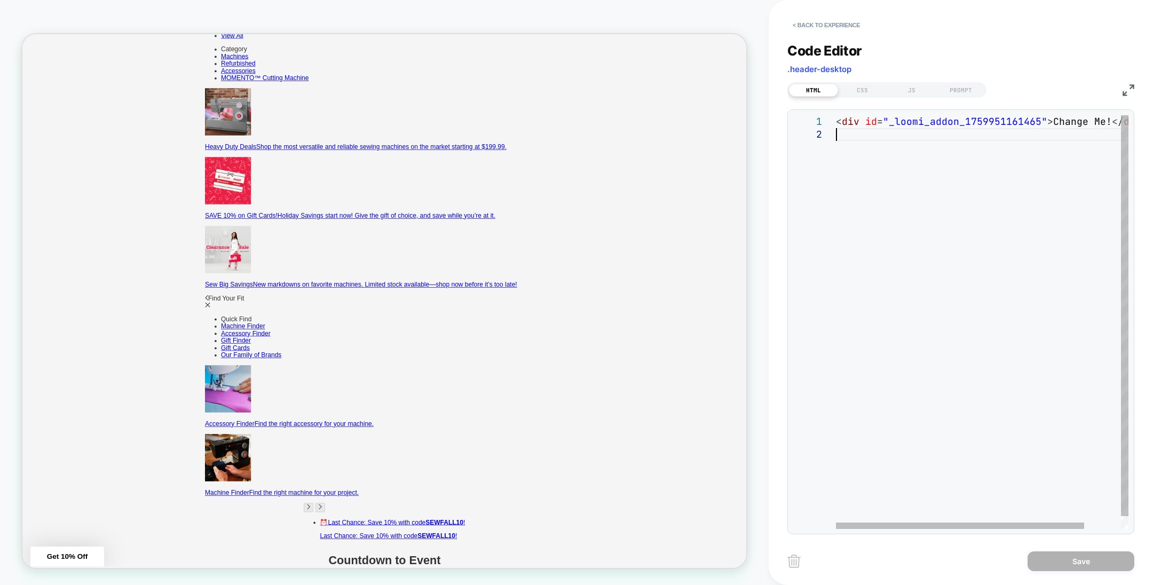
click at [862, 171] on div "< div id = "_loomi_addon_1759951161465" > Change Me! </ div >" at bounding box center [1004, 328] width 336 height 426
type textarea "*******"
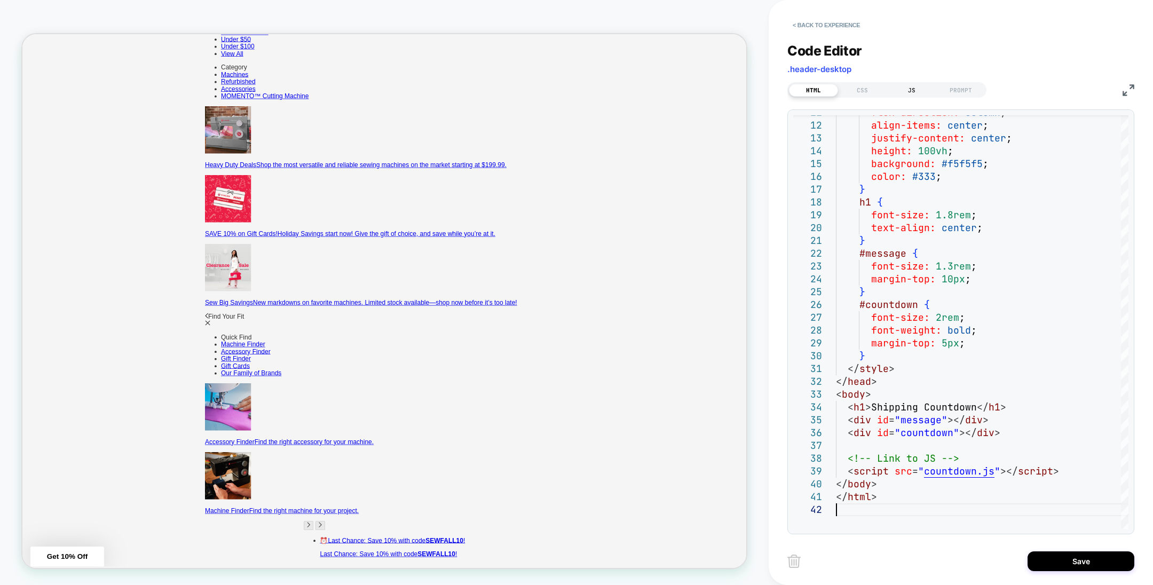
click at [900, 90] on div "JS" at bounding box center [911, 90] width 49 height 13
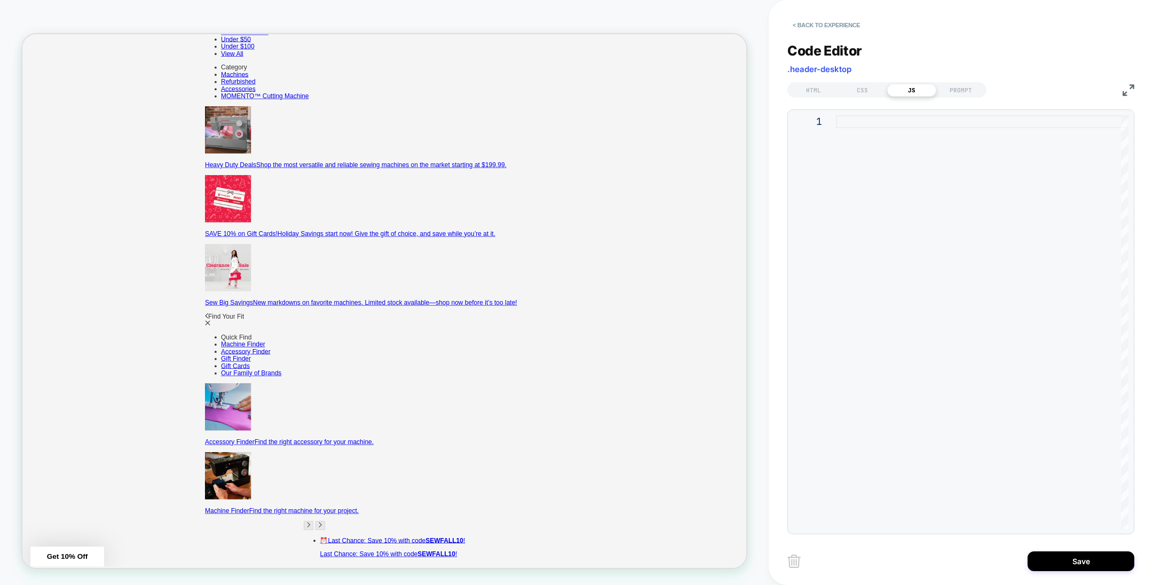
drag, startPoint x: 923, startPoint y: 177, endPoint x: 921, endPoint y: 158, distance: 19.4
click at [923, 177] on div at bounding box center [982, 322] width 292 height 414
type textarea "**********"
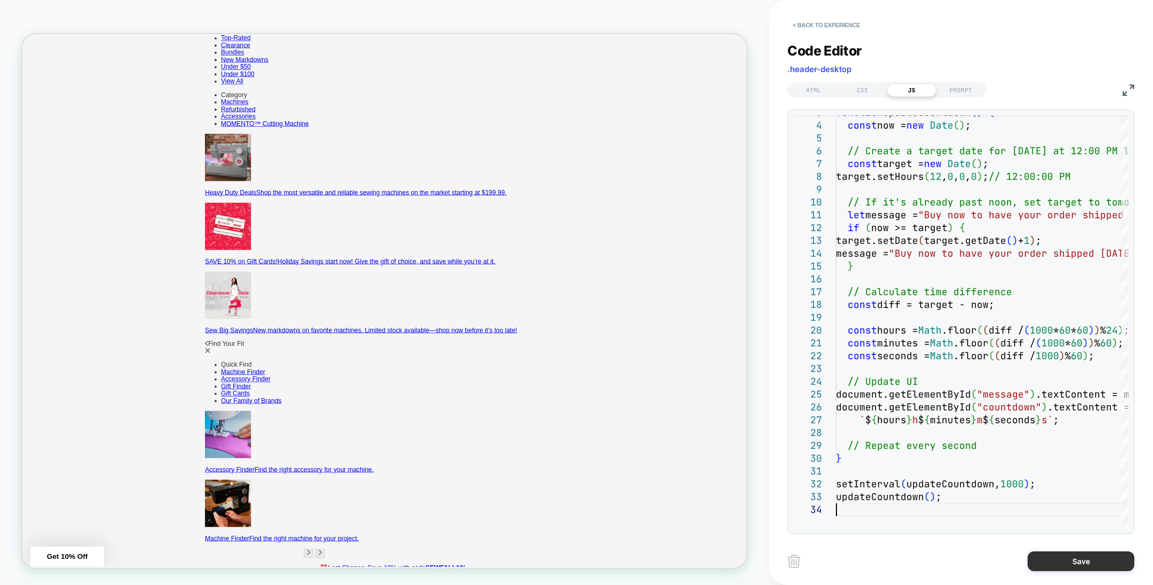
click at [1055, 559] on button "Save" at bounding box center [1080, 561] width 107 height 20
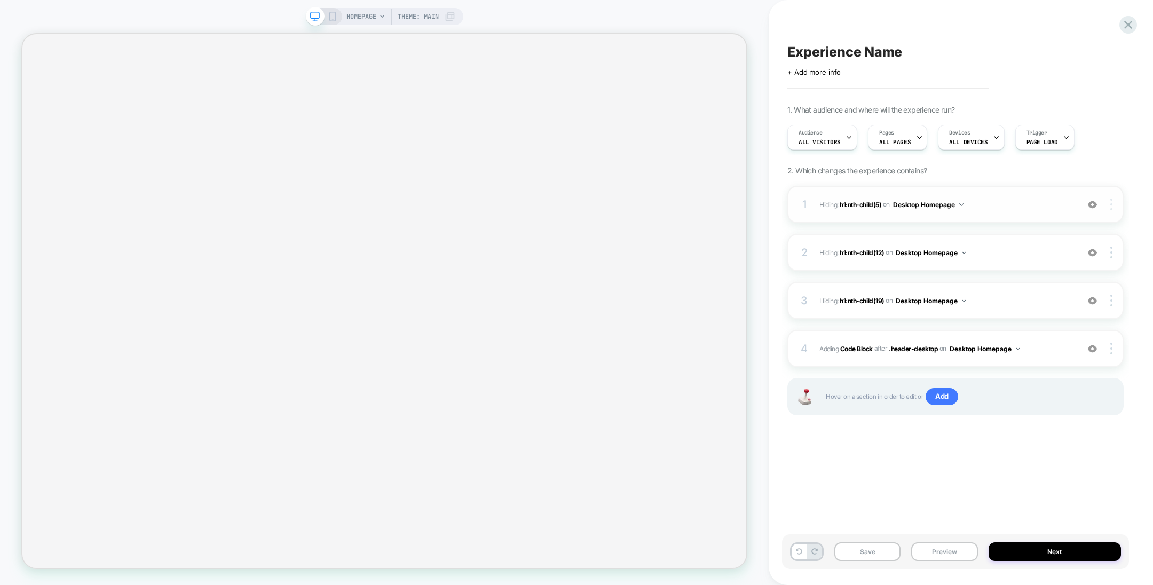
click at [1111, 204] on img at bounding box center [1111, 205] width 2 height 12
click at [1035, 295] on div "Delete" at bounding box center [1048, 293] width 95 height 29
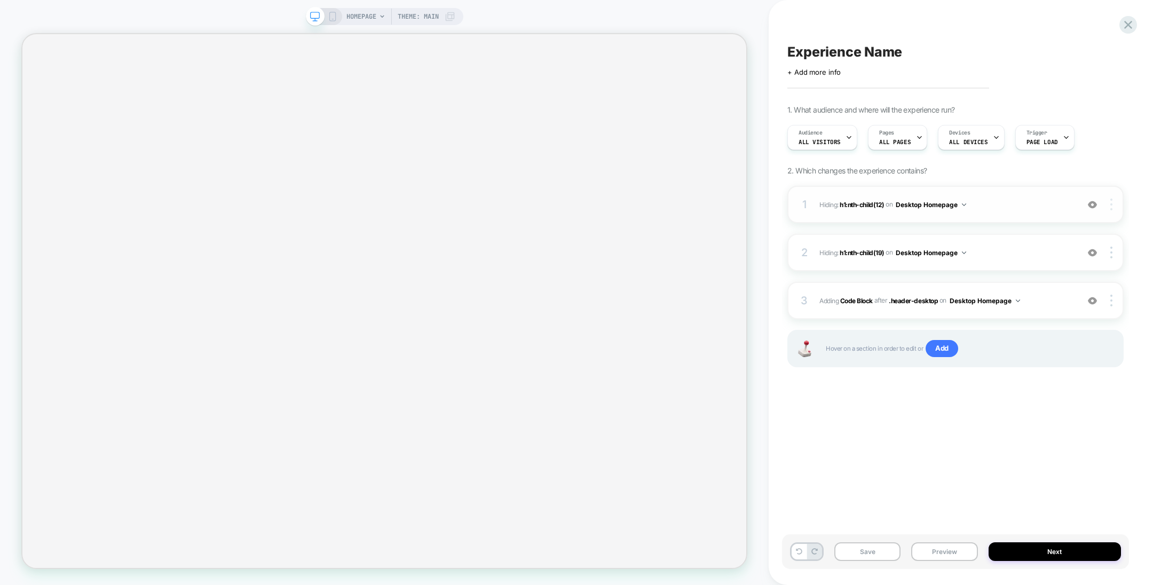
click at [1111, 202] on img at bounding box center [1111, 205] width 2 height 12
click at [1043, 291] on div "Delete" at bounding box center [1048, 293] width 95 height 29
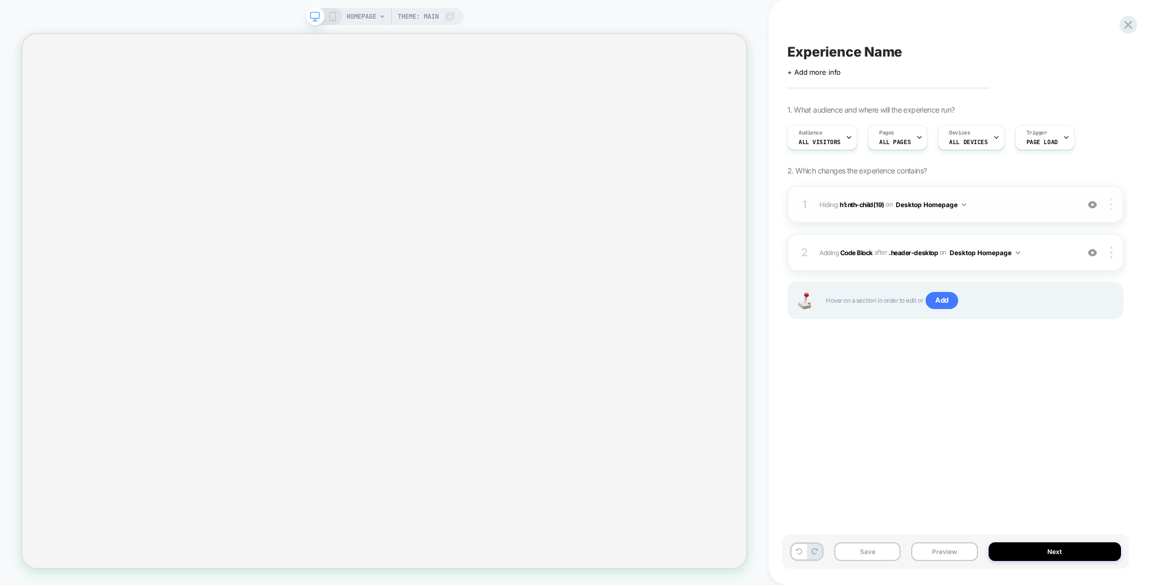
click at [1113, 205] on div at bounding box center [1112, 205] width 20 height 12
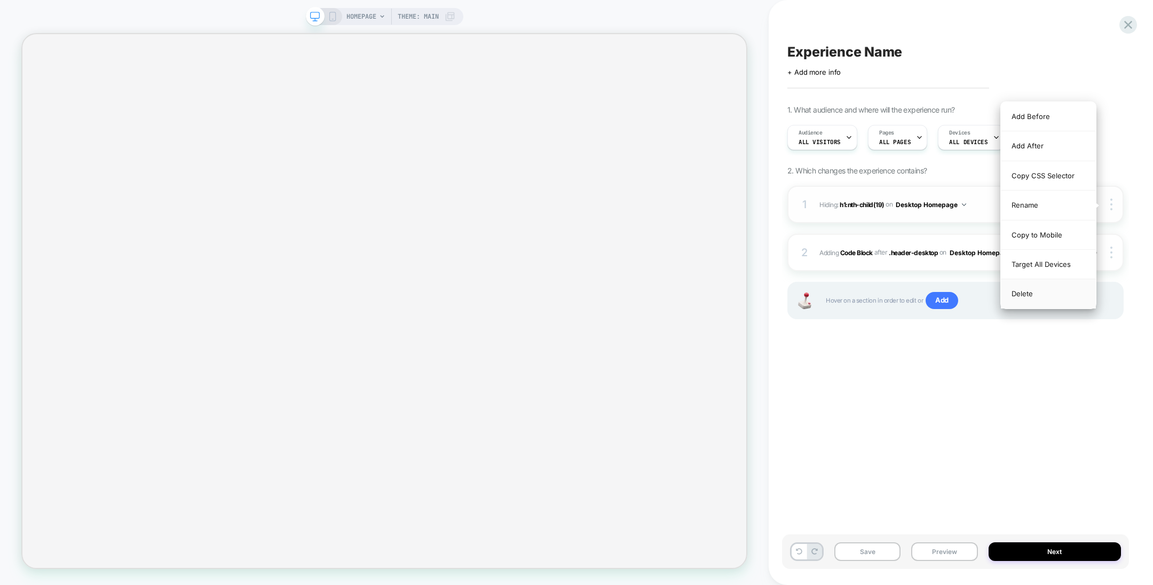
click at [1047, 285] on div "Delete" at bounding box center [1048, 293] width 95 height 29
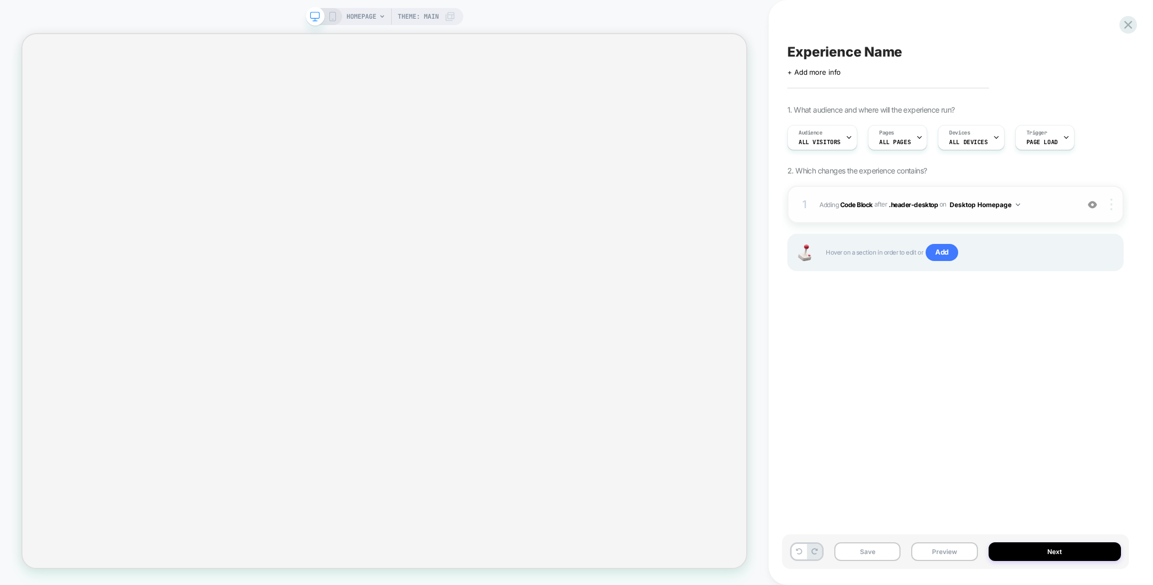
click at [1108, 199] on div at bounding box center [1112, 205] width 20 height 12
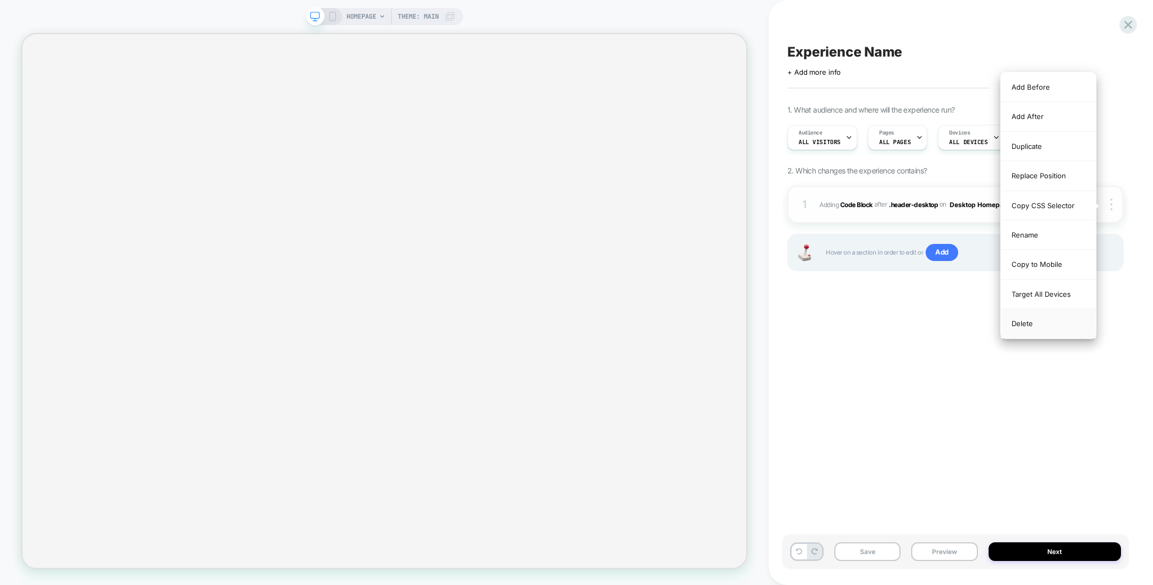
click at [1036, 314] on div "Delete" at bounding box center [1048, 323] width 95 height 29
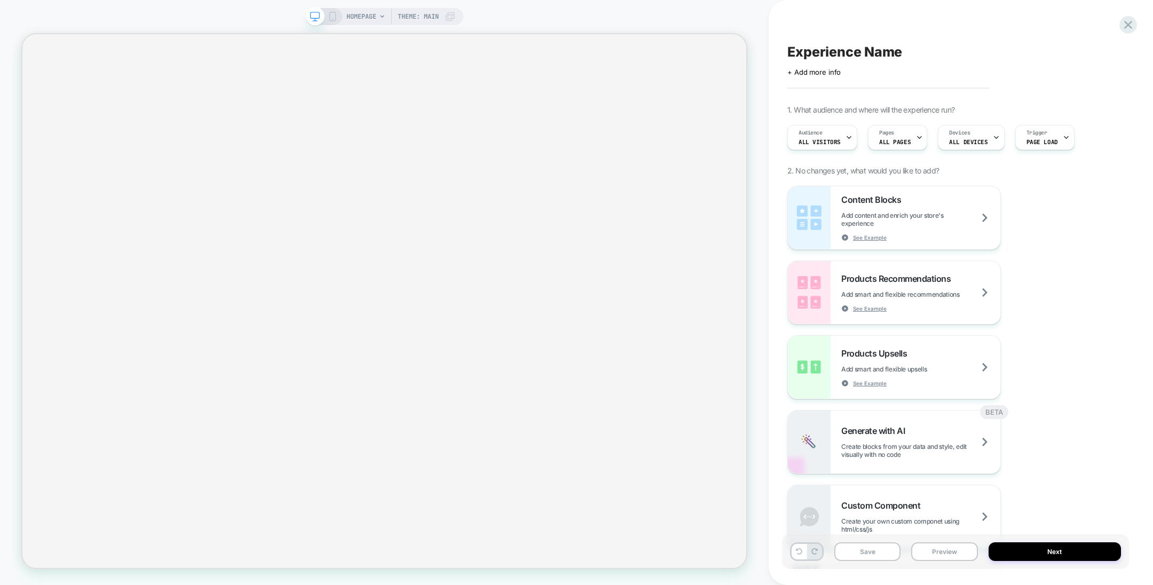
click at [369, 10] on span "HOMEPAGE" at bounding box center [361, 16] width 30 height 17
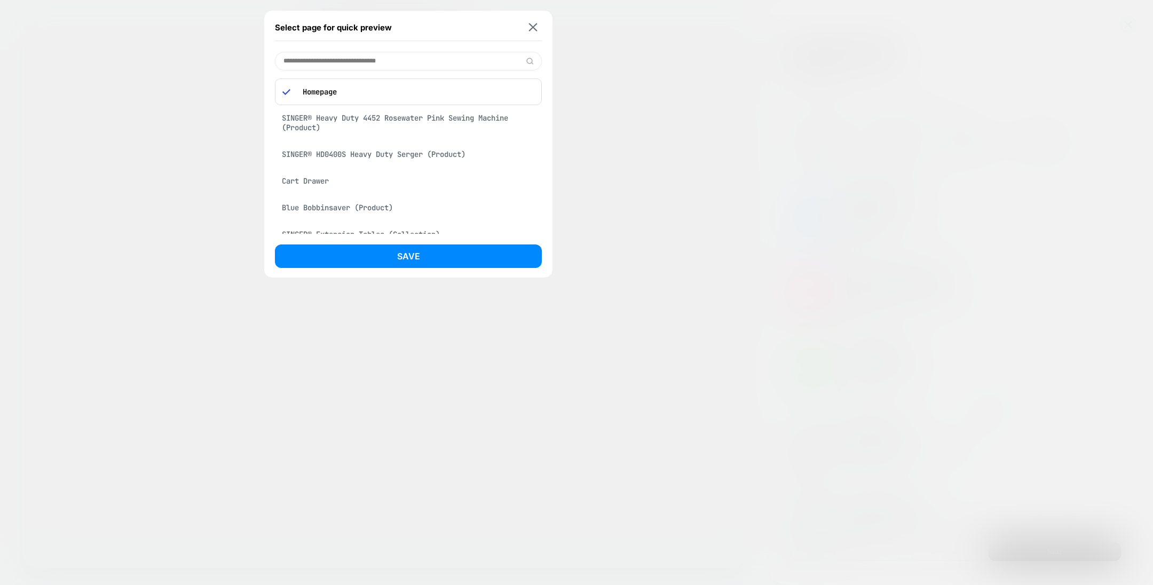
click at [365, 153] on div "SINGER® HD0400S Heavy Duty Serger (Product)" at bounding box center [408, 154] width 267 height 20
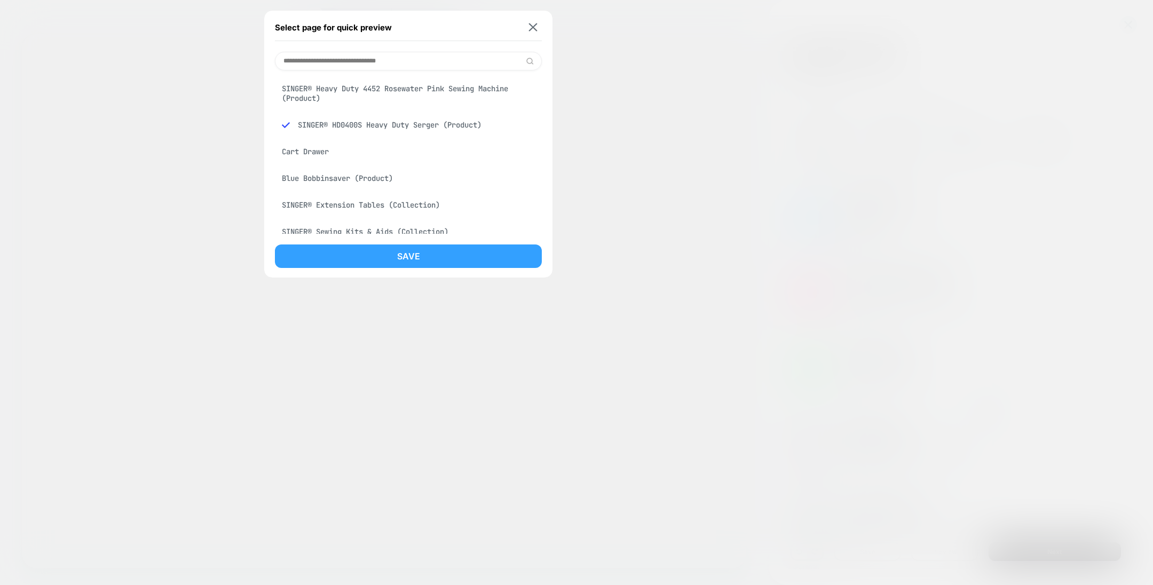
click at [411, 249] on button "Save" at bounding box center [408, 255] width 267 height 23
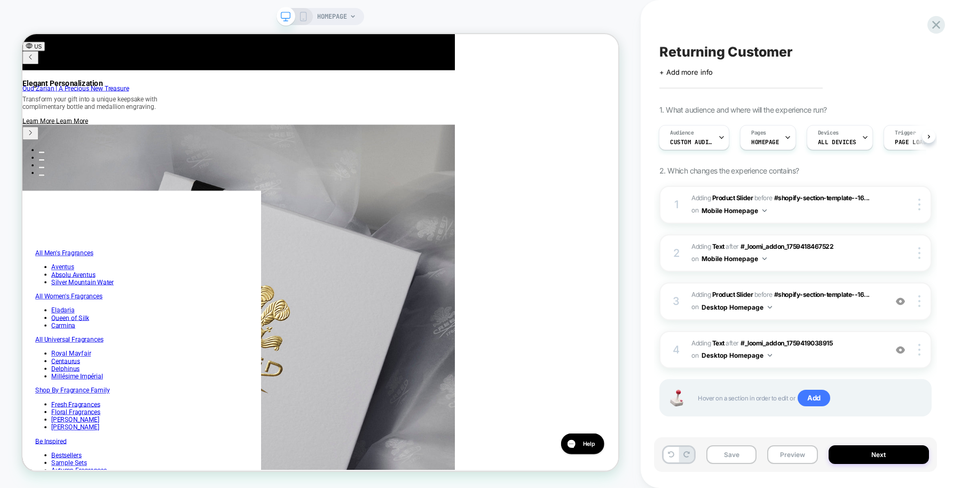
scroll to position [0, 387]
